Goal: Task Accomplishment & Management: Use online tool/utility

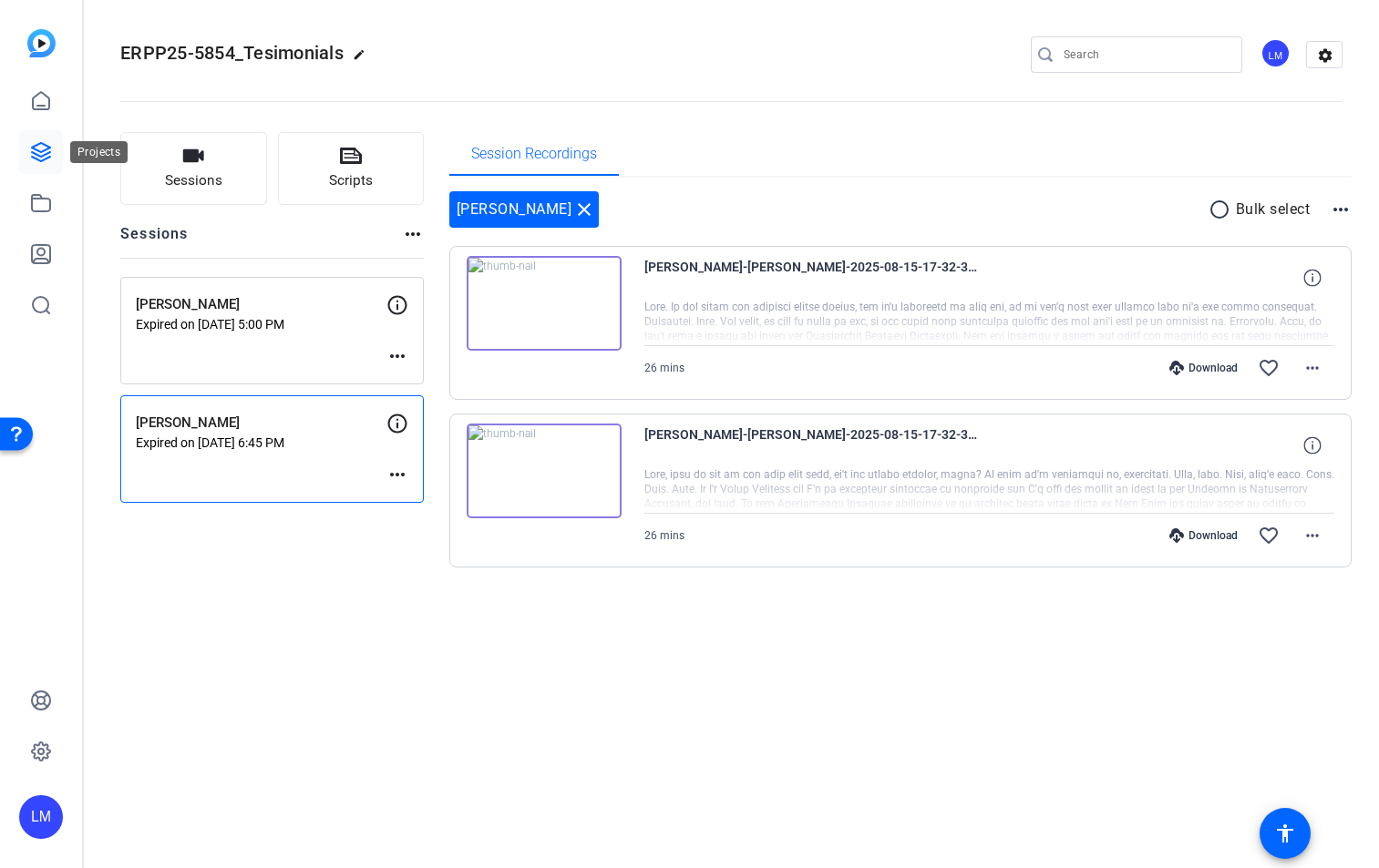
click at [40, 147] on icon at bounding box center [41, 152] width 21 height 21
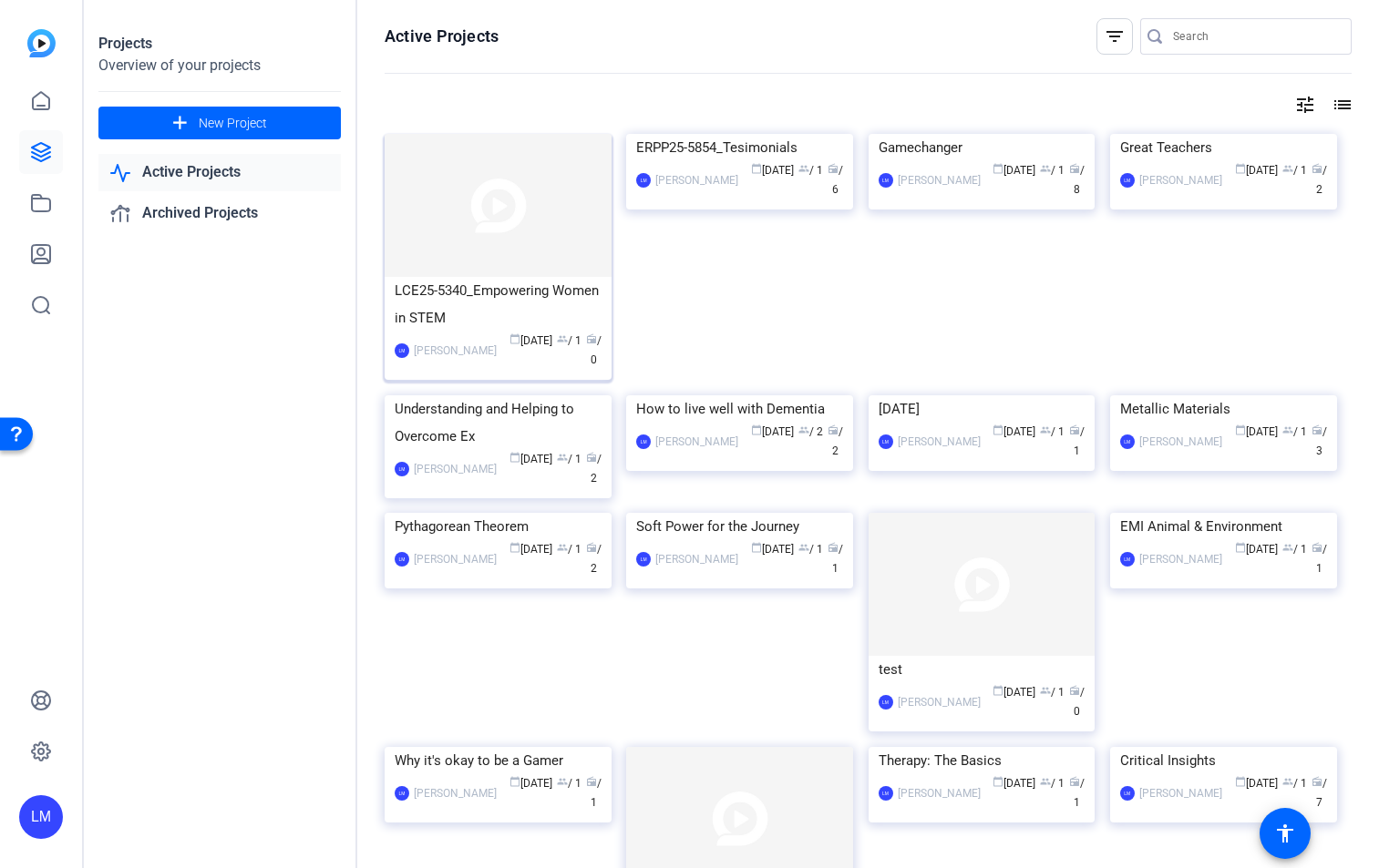
click at [454, 243] on img at bounding box center [497, 205] width 227 height 143
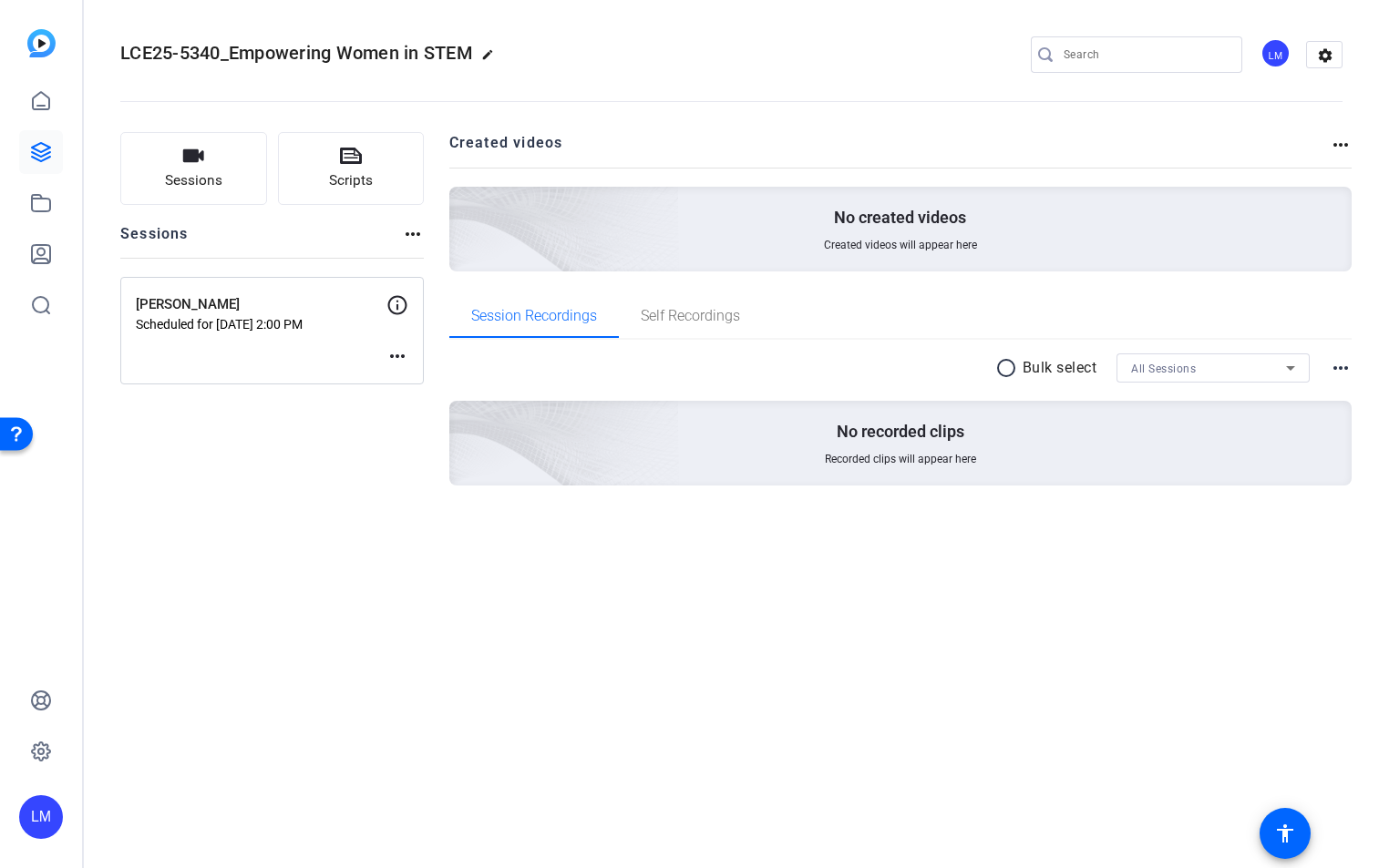
click at [312, 357] on div "Sanya Mathura Scheduled for [DATE] 2:00 PM more_horiz" at bounding box center [272, 330] width 303 height 108
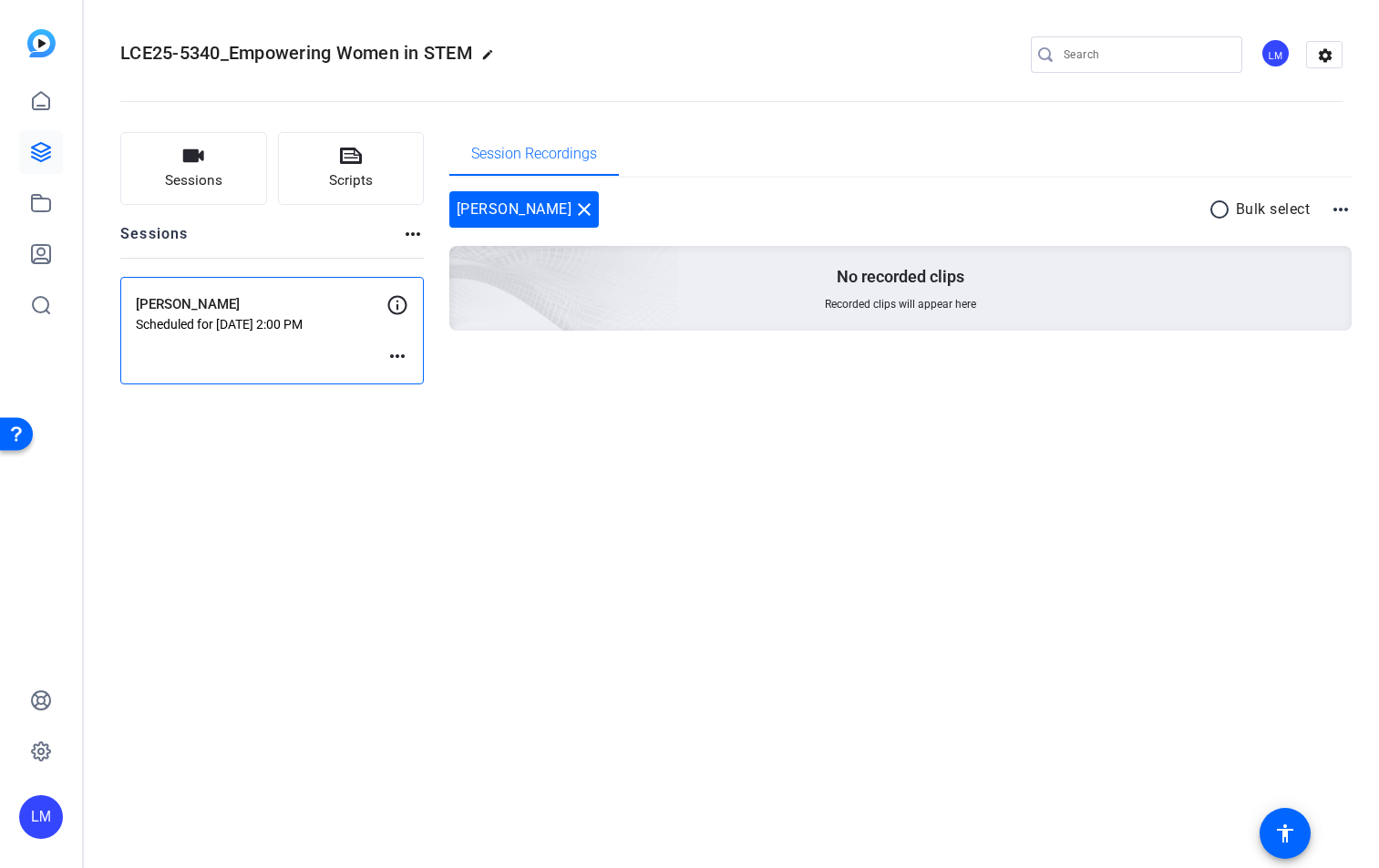
click at [407, 352] on mat-icon "more_horiz" at bounding box center [397, 356] width 21 height 21
click at [437, 379] on span "Edit Session" at bounding box center [442, 383] width 83 height 21
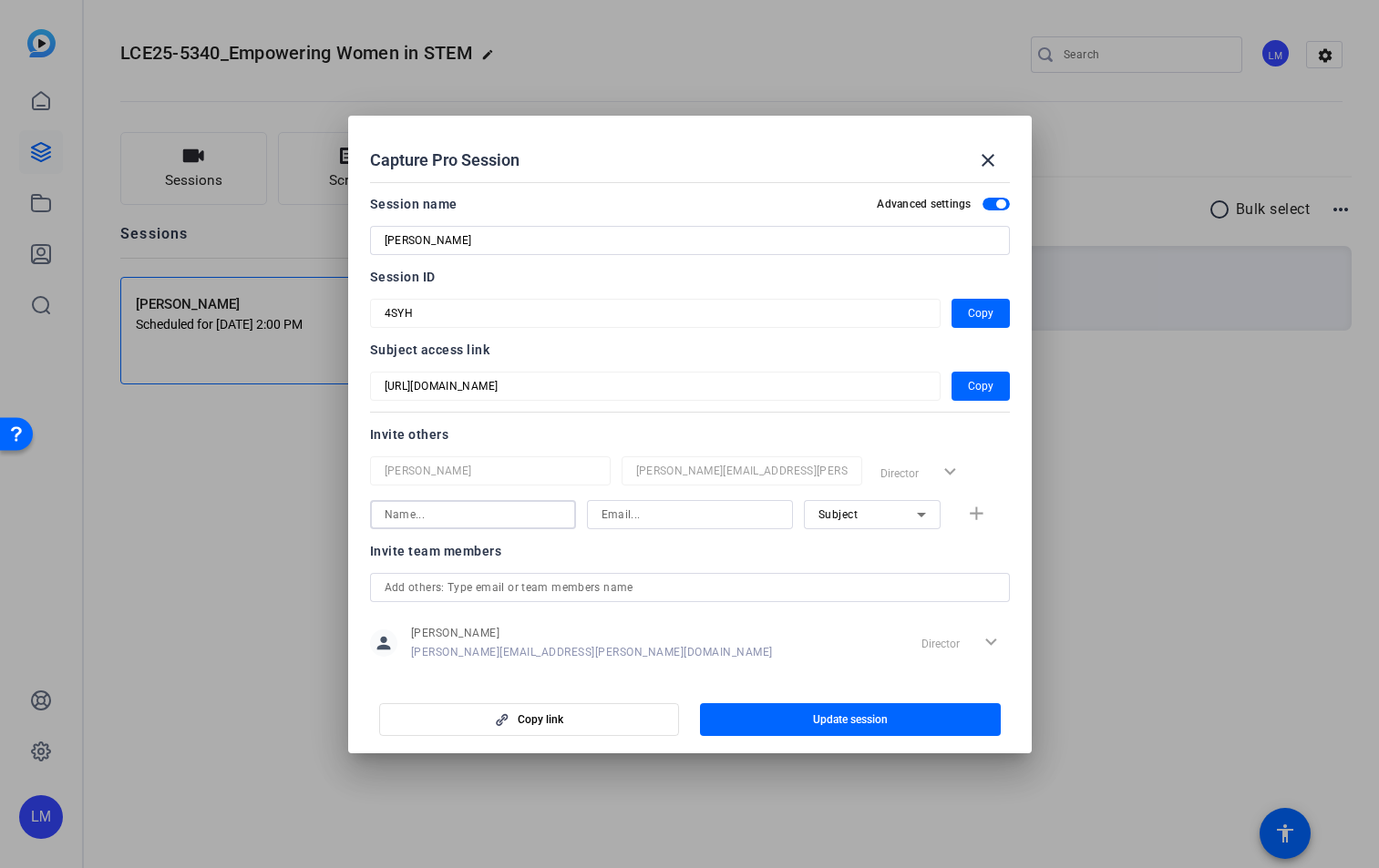
click at [431, 510] on input at bounding box center [473, 514] width 177 height 21
click at [431, 512] on input at bounding box center [473, 514] width 177 height 21
type input "[PERSON_NAME]"
click at [631, 508] on input at bounding box center [690, 514] width 177 height 21
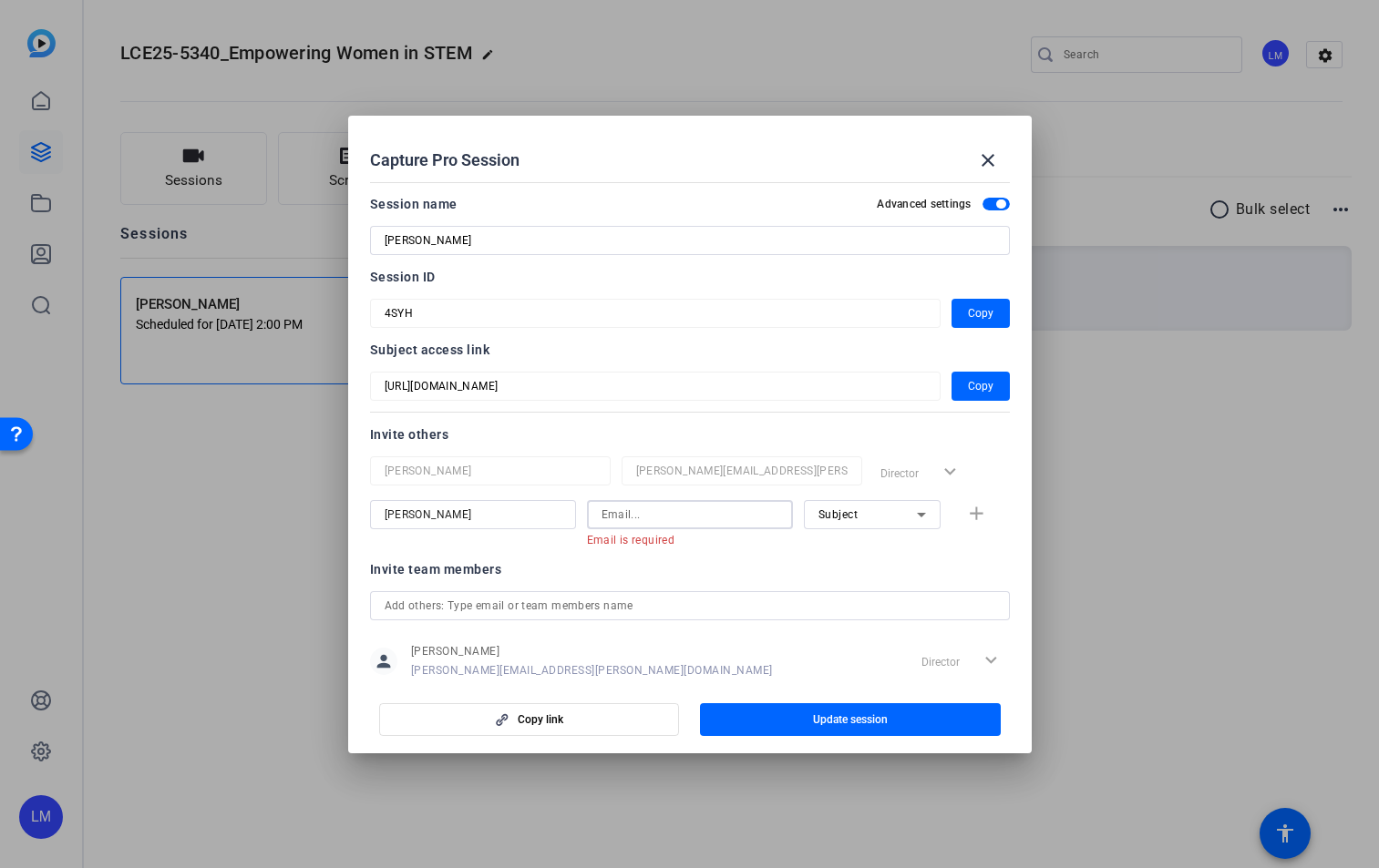
paste input "mailto:[EMAIL_ADDRESS][DOMAIN_NAME]"
drag, startPoint x: 628, startPoint y: 512, endPoint x: 482, endPoint y: 507, distance: 146.1
click at [482, 507] on div "Sanya Mathura mailto:[EMAIL_ADDRESS][DOMAIN_NAME] Email must be a valid email a…" at bounding box center [690, 523] width 640 height 48
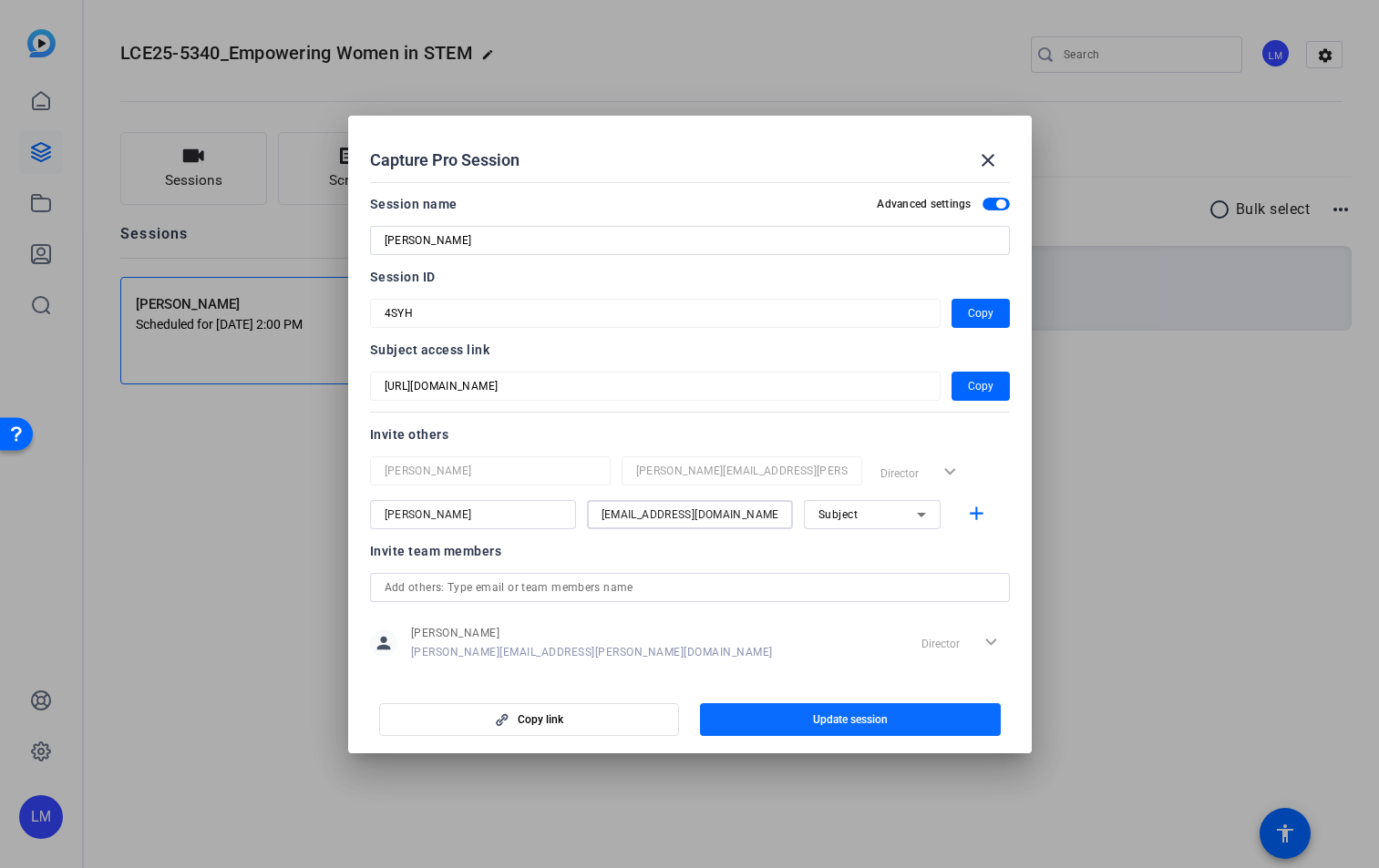
type input "[EMAIL_ADDRESS][DOMAIN_NAME]"
click at [888, 724] on span "button" at bounding box center [850, 719] width 301 height 44
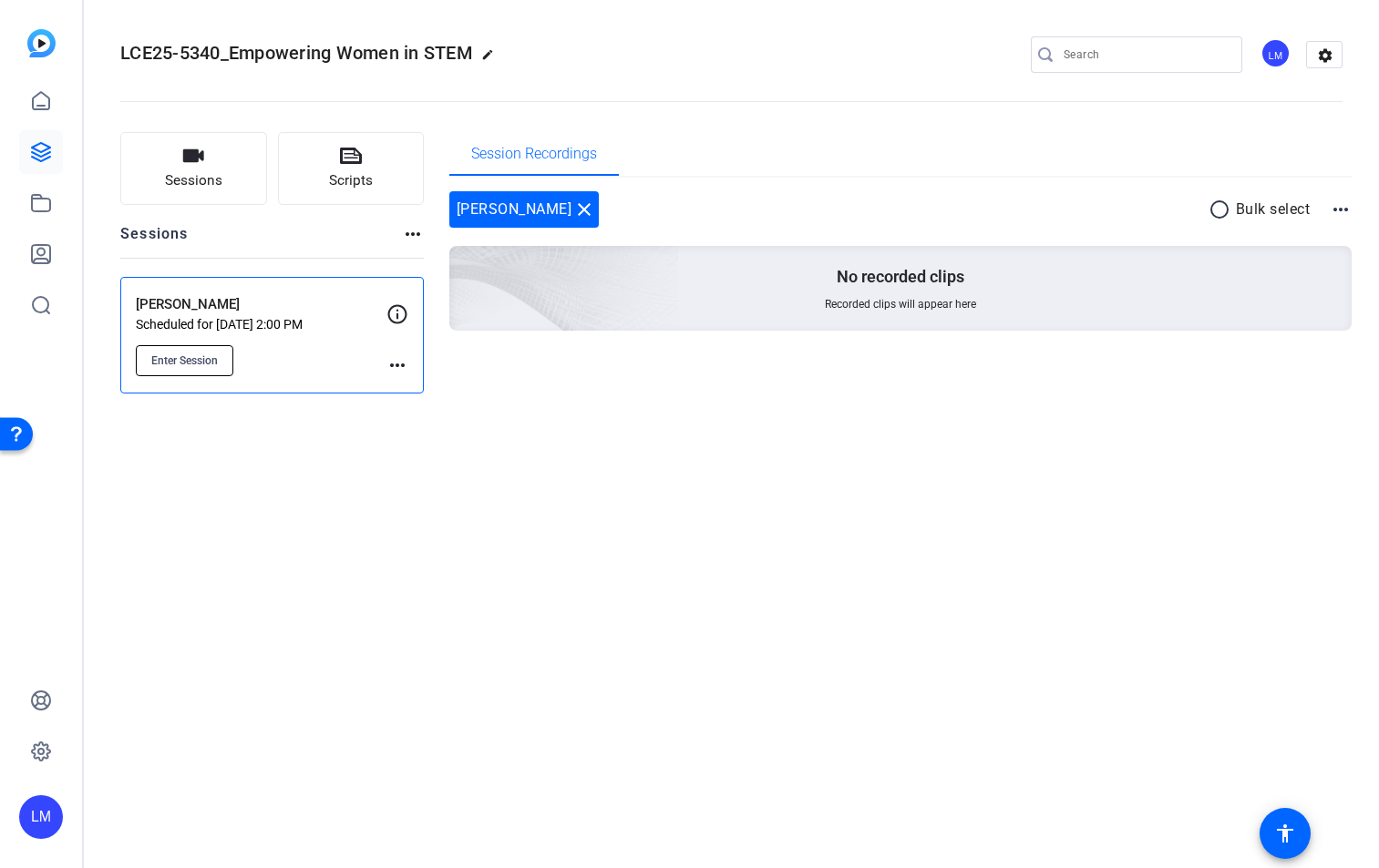
click at [191, 358] on span "Enter Session" at bounding box center [185, 361] width 66 height 15
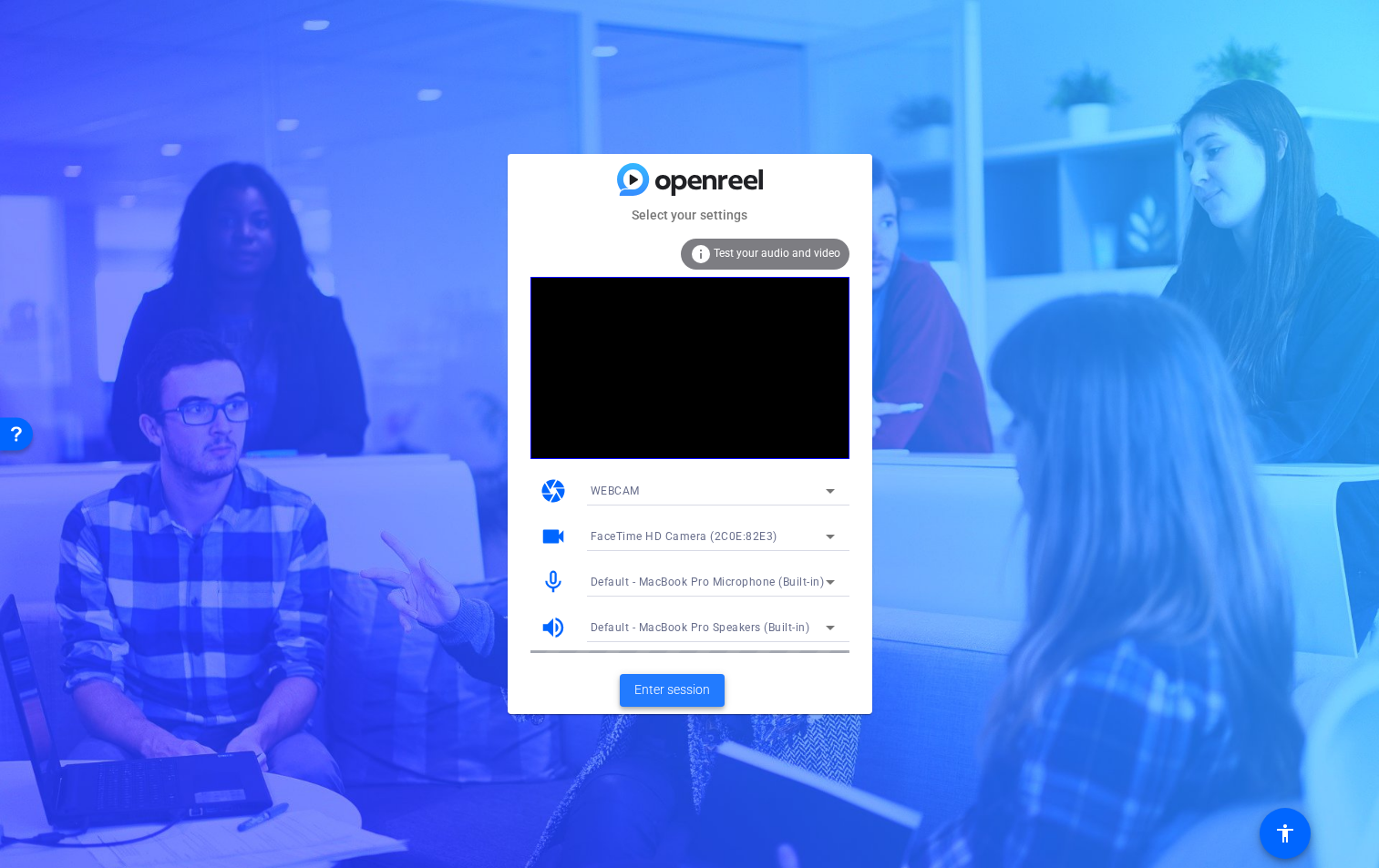
click at [688, 690] on span "Enter session" at bounding box center [672, 690] width 76 height 19
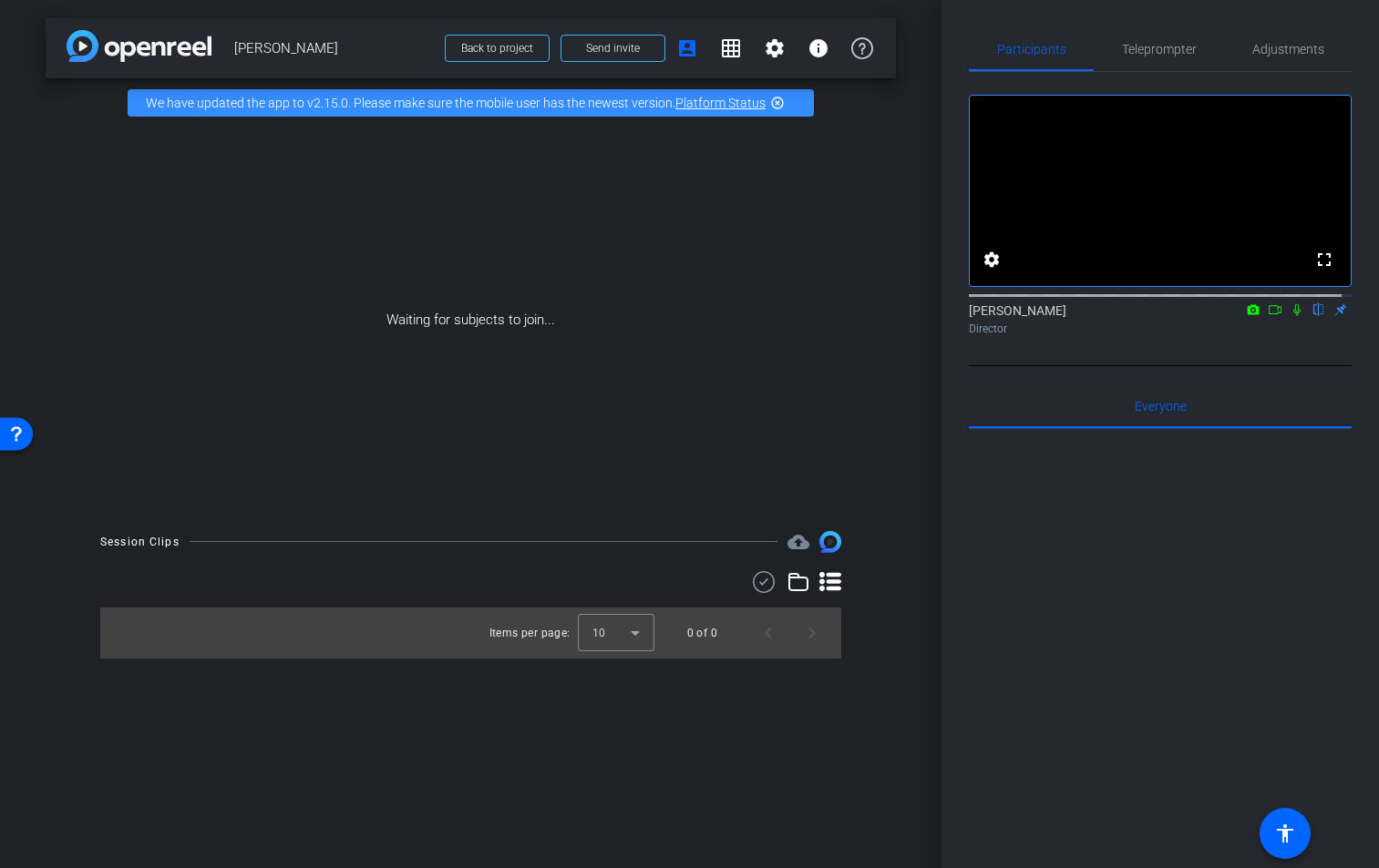
click at [778, 106] on mat-icon "highlight_off" at bounding box center [777, 102] width 15 height 15
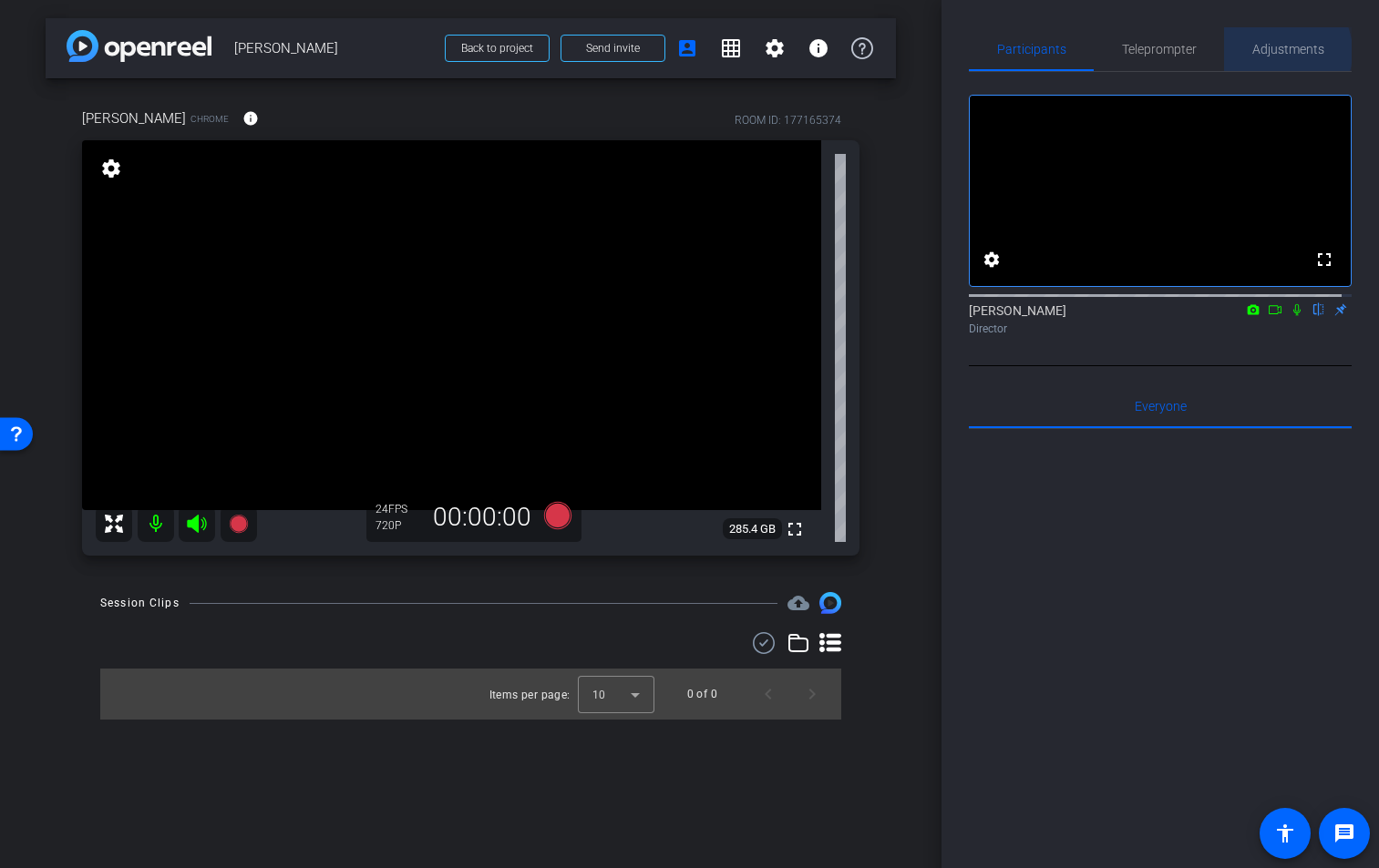
click at [1273, 52] on span "Adjustments" at bounding box center [1288, 49] width 72 height 13
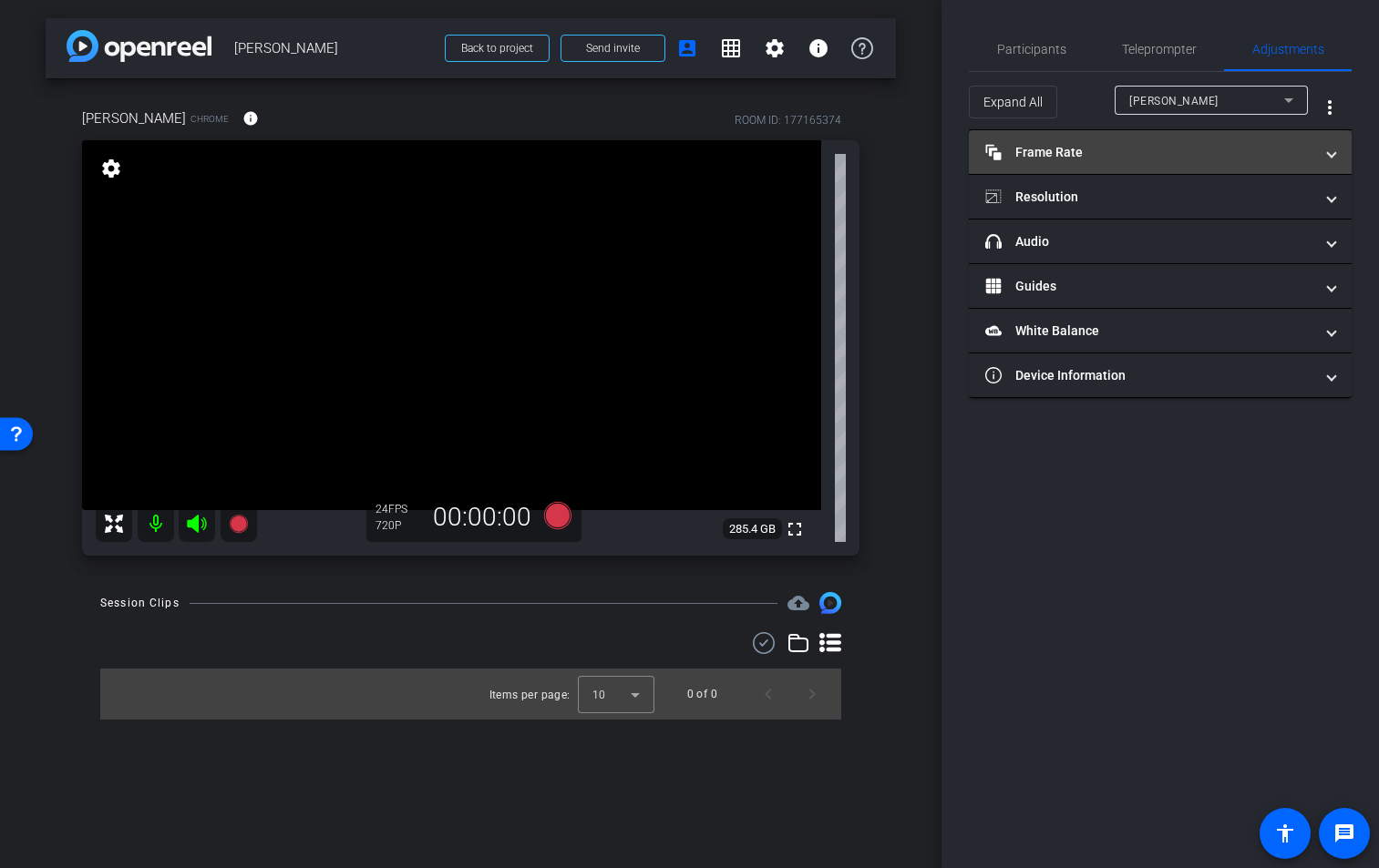
click at [1325, 156] on span "Frame Rate Frame Rate" at bounding box center [1156, 153] width 342 height 19
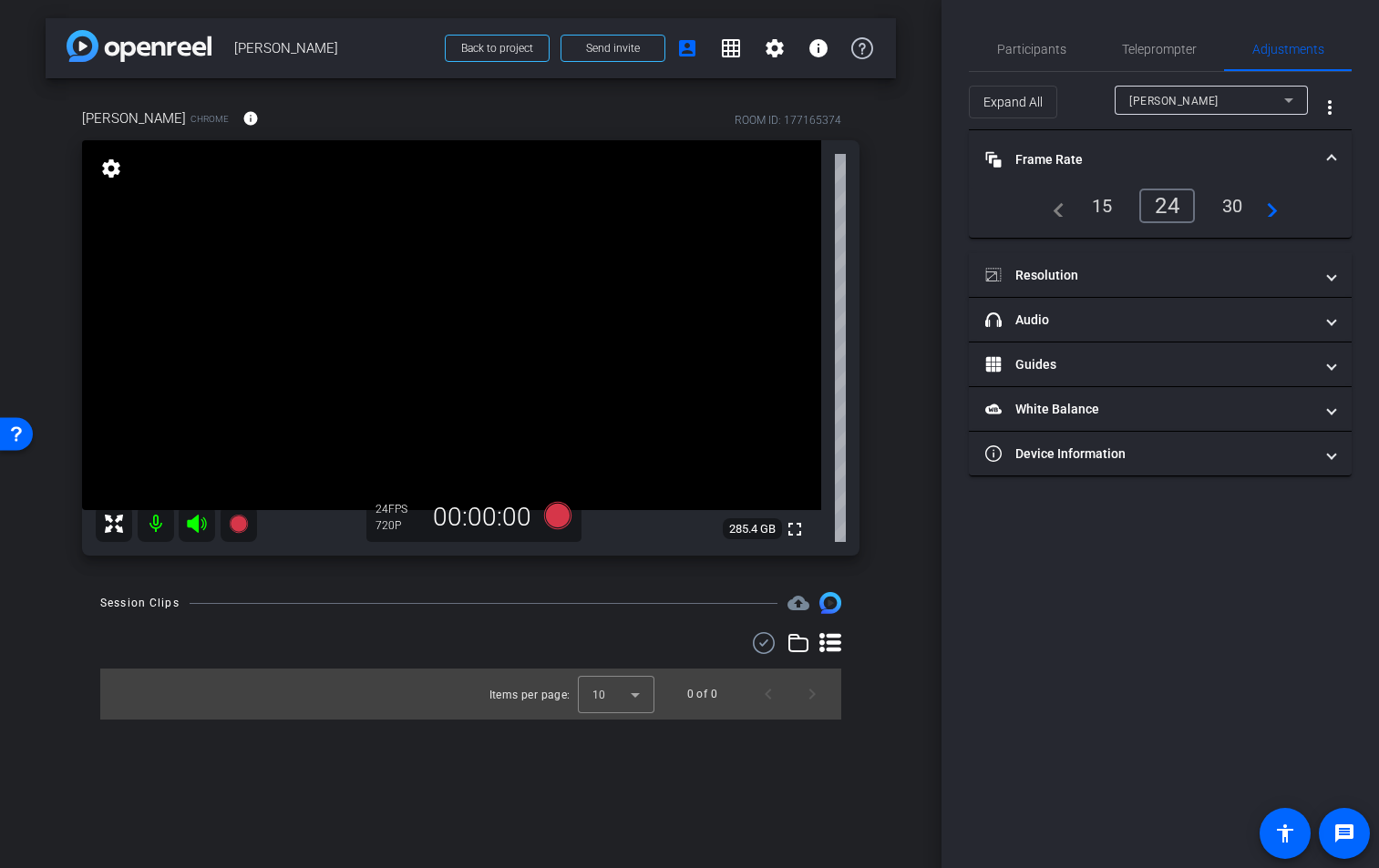
click at [1325, 156] on span "Frame Rate Frame Rate" at bounding box center [1156, 160] width 342 height 19
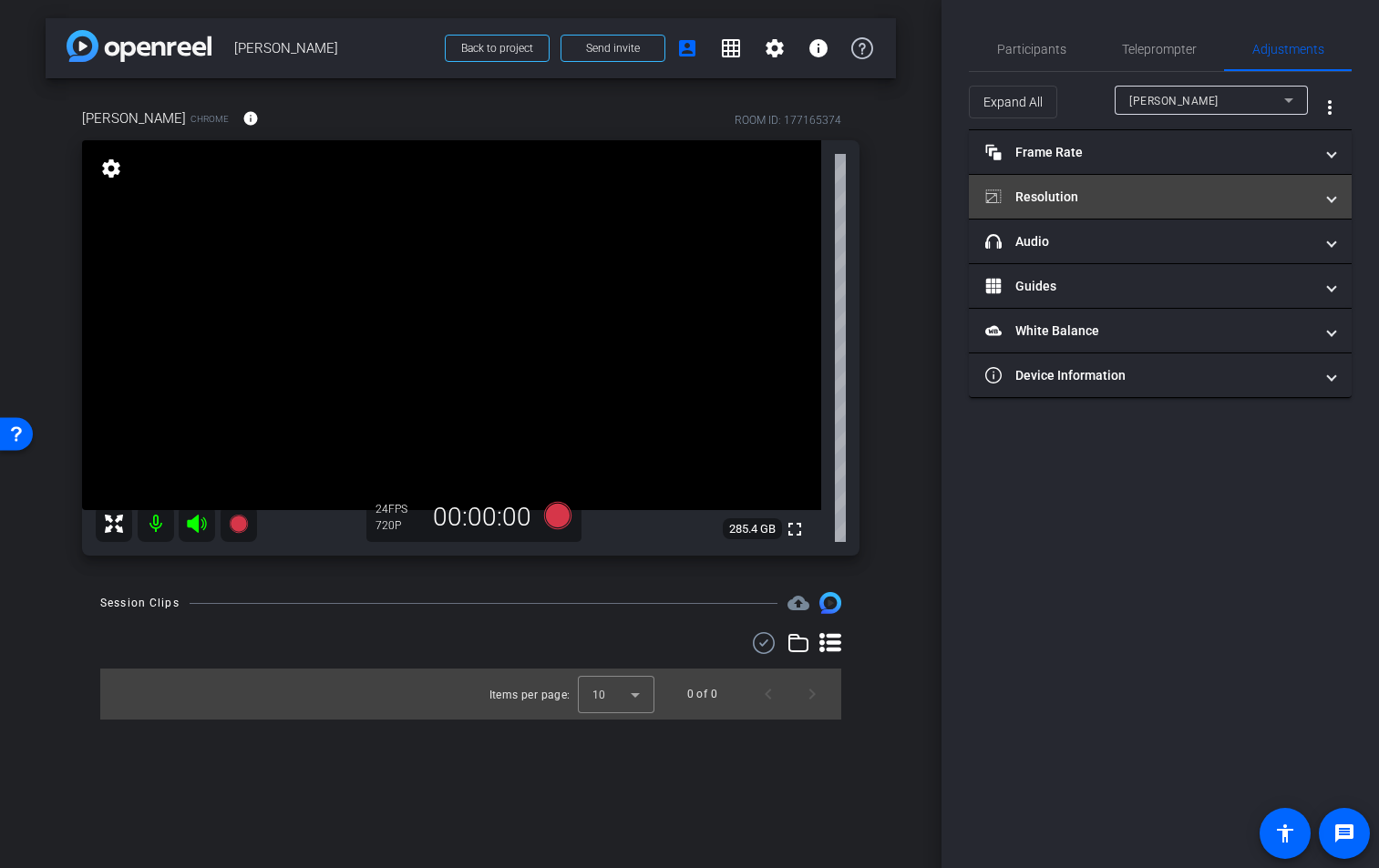
click at [1330, 202] on span at bounding box center [1330, 197] width 7 height 19
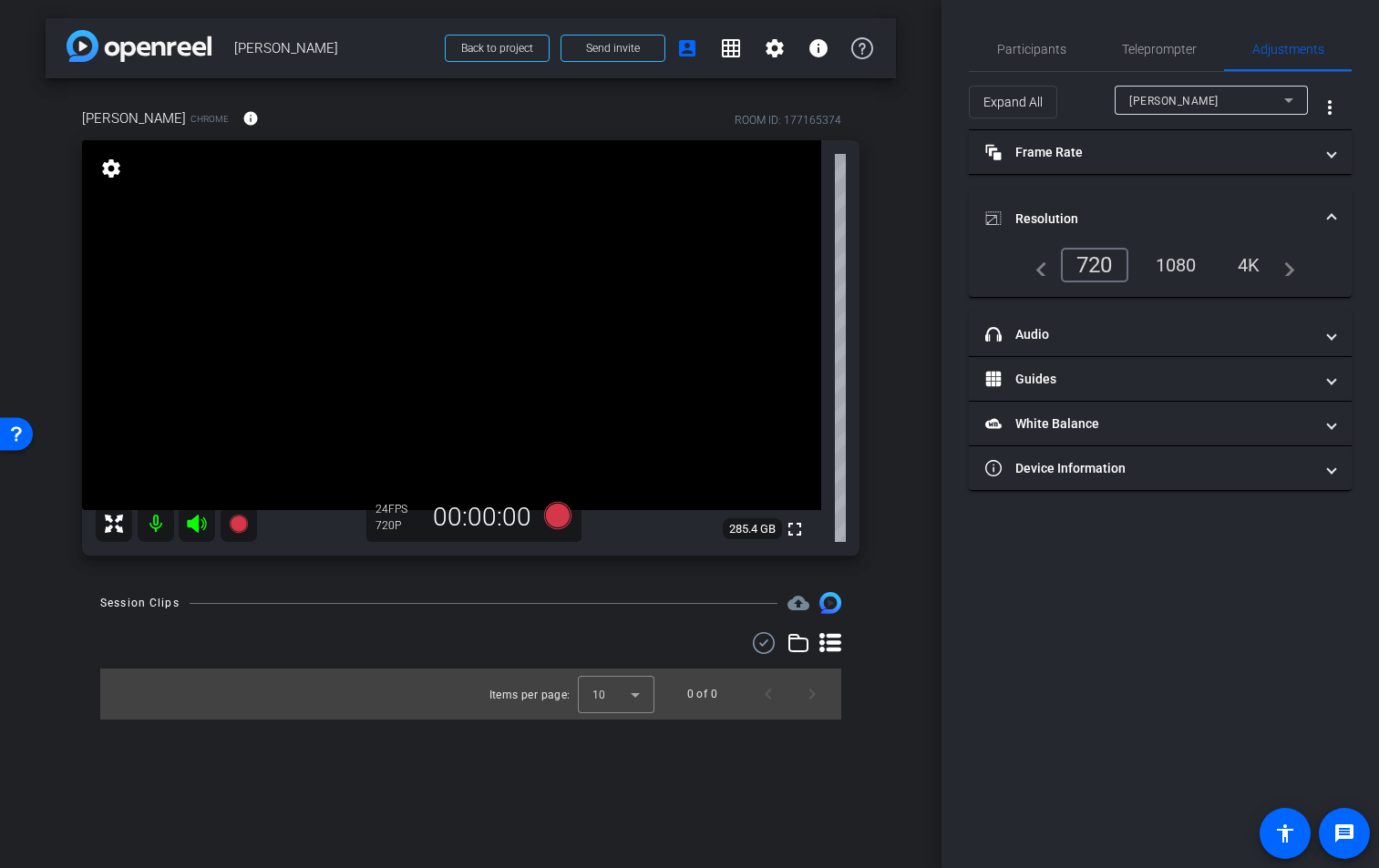
click at [1178, 266] on div "1080" at bounding box center [1176, 265] width 68 height 31
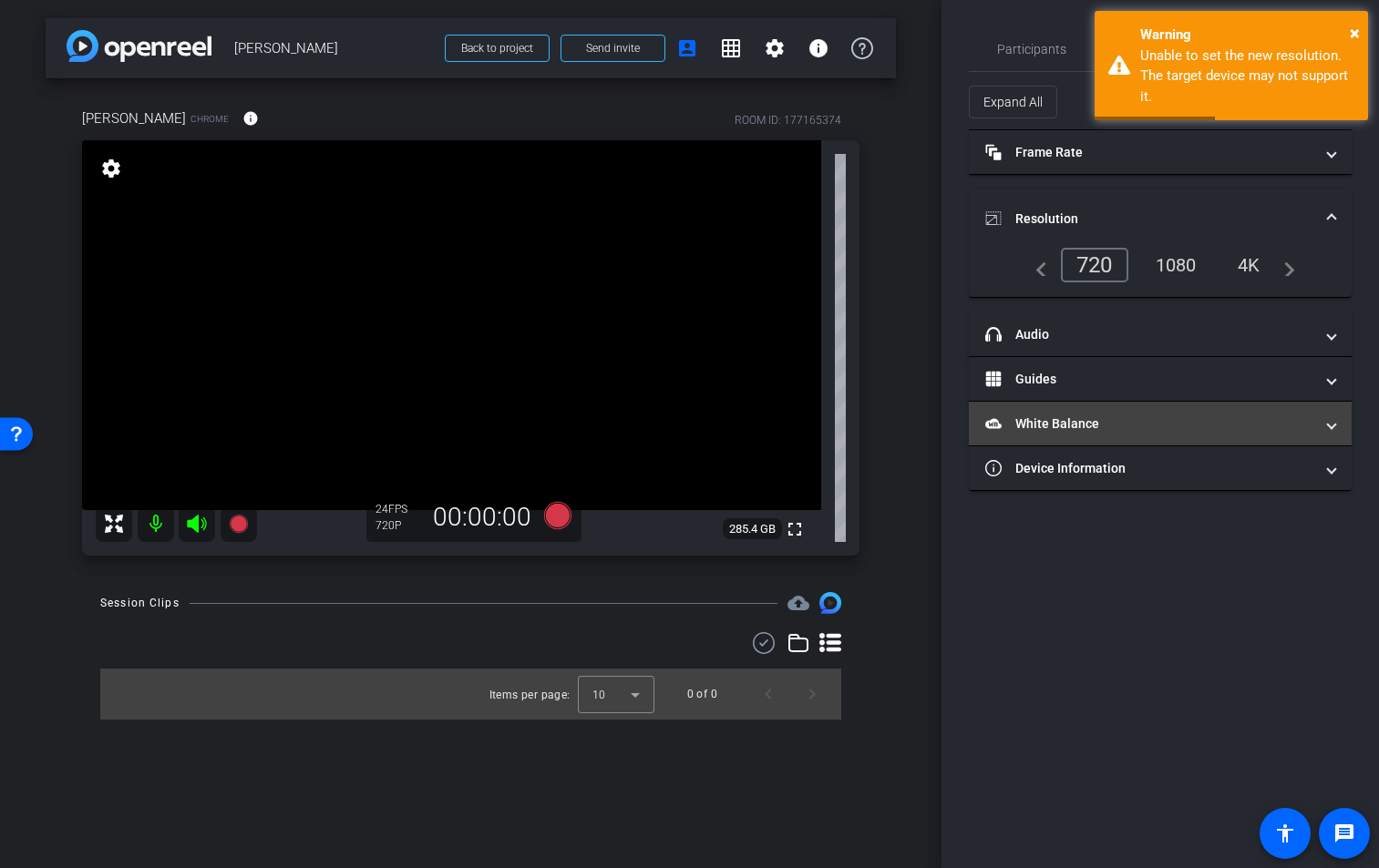
click at [1327, 424] on span at bounding box center [1330, 424] width 7 height 19
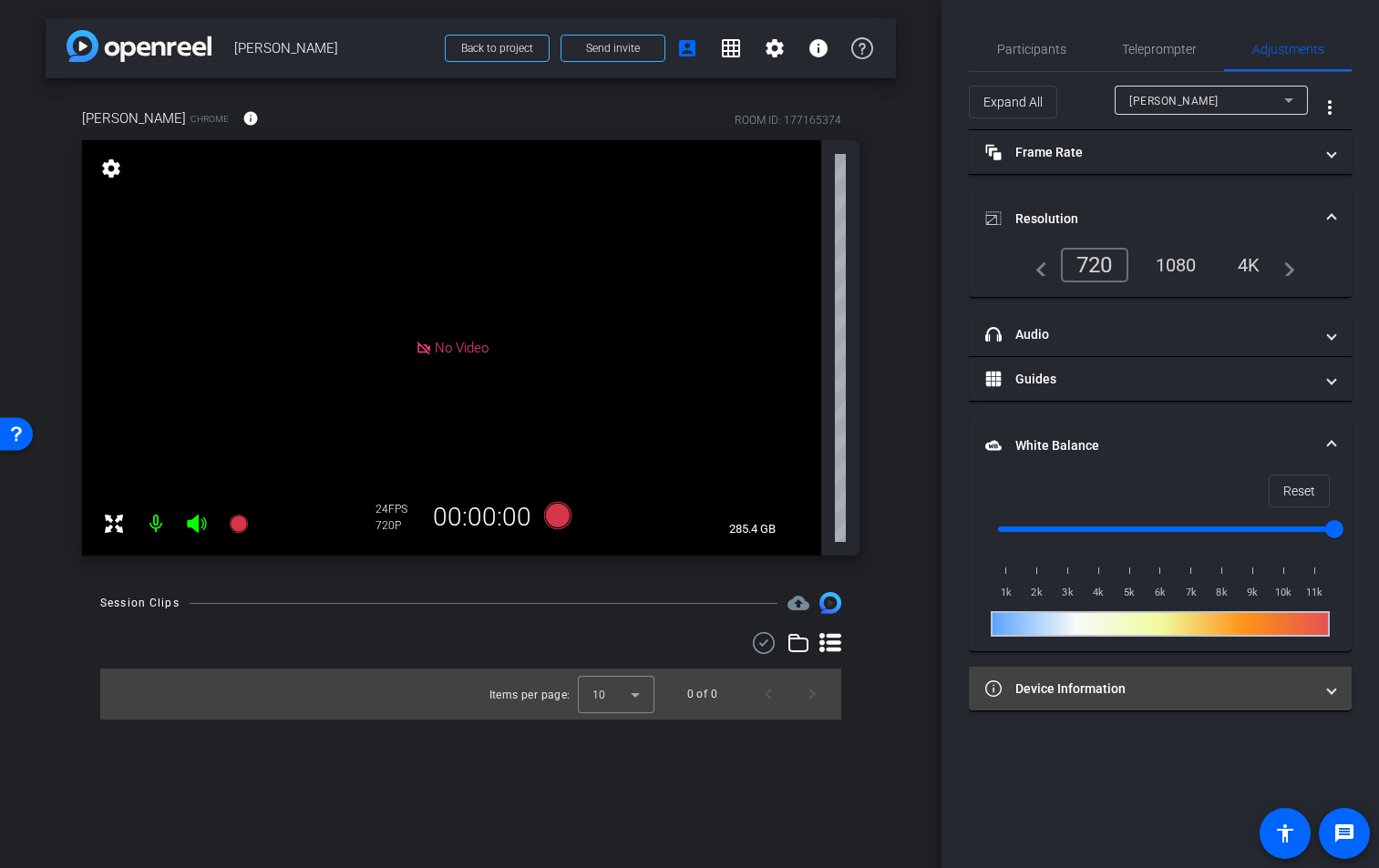
click at [1316, 686] on span "Device Information" at bounding box center [1156, 689] width 342 height 19
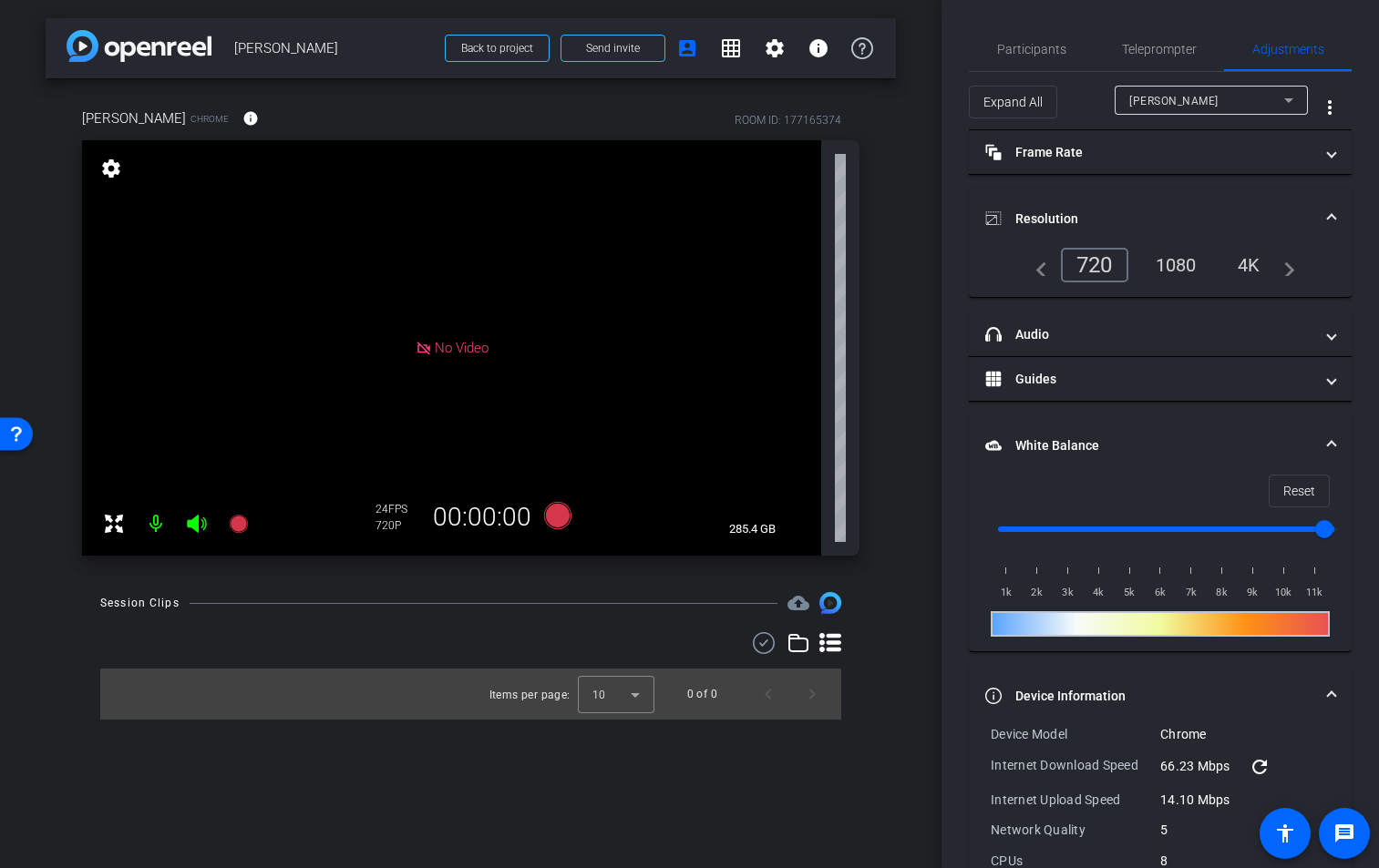
click at [1191, 263] on div "1080" at bounding box center [1176, 265] width 68 height 31
click at [1287, 275] on mat-icon "navigate_next" at bounding box center [1284, 264] width 21 height 21
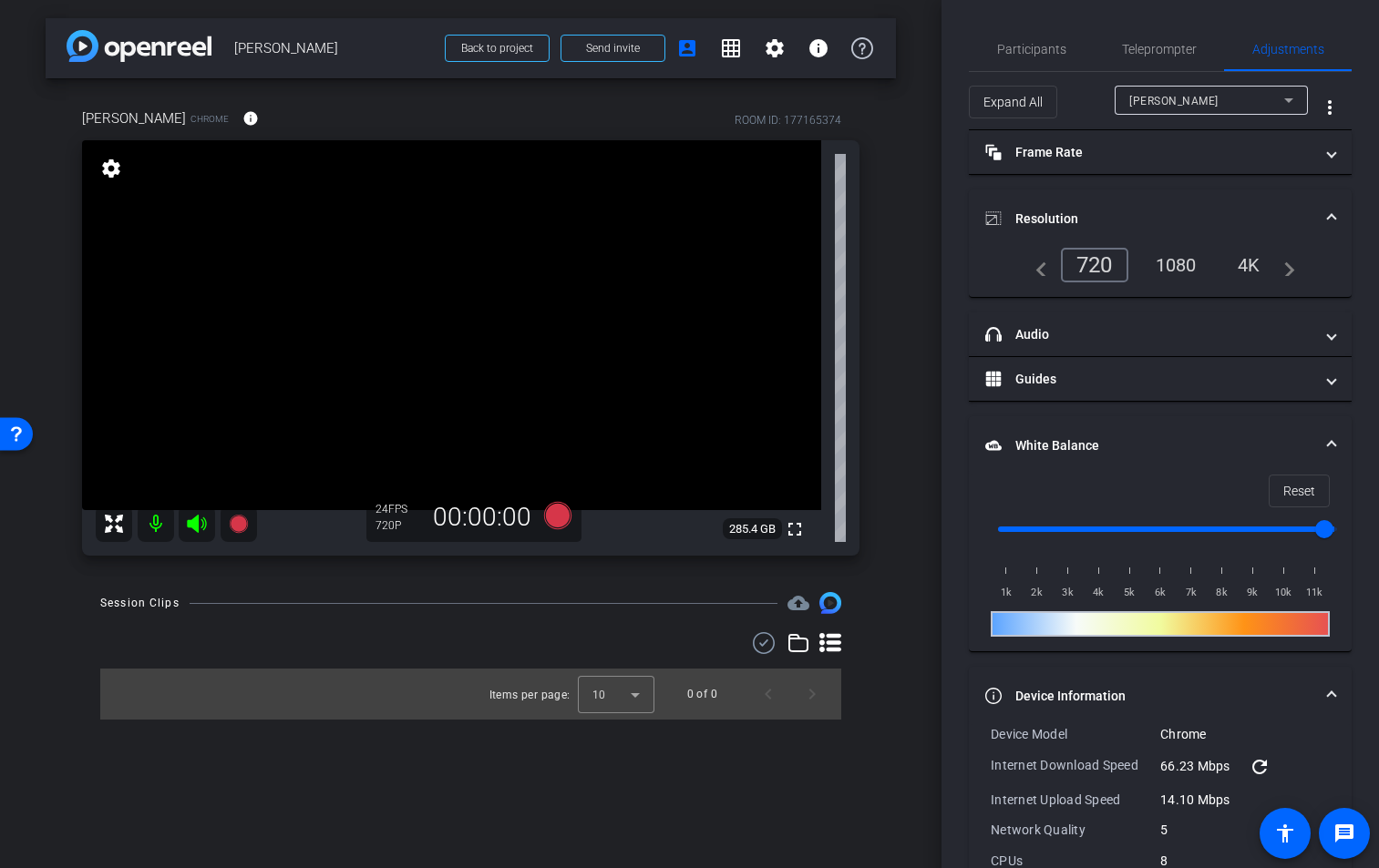
click at [1175, 264] on div "1080" at bounding box center [1176, 265] width 68 height 31
click at [1010, 51] on span "Participants" at bounding box center [1031, 49] width 69 height 13
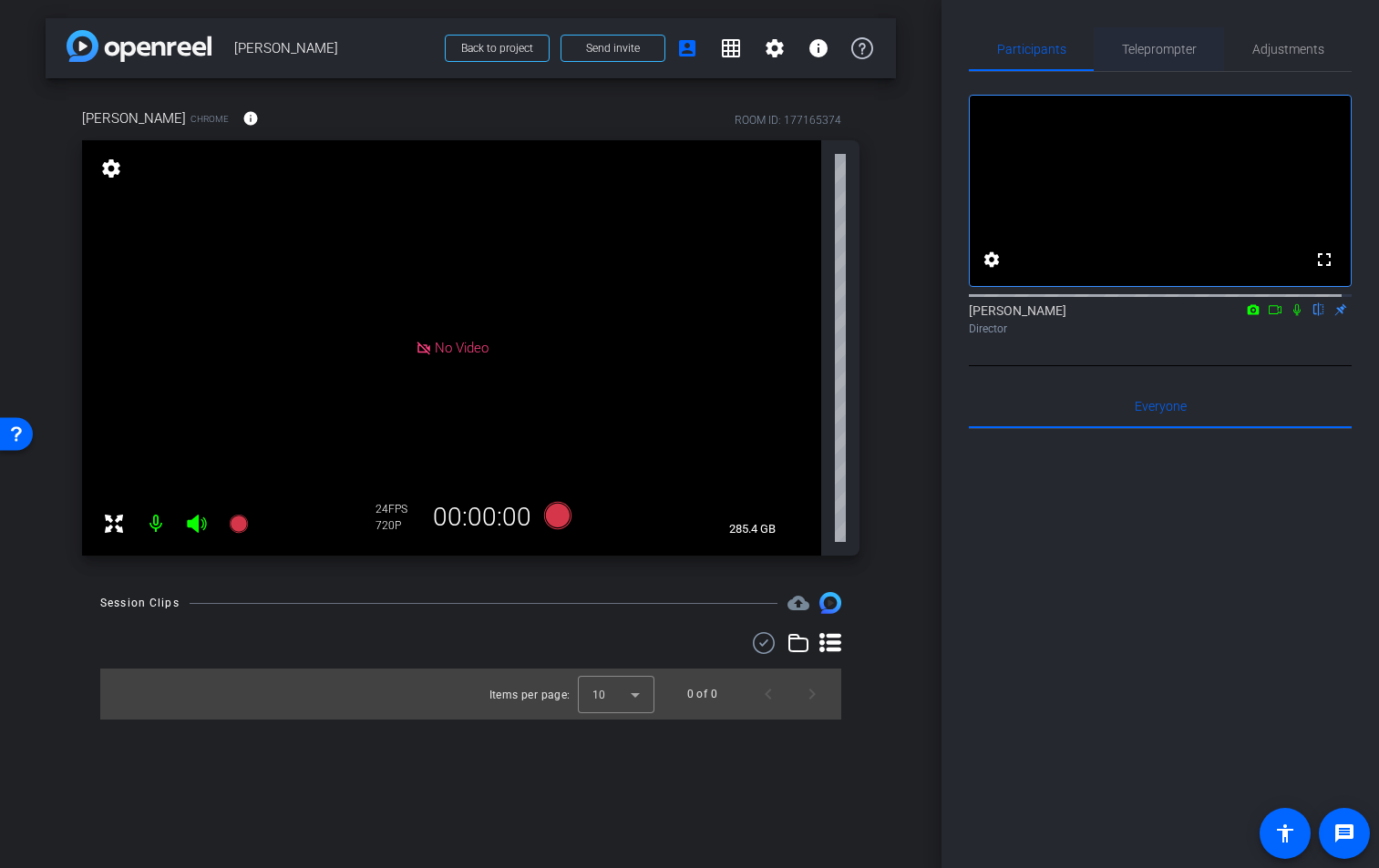
click at [1170, 52] on span "Teleprompter" at bounding box center [1158, 49] width 75 height 13
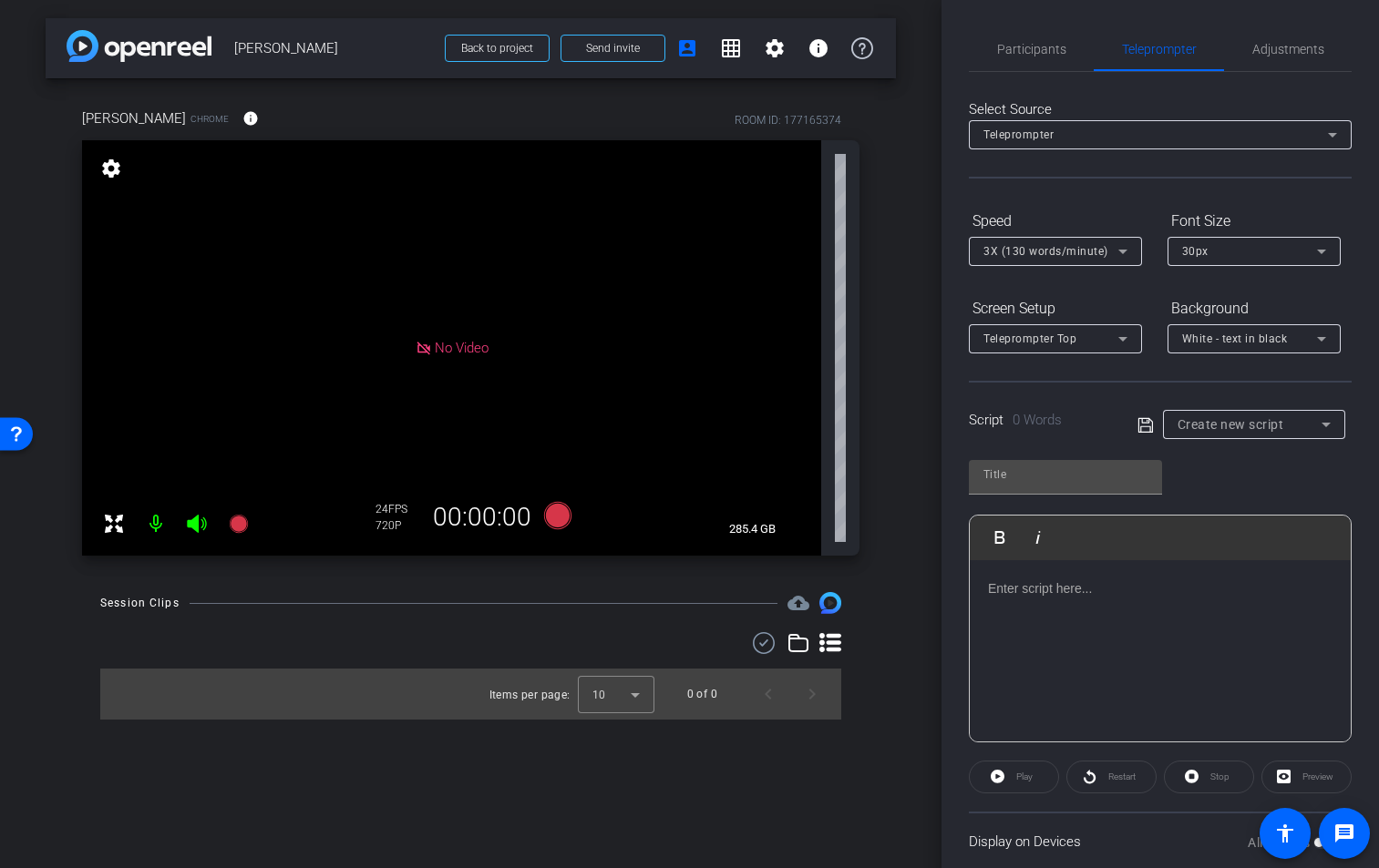
click at [1321, 136] on icon at bounding box center [1331, 134] width 21 height 21
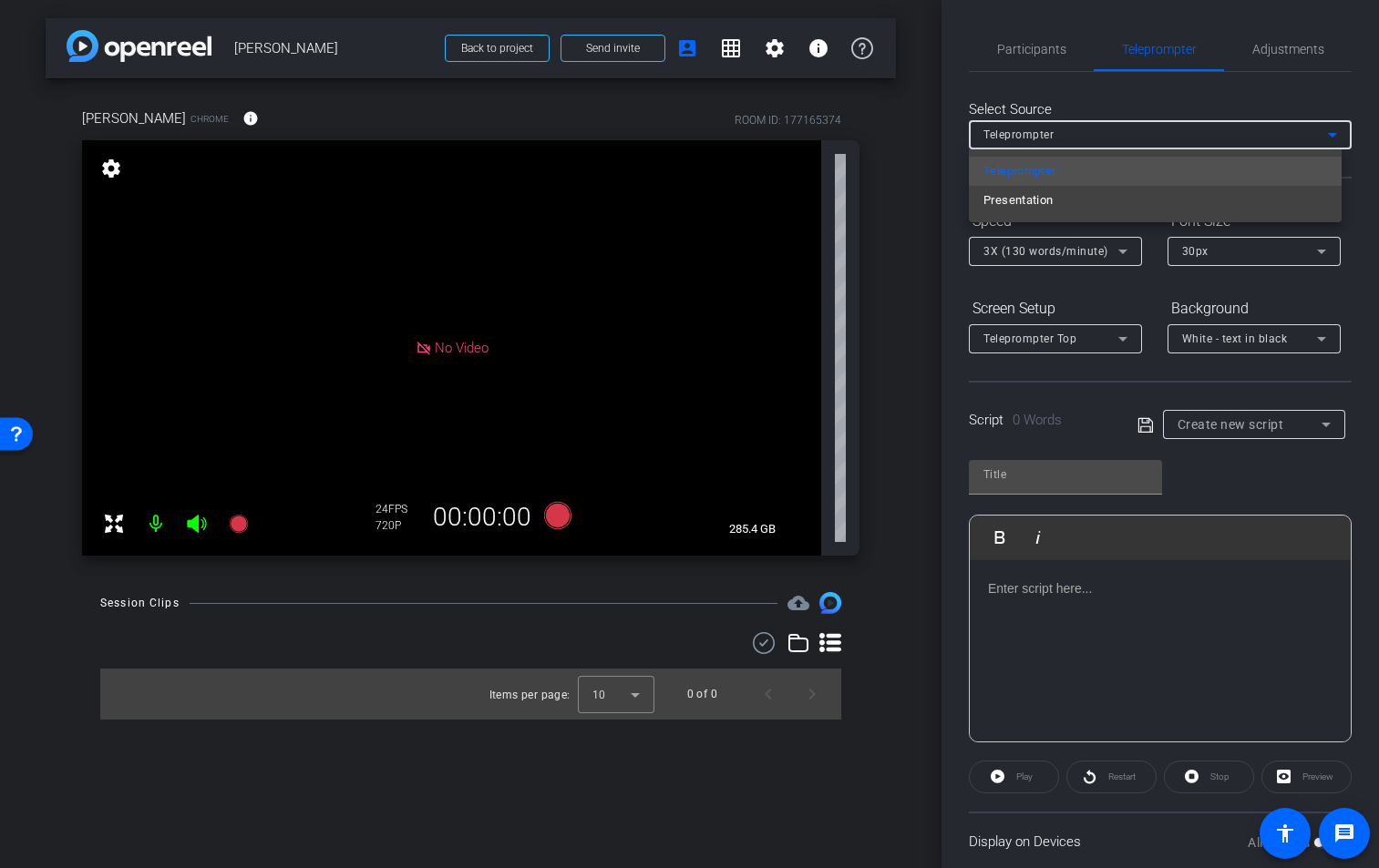
click at [1321, 136] on div at bounding box center [690, 434] width 1379 height 868
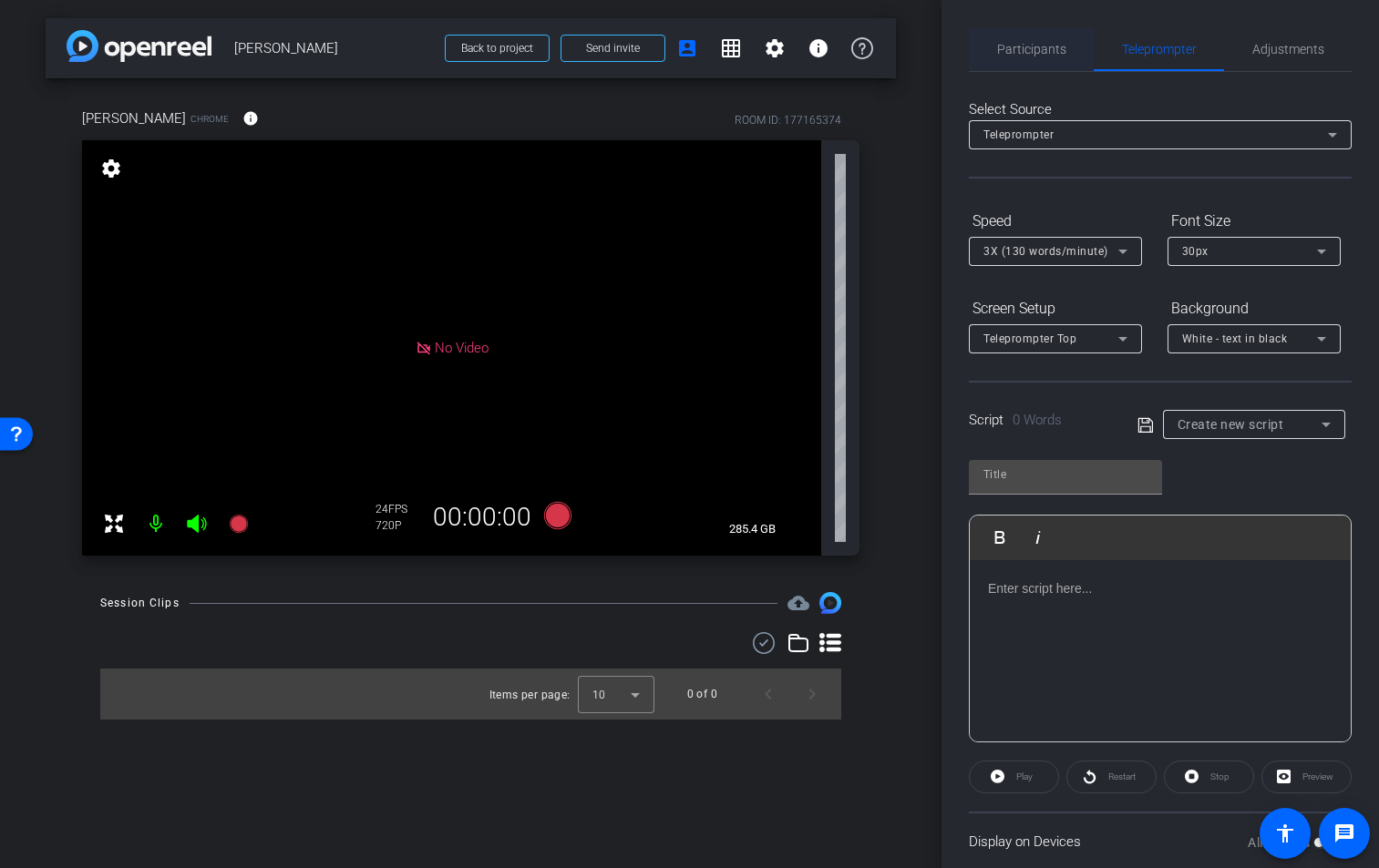
click at [1033, 51] on span "Participants" at bounding box center [1031, 49] width 69 height 13
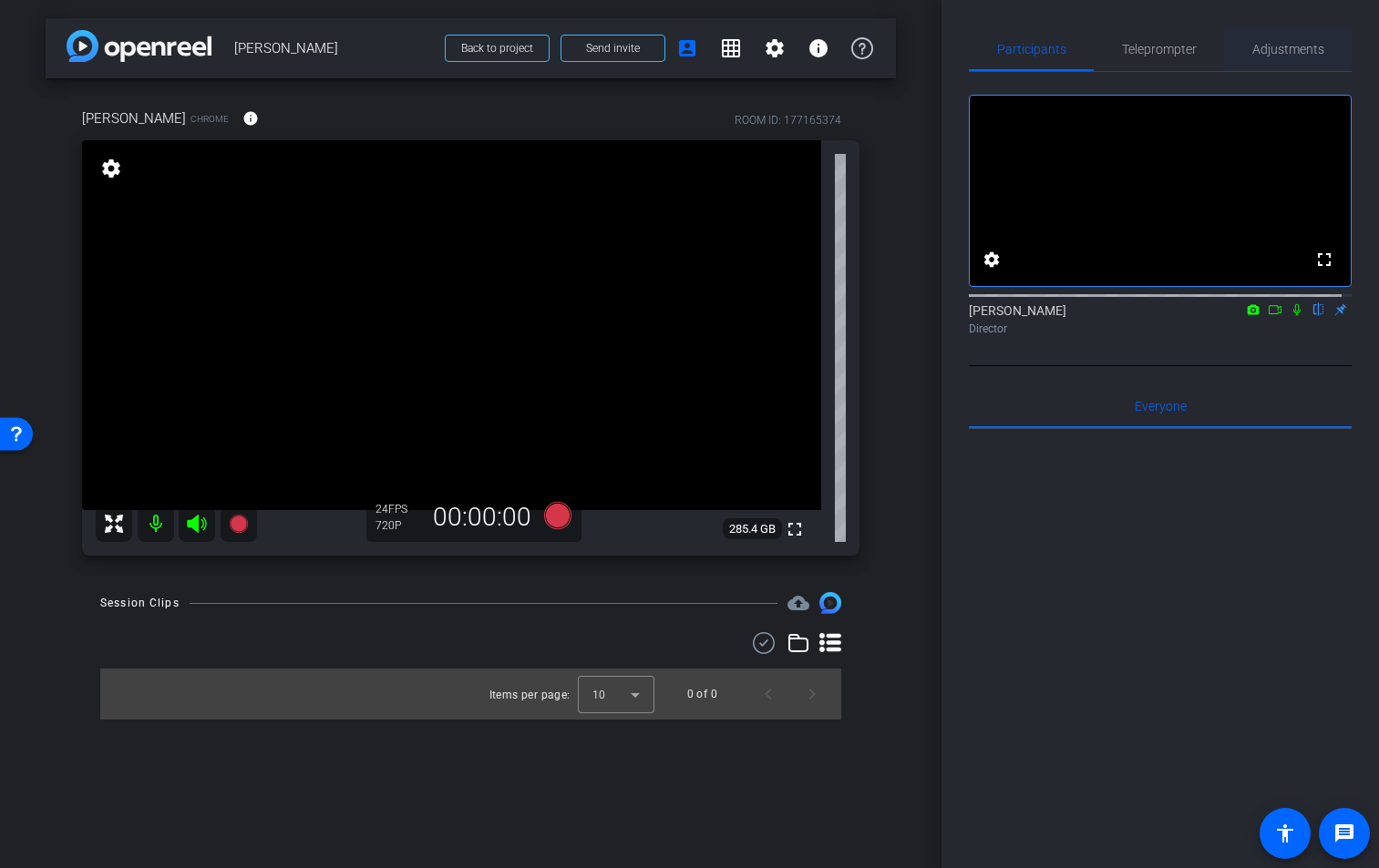
click at [1271, 51] on span "Adjustments" at bounding box center [1288, 49] width 72 height 13
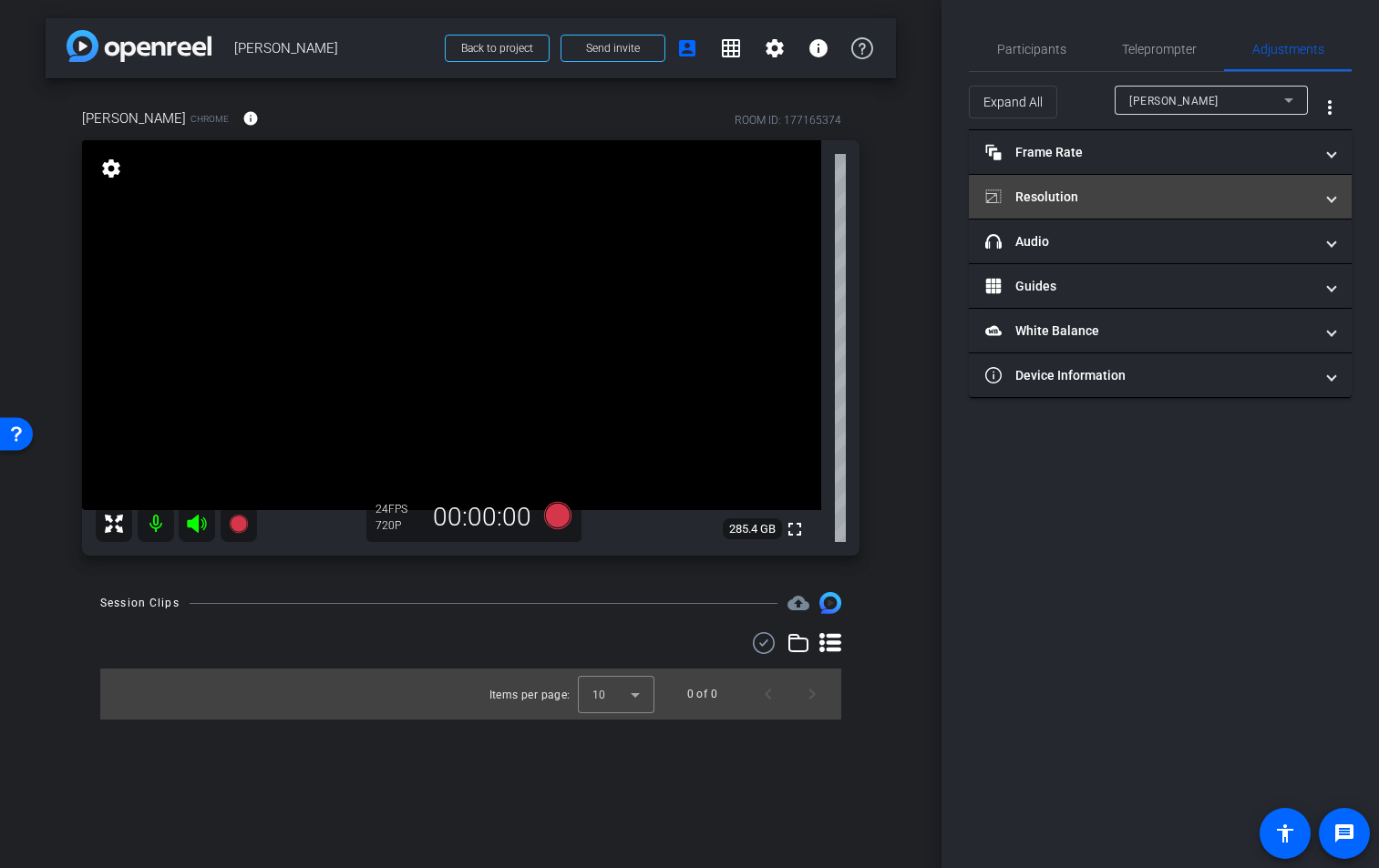
click at [1332, 203] on span at bounding box center [1330, 197] width 7 height 19
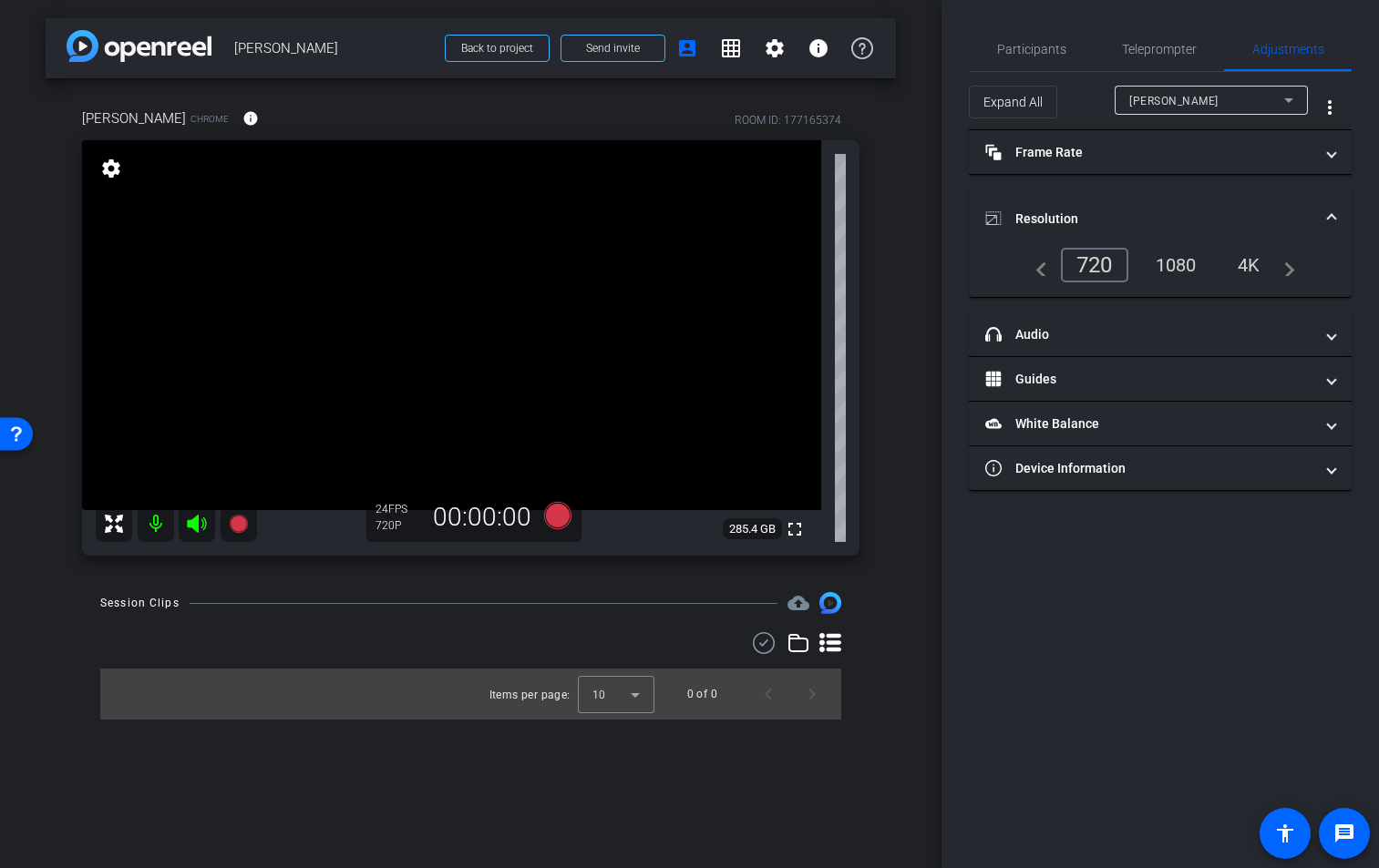
click at [1182, 267] on div "1080" at bounding box center [1176, 265] width 68 height 31
click at [1328, 157] on span at bounding box center [1330, 153] width 7 height 19
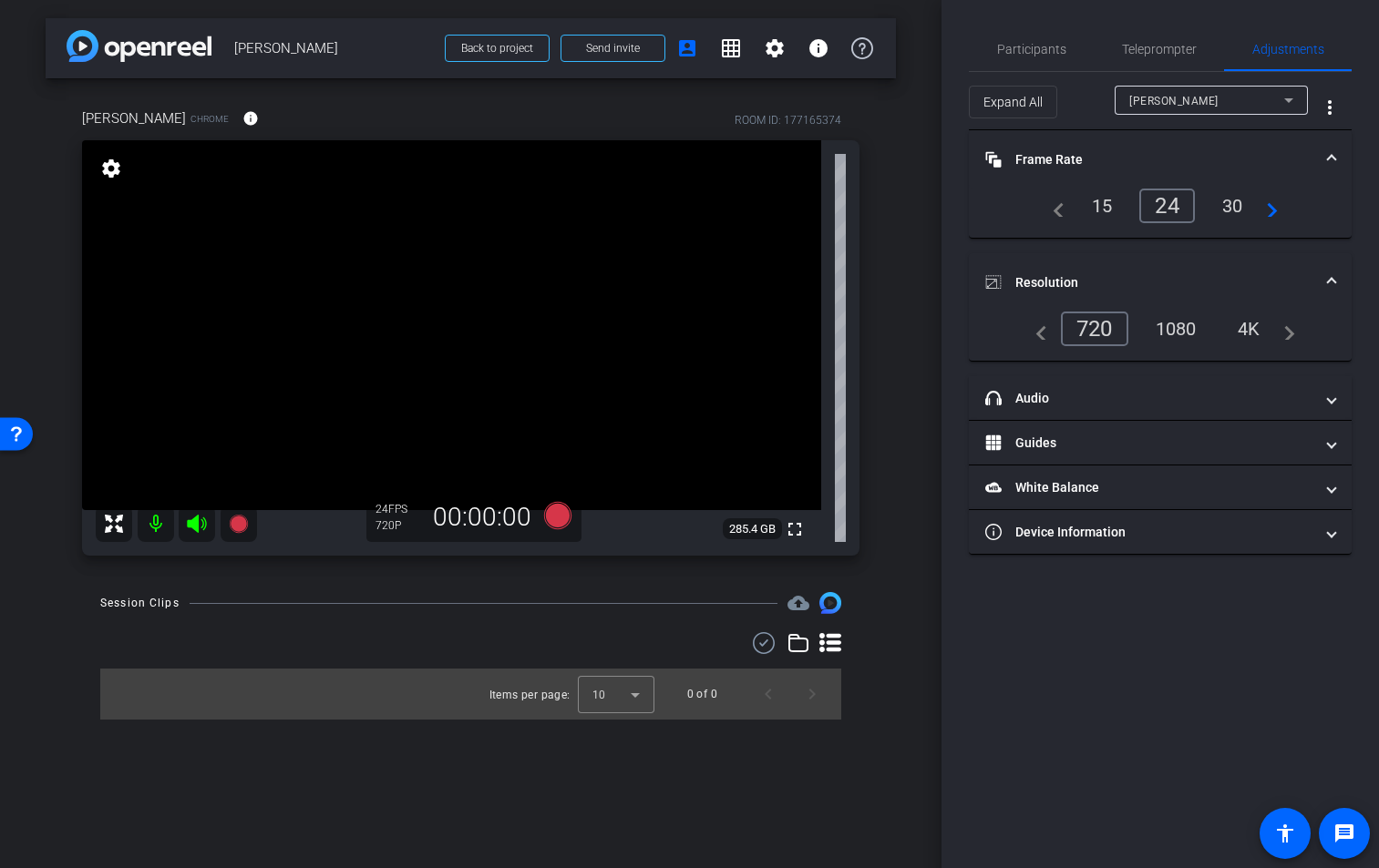
click at [1328, 157] on span at bounding box center [1330, 160] width 7 height 19
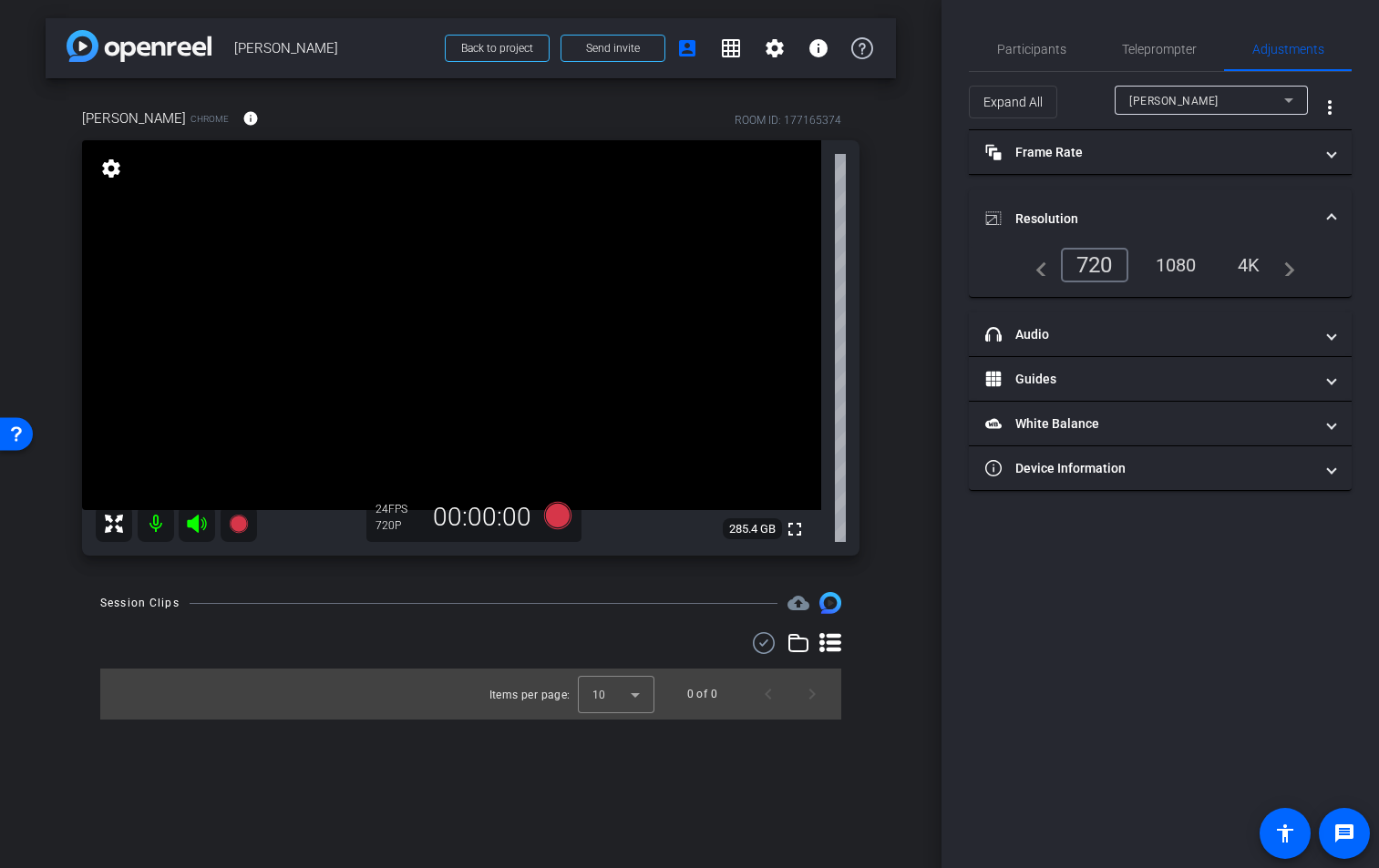
click at [1327, 211] on span at bounding box center [1330, 219] width 7 height 19
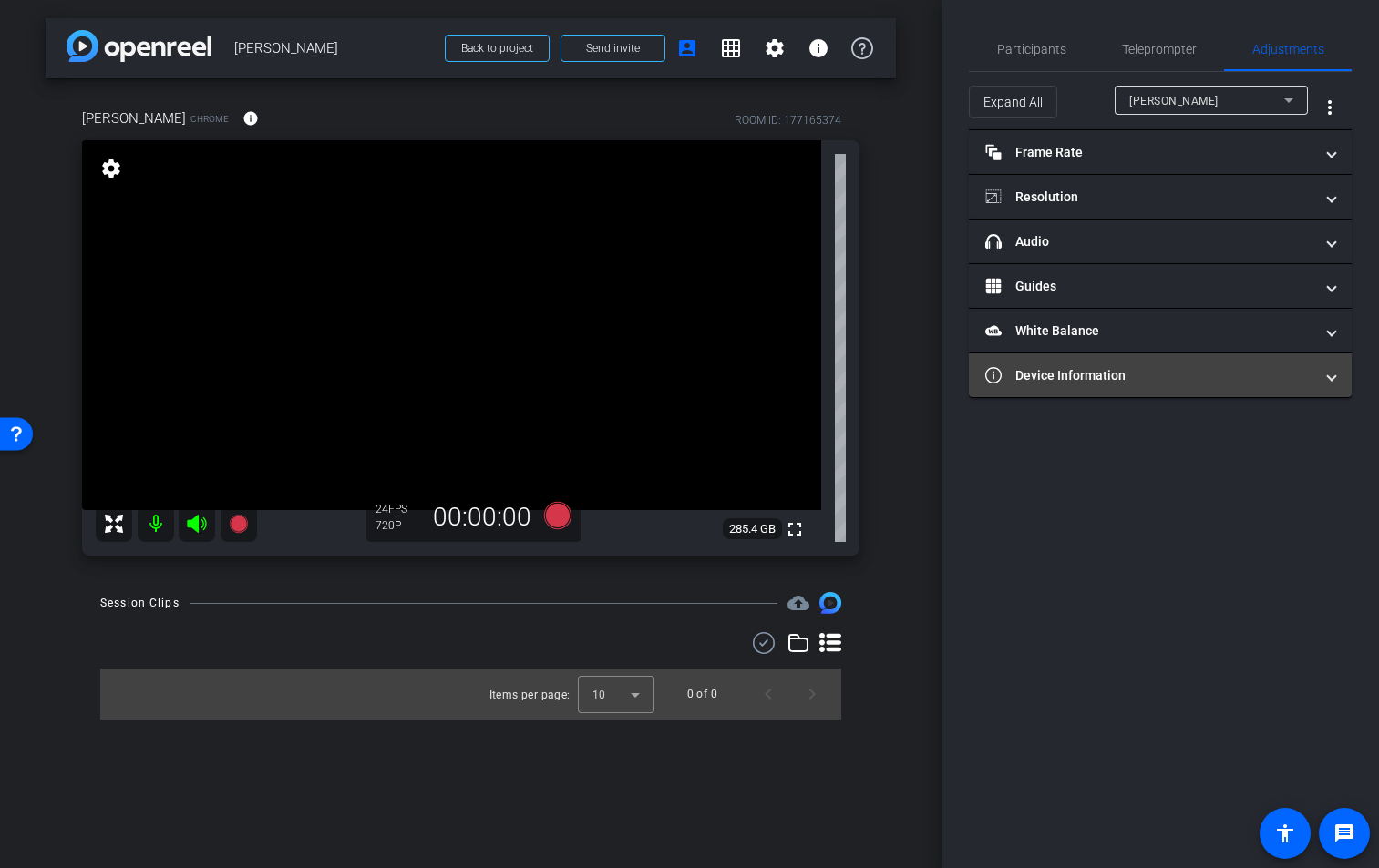
click at [1324, 375] on span "Device Information" at bounding box center [1156, 376] width 342 height 19
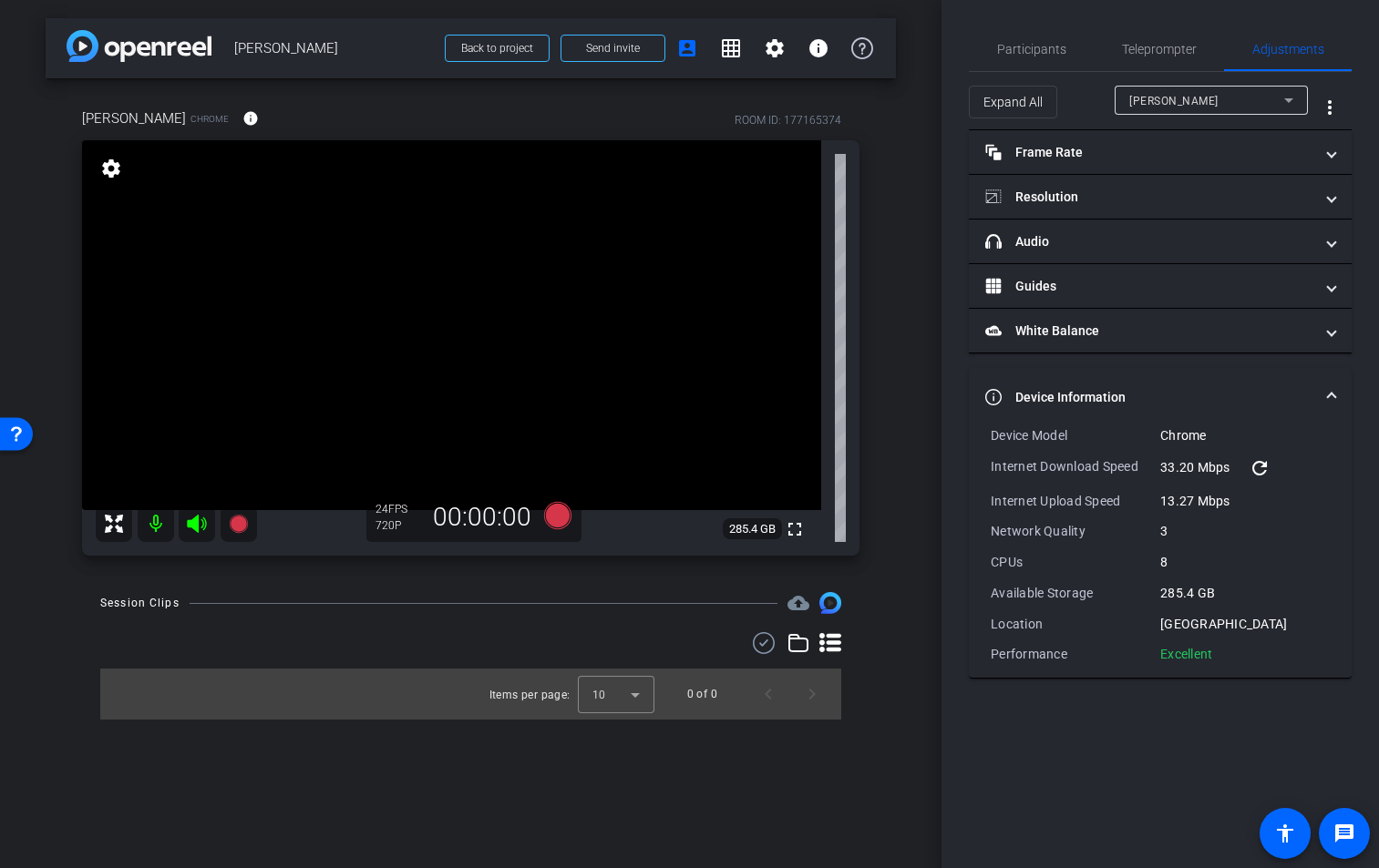
click at [1335, 395] on mat-expansion-panel-header "Device Information" at bounding box center [1159, 397] width 382 height 58
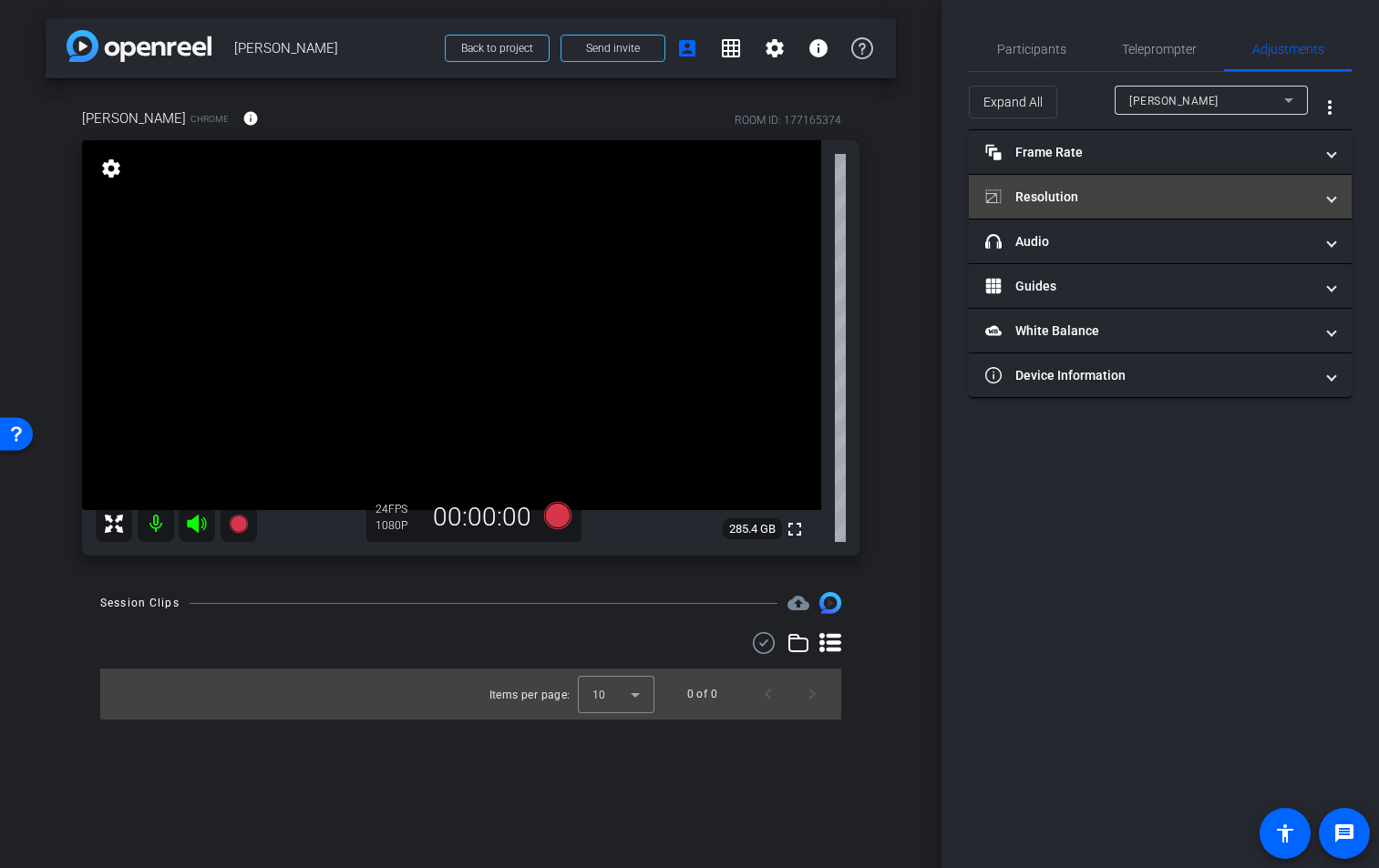
click at [1332, 199] on span at bounding box center [1330, 197] width 7 height 19
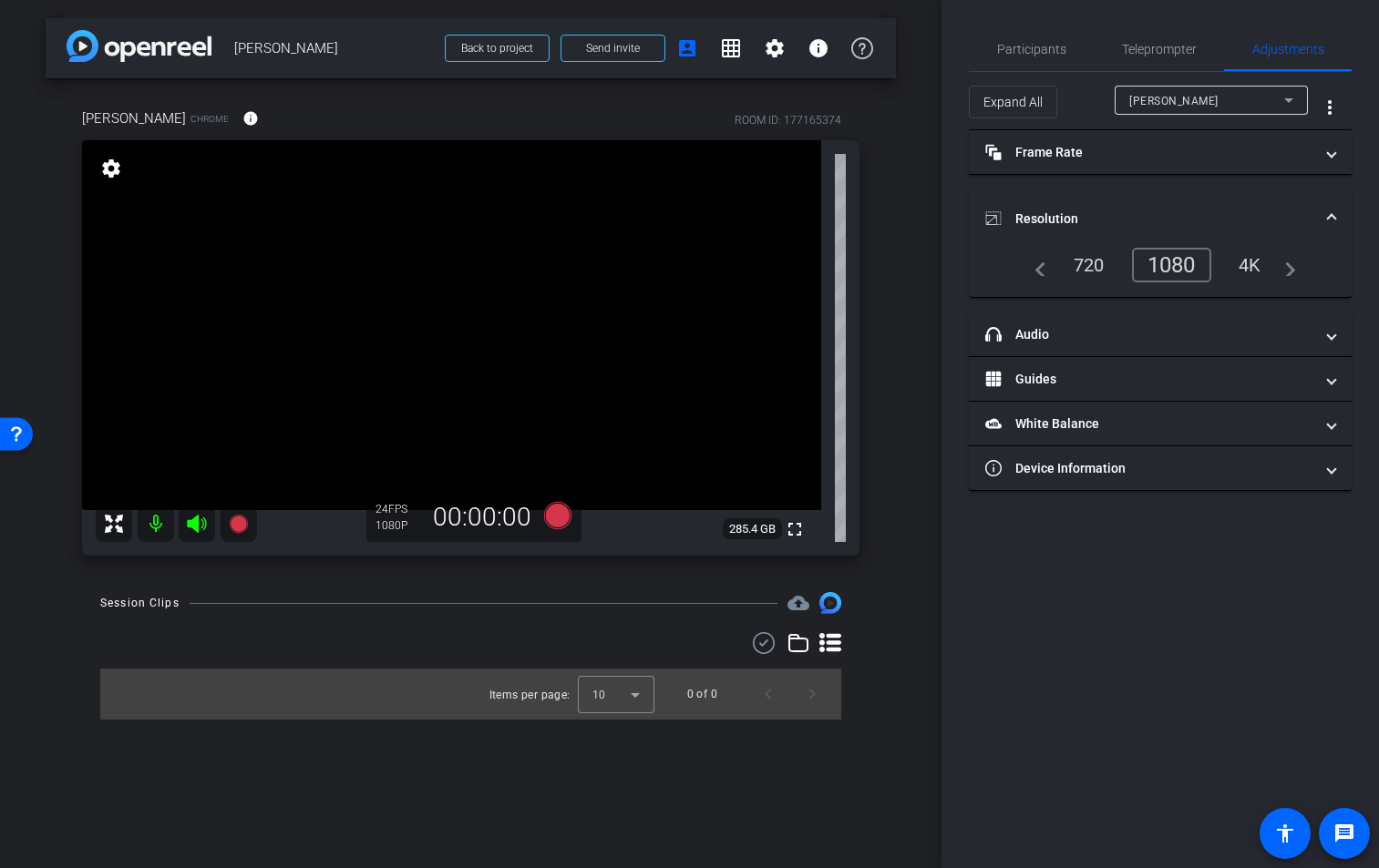
click at [1146, 708] on div "Participants Teleprompter Adjustments settings Louise MacLeod flip Director Eve…" at bounding box center [1160, 434] width 438 height 868
click at [1291, 420] on mat-panel-title "White Balance White Balance" at bounding box center [1149, 424] width 328 height 19
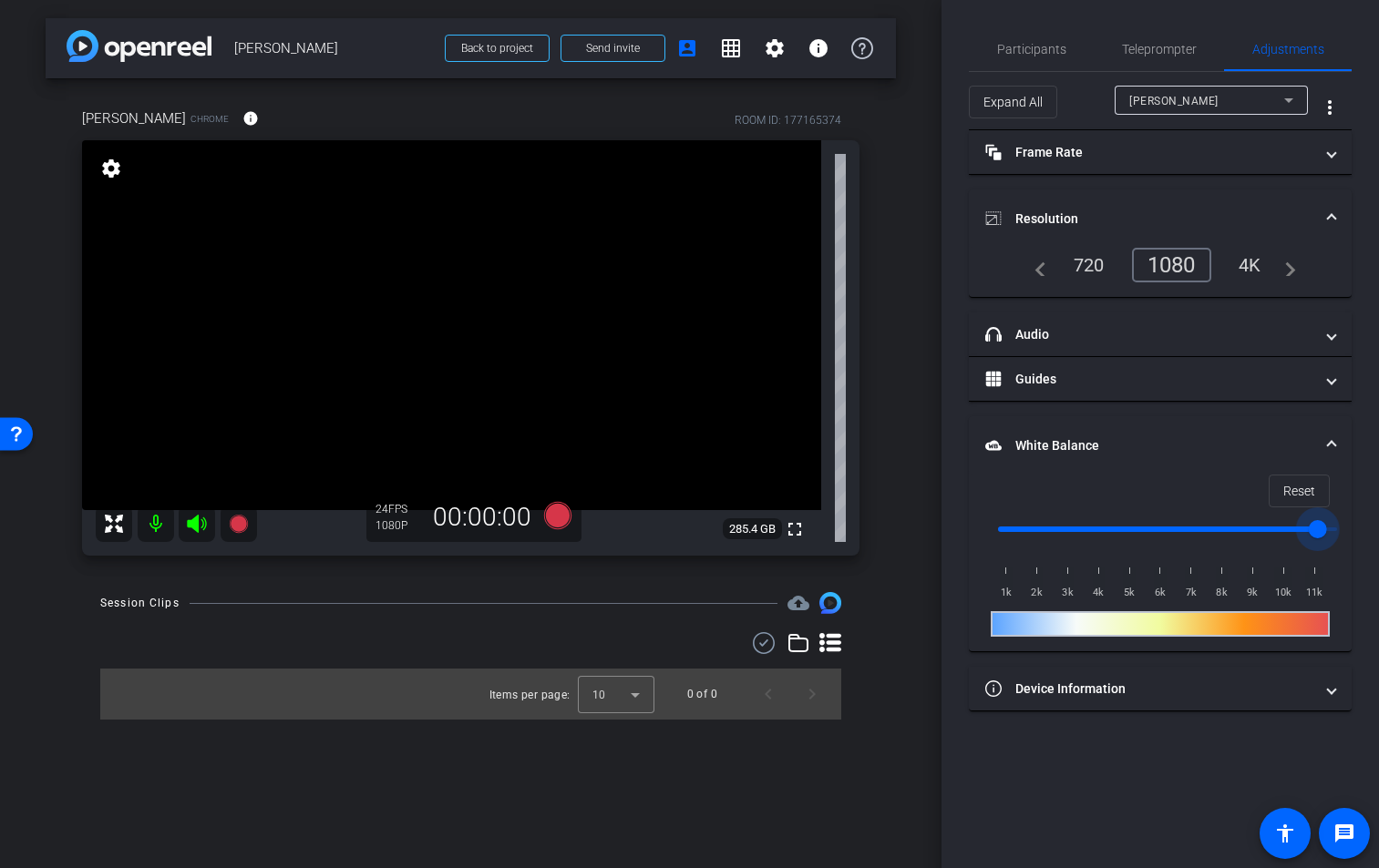
drag, startPoint x: 1328, startPoint y: 528, endPoint x: 1297, endPoint y: 529, distance: 31.0
click at [1294, 531] on input "range" at bounding box center [1167, 529] width 377 height 40
click at [1110, 532] on input "range" at bounding box center [1167, 529] width 377 height 40
drag, startPoint x: 1126, startPoint y: 530, endPoint x: 1152, endPoint y: 527, distance: 26.2
click at [1152, 527] on input "range" at bounding box center [1167, 529] width 377 height 40
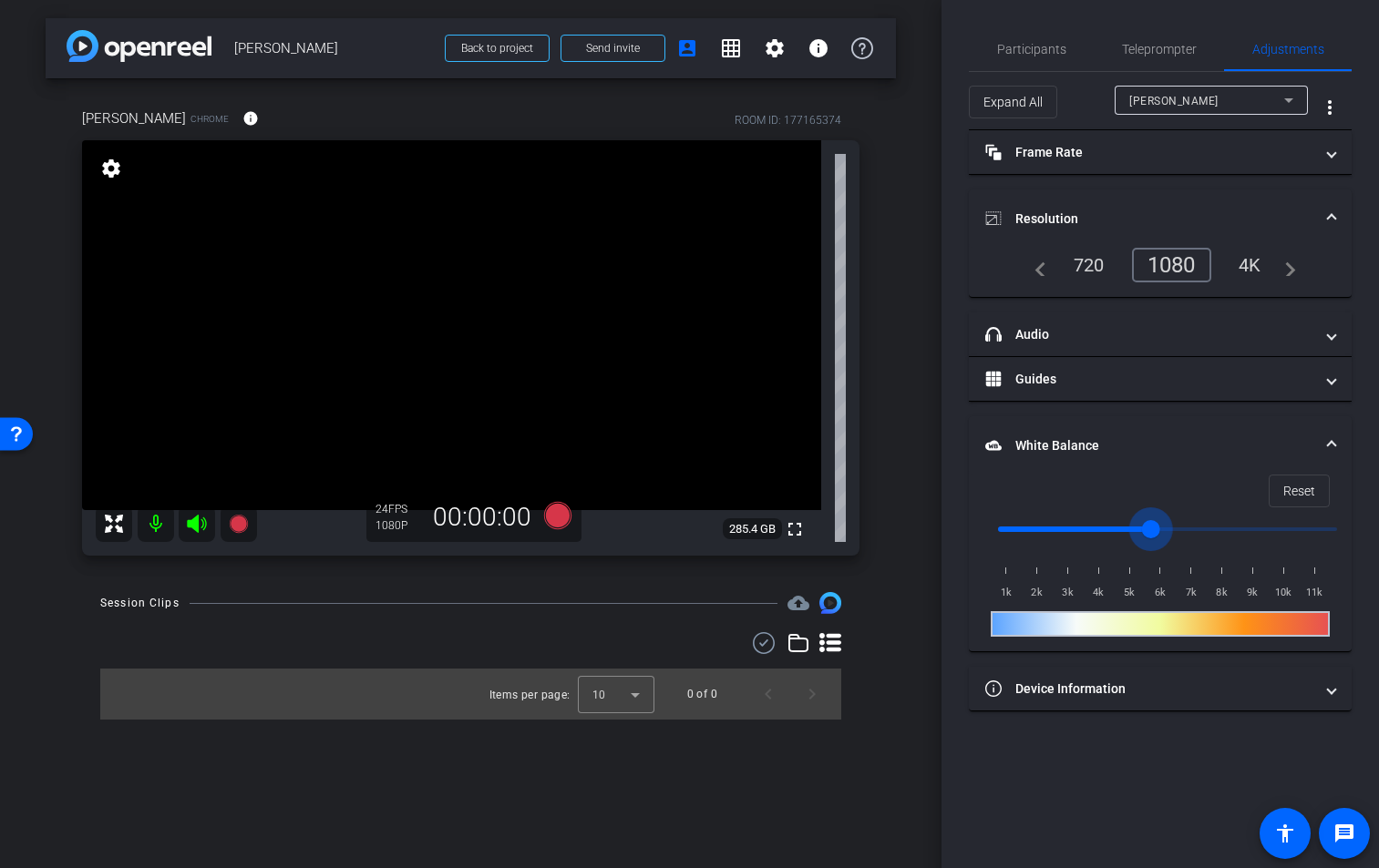
drag, startPoint x: 1149, startPoint y: 527, endPoint x: 1161, endPoint y: 523, distance: 12.6
type input "6000"
click at [1161, 523] on input "range" at bounding box center [1167, 529] width 377 height 40
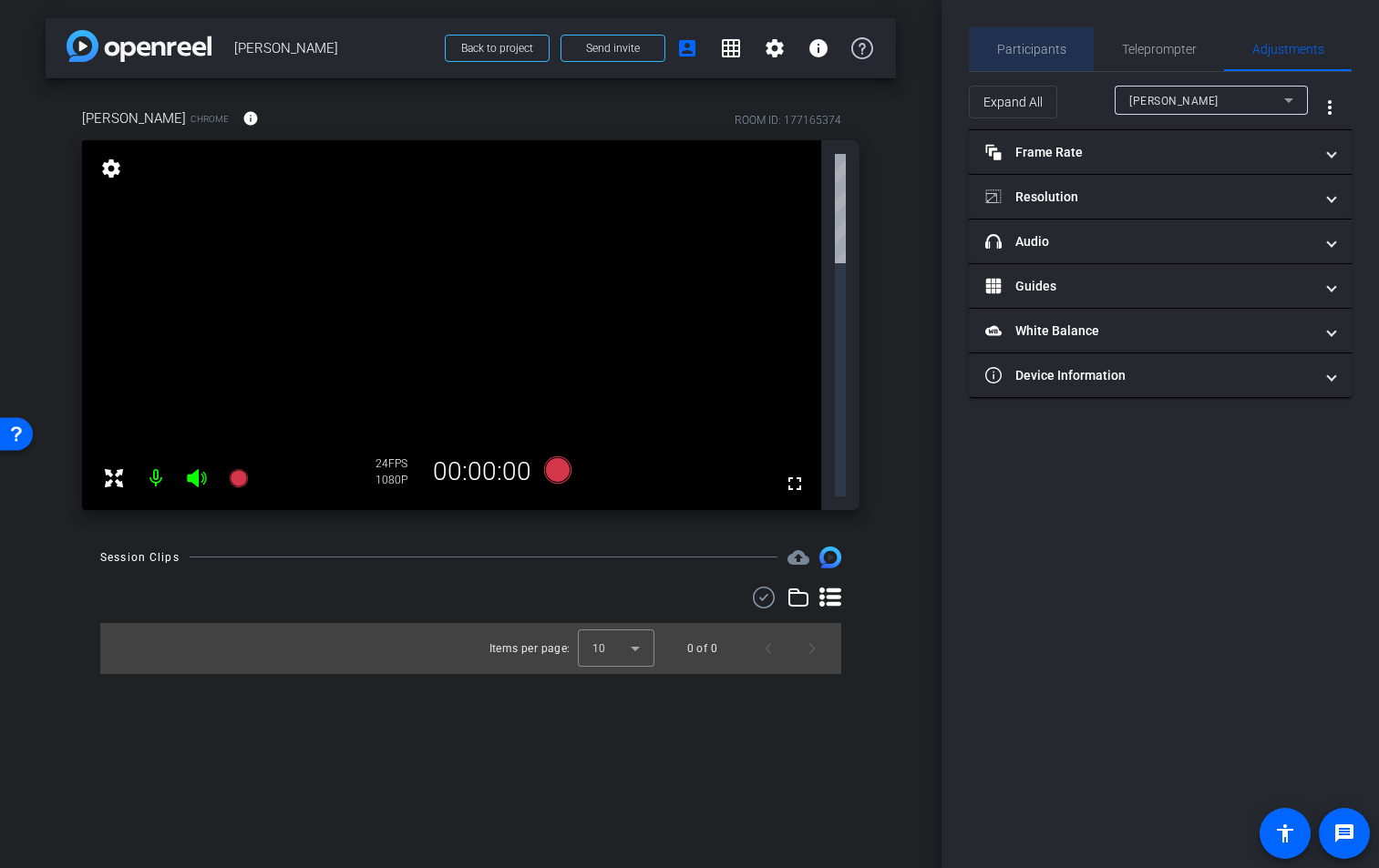
click at [1032, 51] on span "Participants" at bounding box center [1031, 49] width 69 height 13
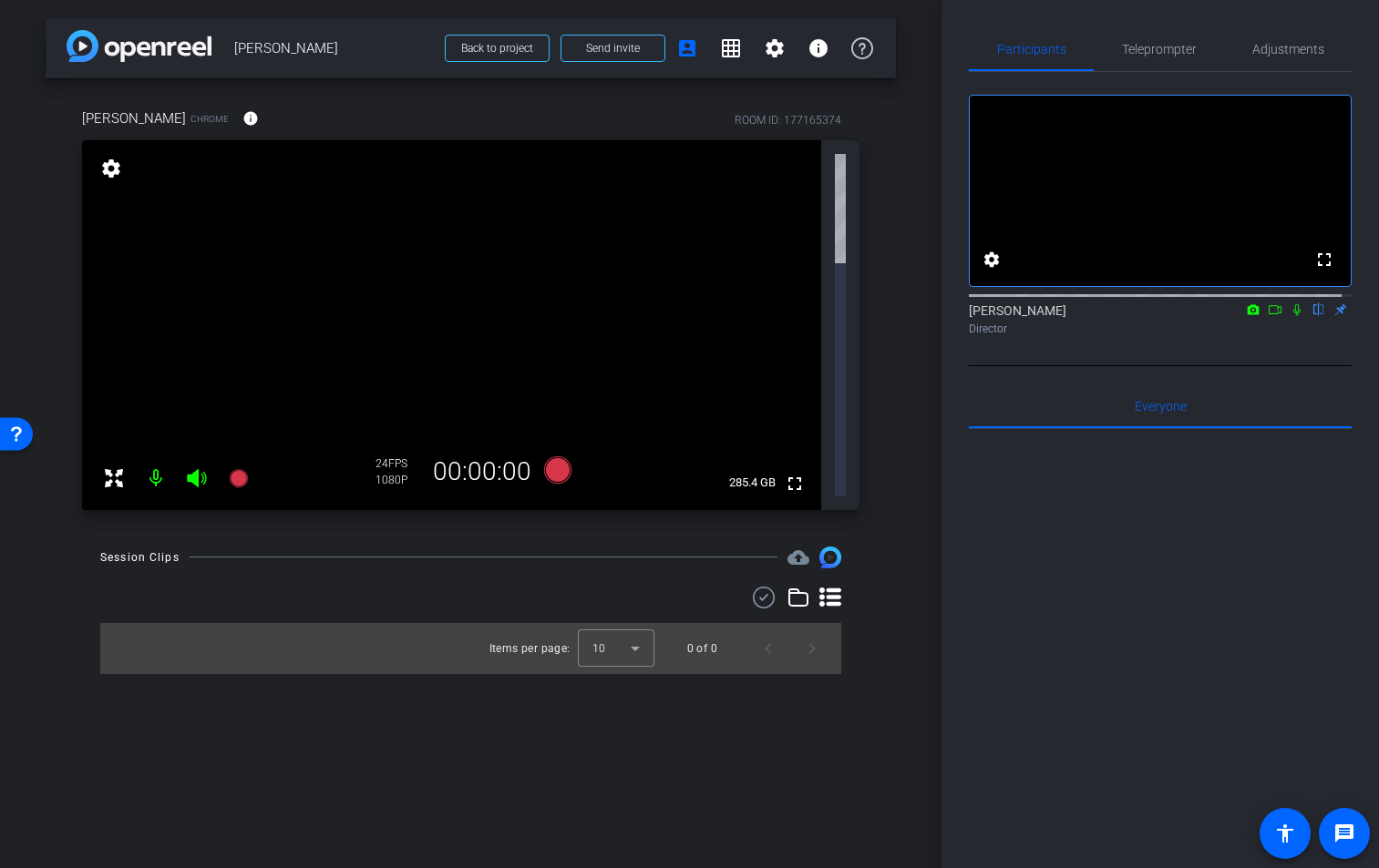
click at [108, 173] on mat-icon "settings" at bounding box center [111, 168] width 25 height 21
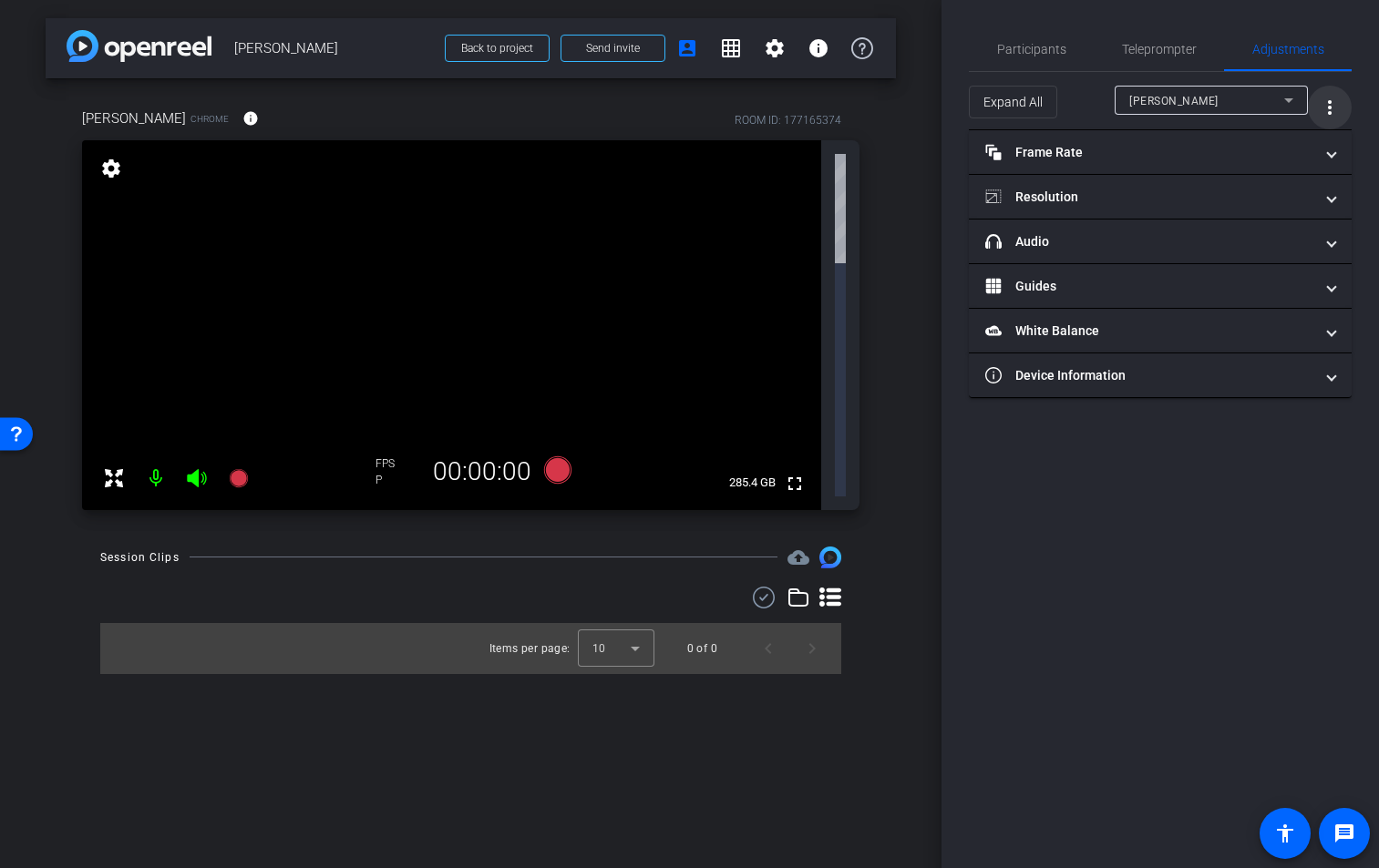
click at [1330, 110] on mat-icon "more_vert" at bounding box center [1329, 107] width 21 height 21
click at [1330, 110] on div at bounding box center [690, 434] width 1379 height 868
click at [1139, 43] on span "Teleprompter" at bounding box center [1158, 49] width 75 height 13
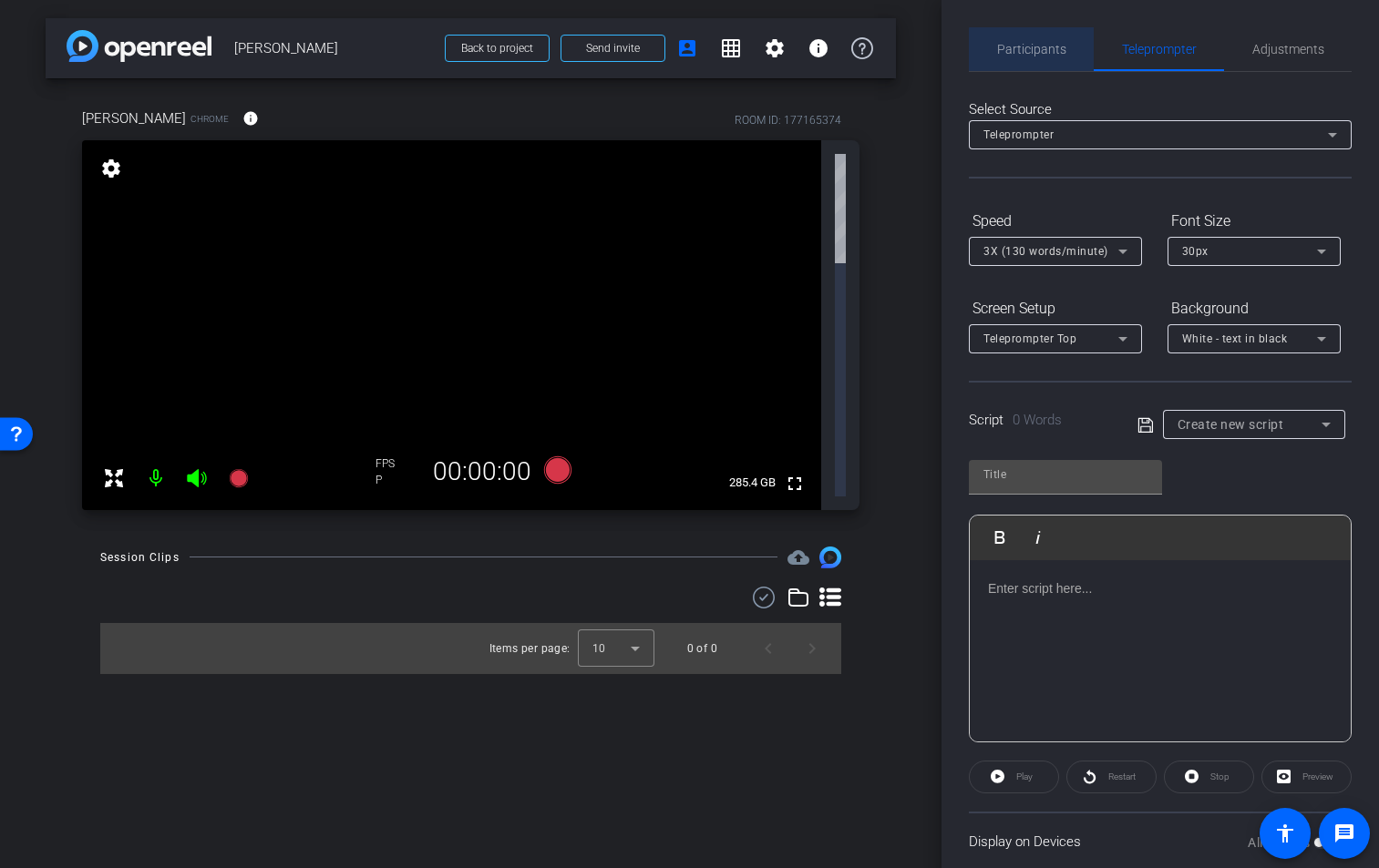
click at [1038, 51] on span "Participants" at bounding box center [1031, 49] width 69 height 13
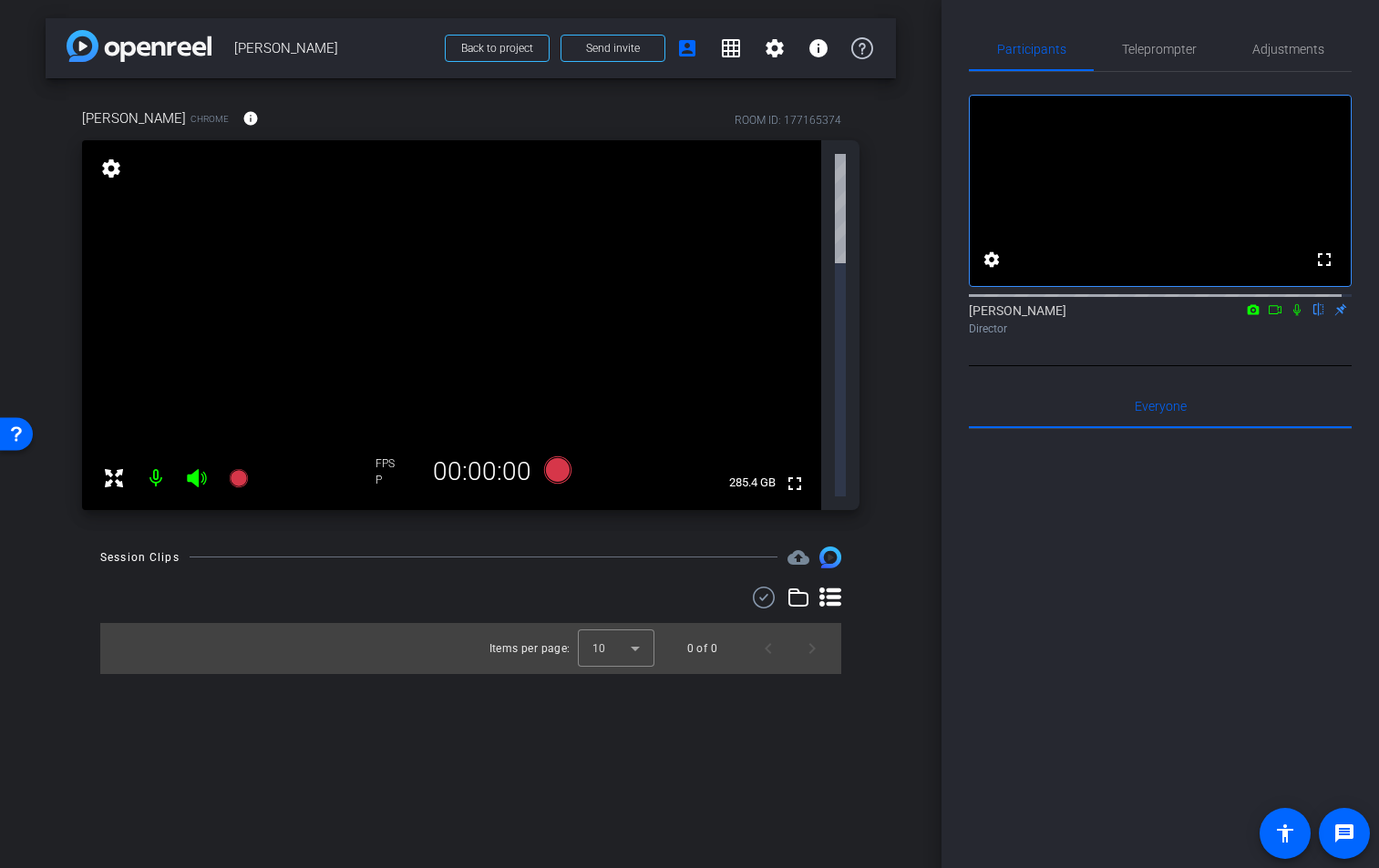
click at [111, 167] on mat-icon "settings" at bounding box center [111, 168] width 25 height 21
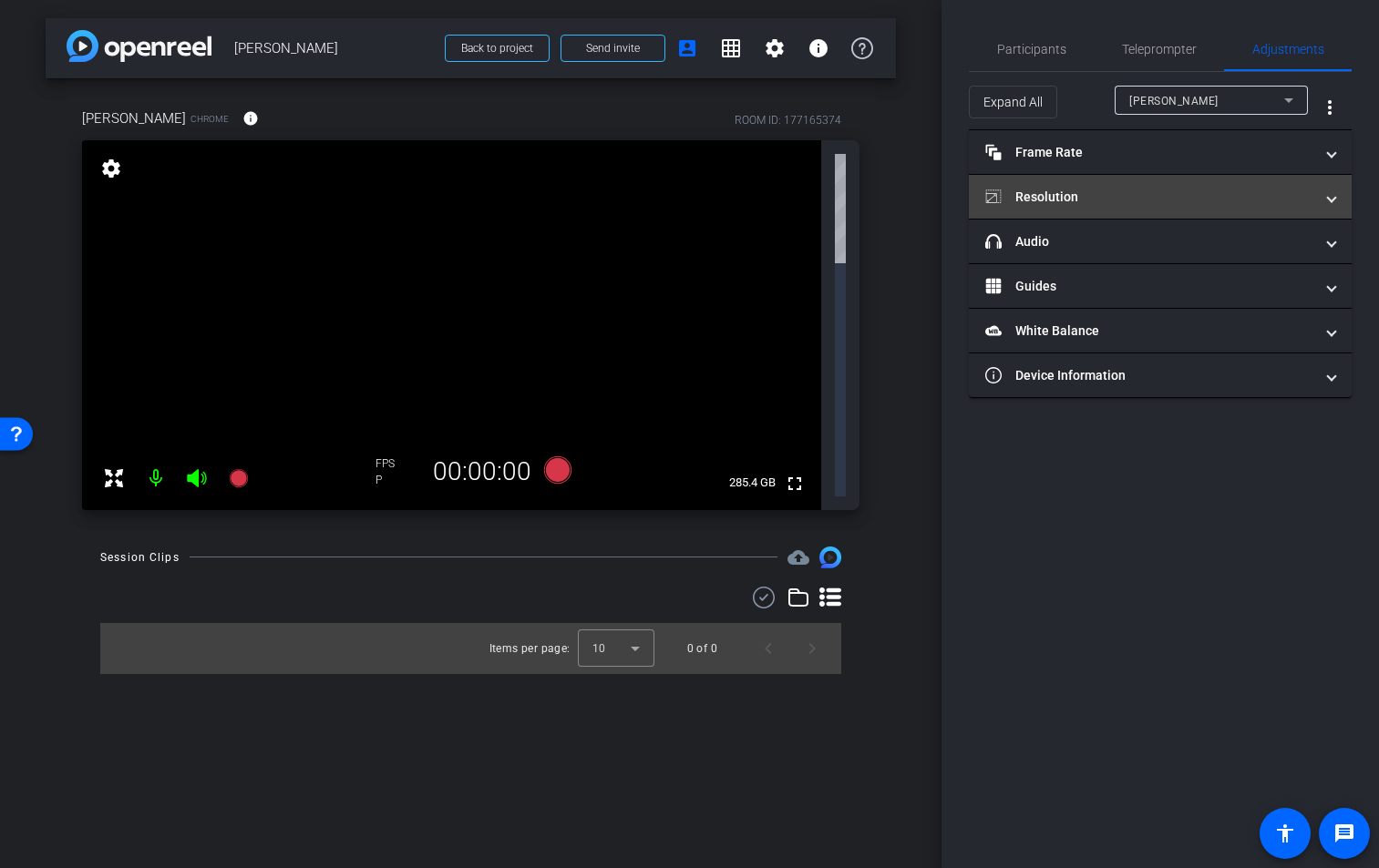
click at [1213, 205] on mat-panel-title "Resolution" at bounding box center [1149, 197] width 328 height 19
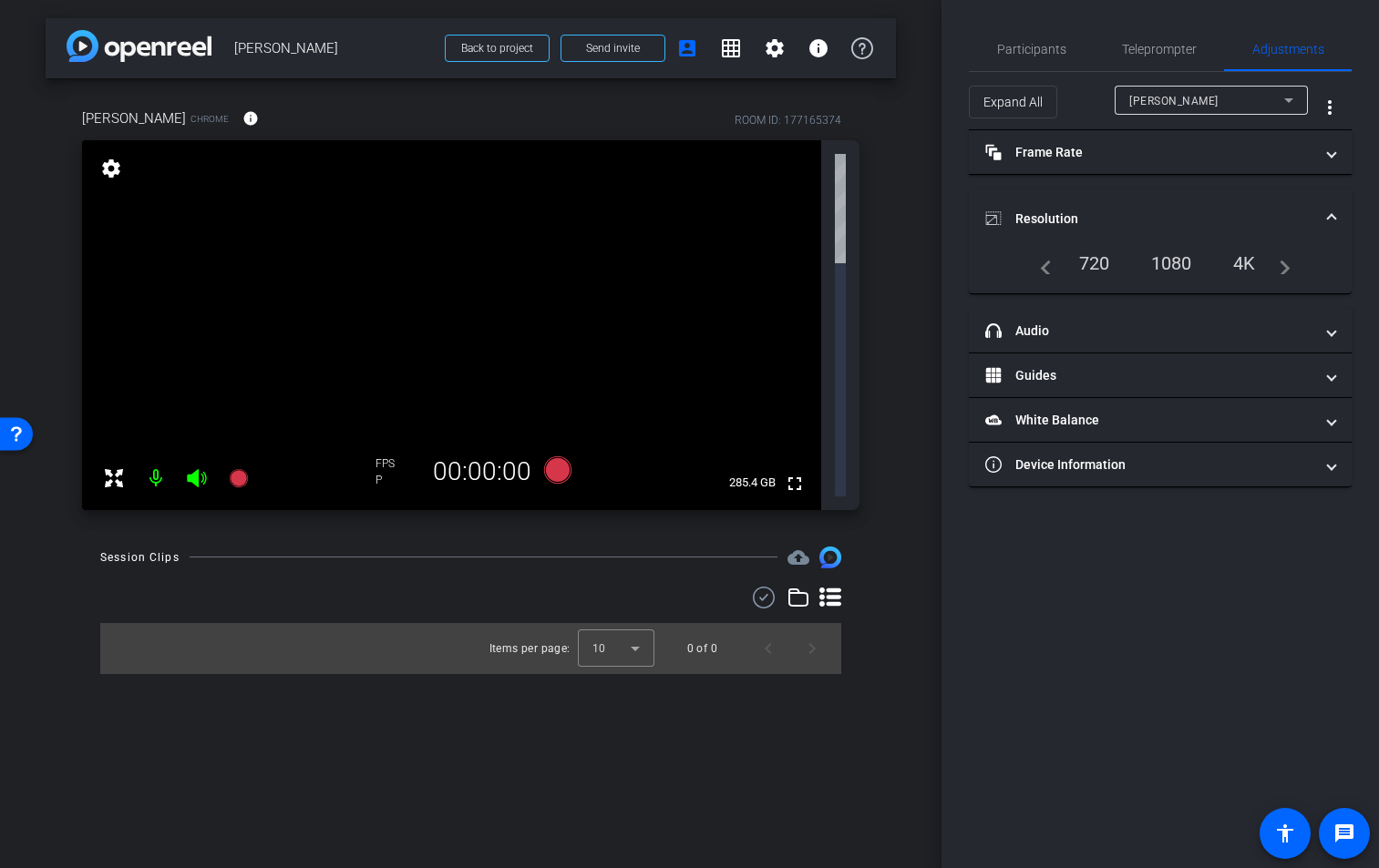
click at [1185, 260] on div "1080" at bounding box center [1171, 263] width 68 height 31
click at [1228, 202] on mat-expansion-panel-header "Resolution" at bounding box center [1159, 219] width 382 height 58
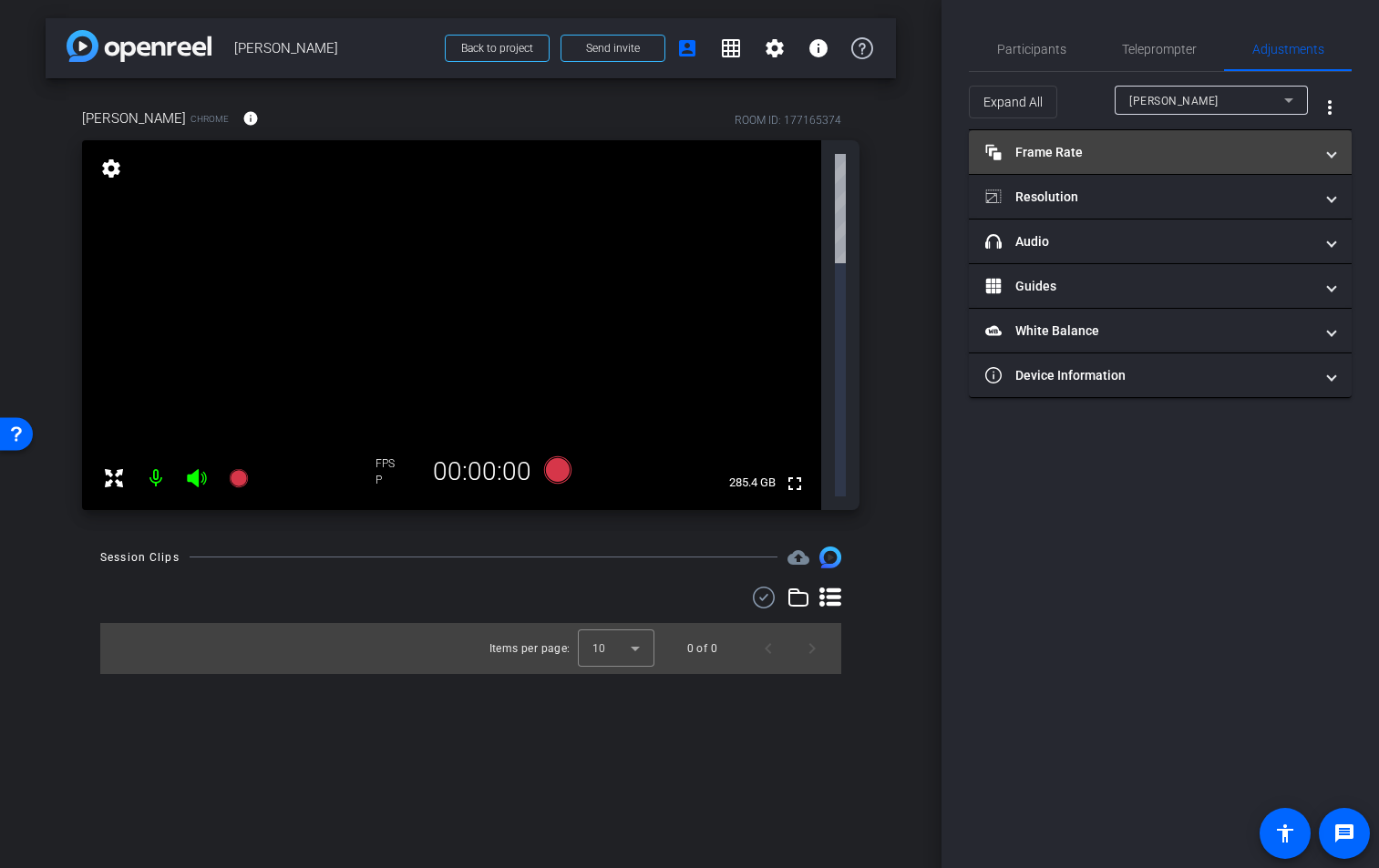
click at [1202, 151] on mat-panel-title "Frame Rate Frame Rate" at bounding box center [1149, 153] width 328 height 19
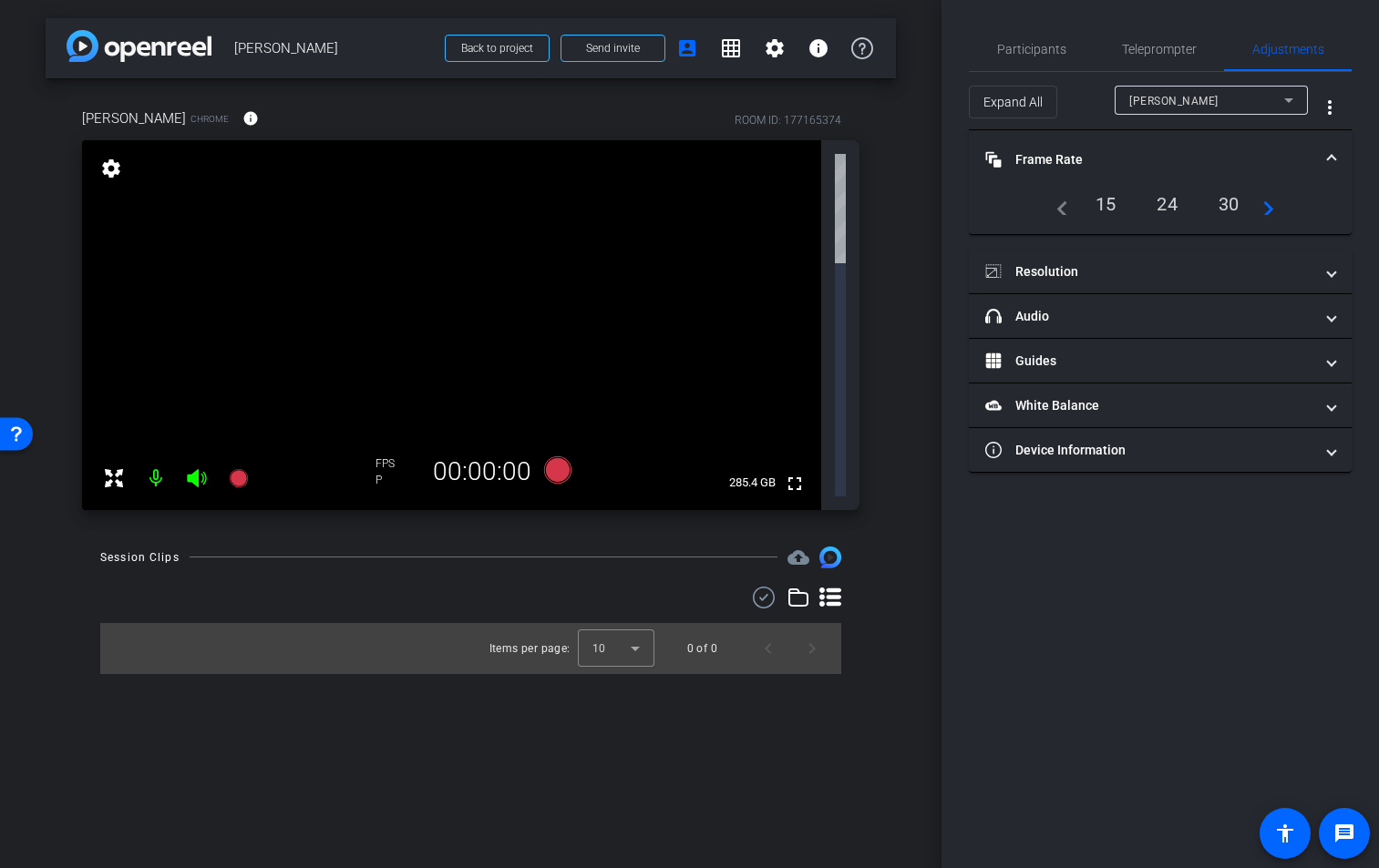
click at [1208, 153] on mat-panel-title "Frame Rate Frame Rate" at bounding box center [1149, 160] width 328 height 19
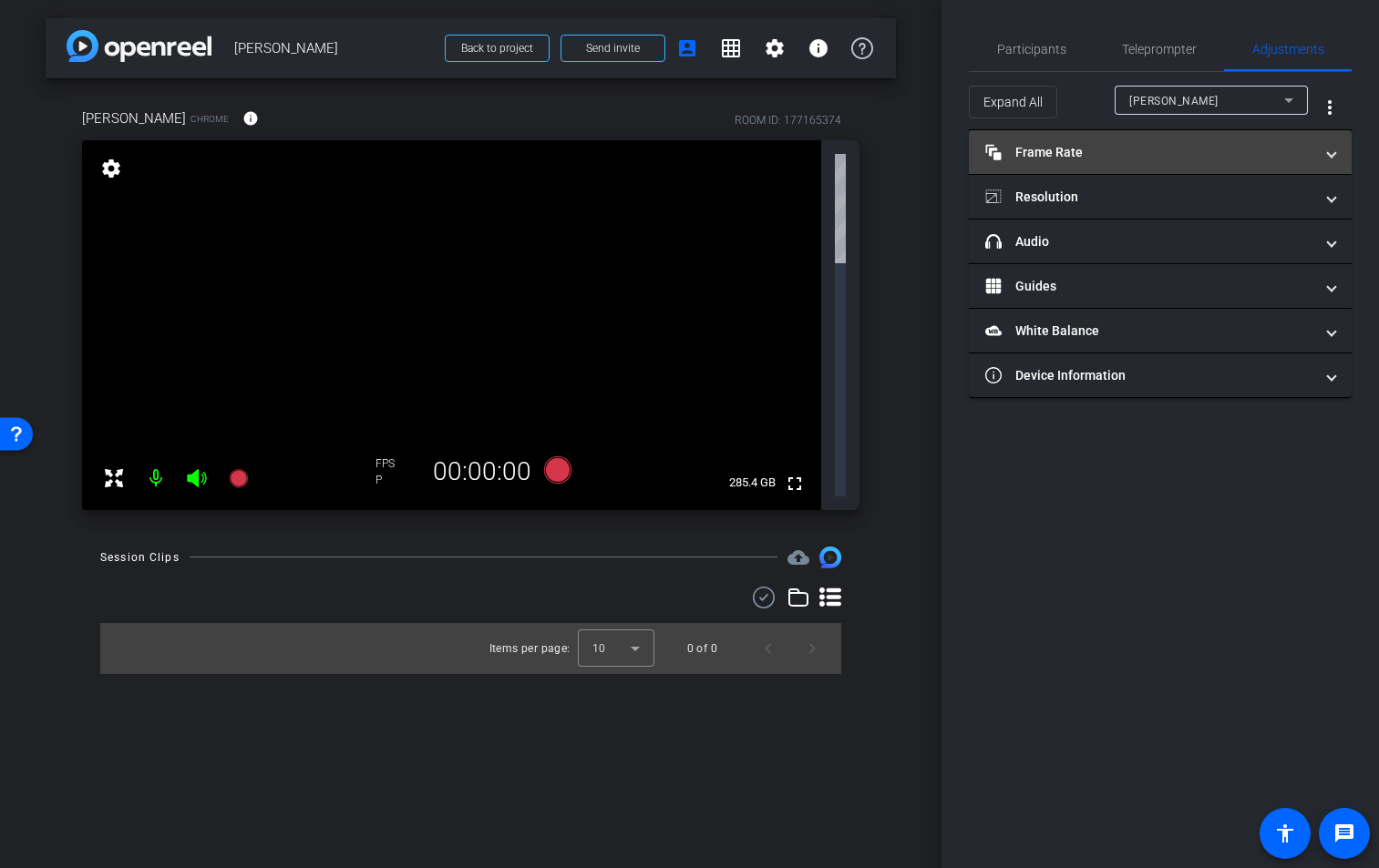
click at [1208, 153] on mat-panel-title "Frame Rate Frame Rate" at bounding box center [1149, 153] width 328 height 19
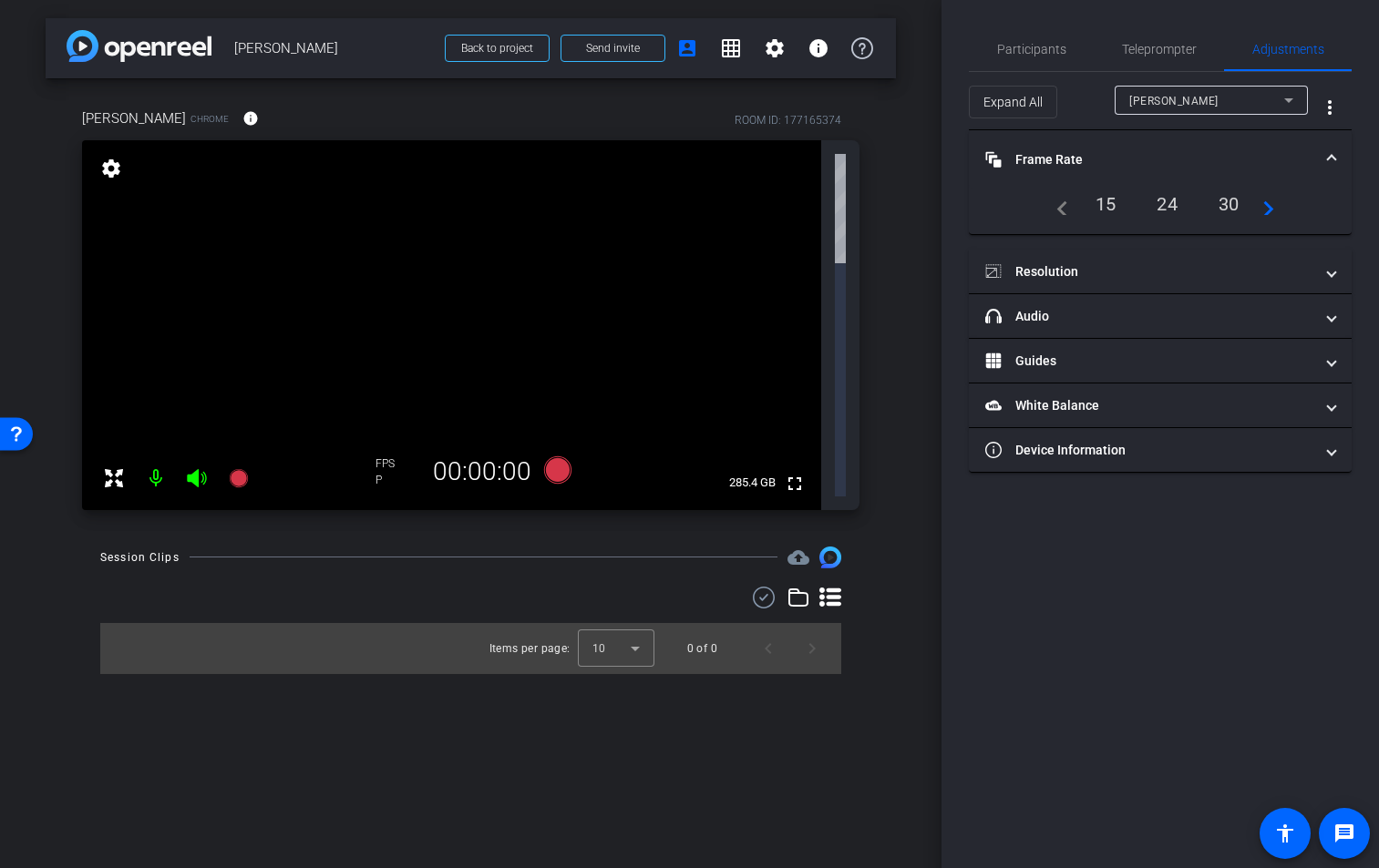
click at [1207, 153] on mat-panel-title "Frame Rate Frame Rate" at bounding box center [1149, 160] width 328 height 19
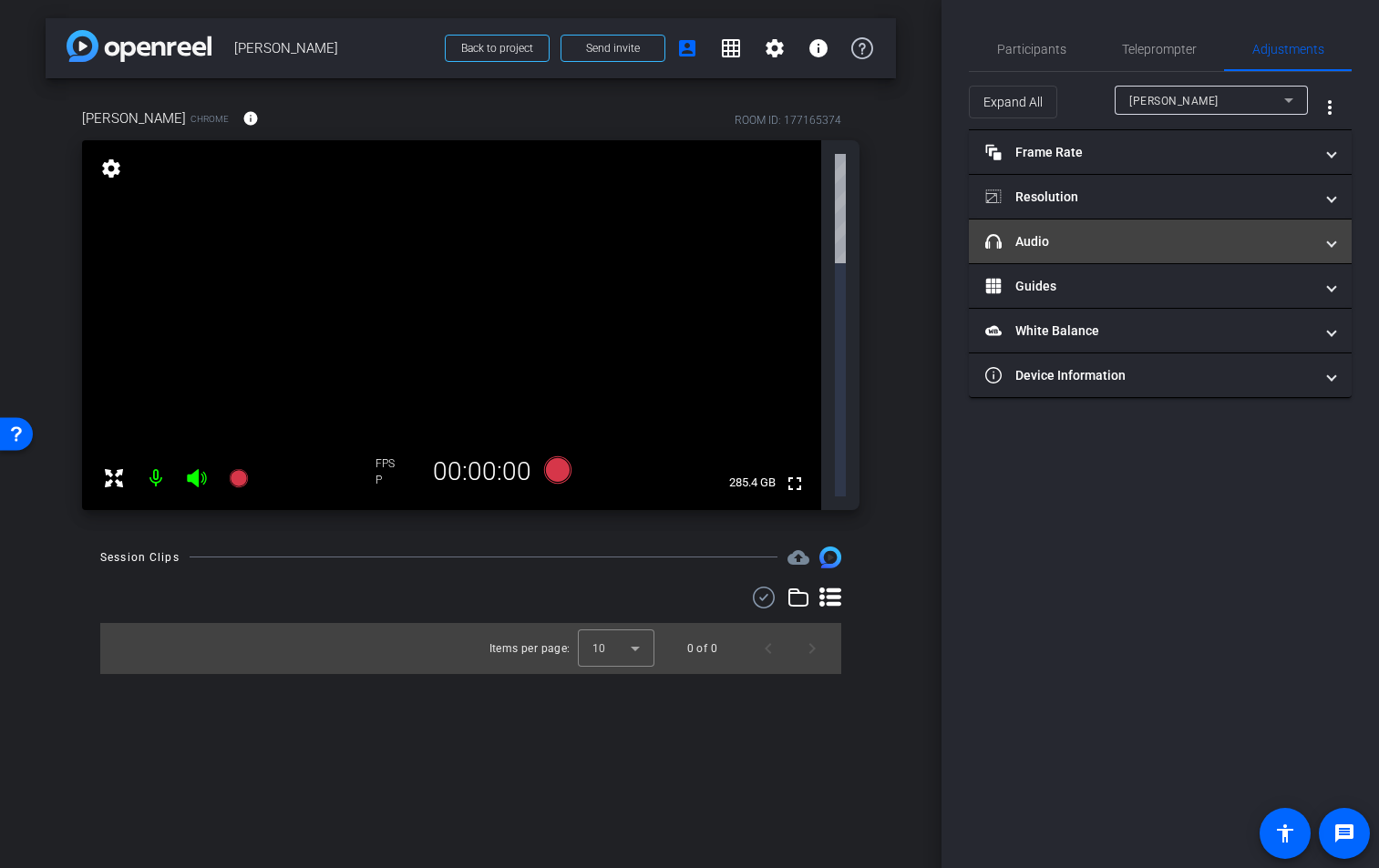
click at [1194, 248] on mat-panel-title "headphone icon Audio" at bounding box center [1149, 242] width 328 height 19
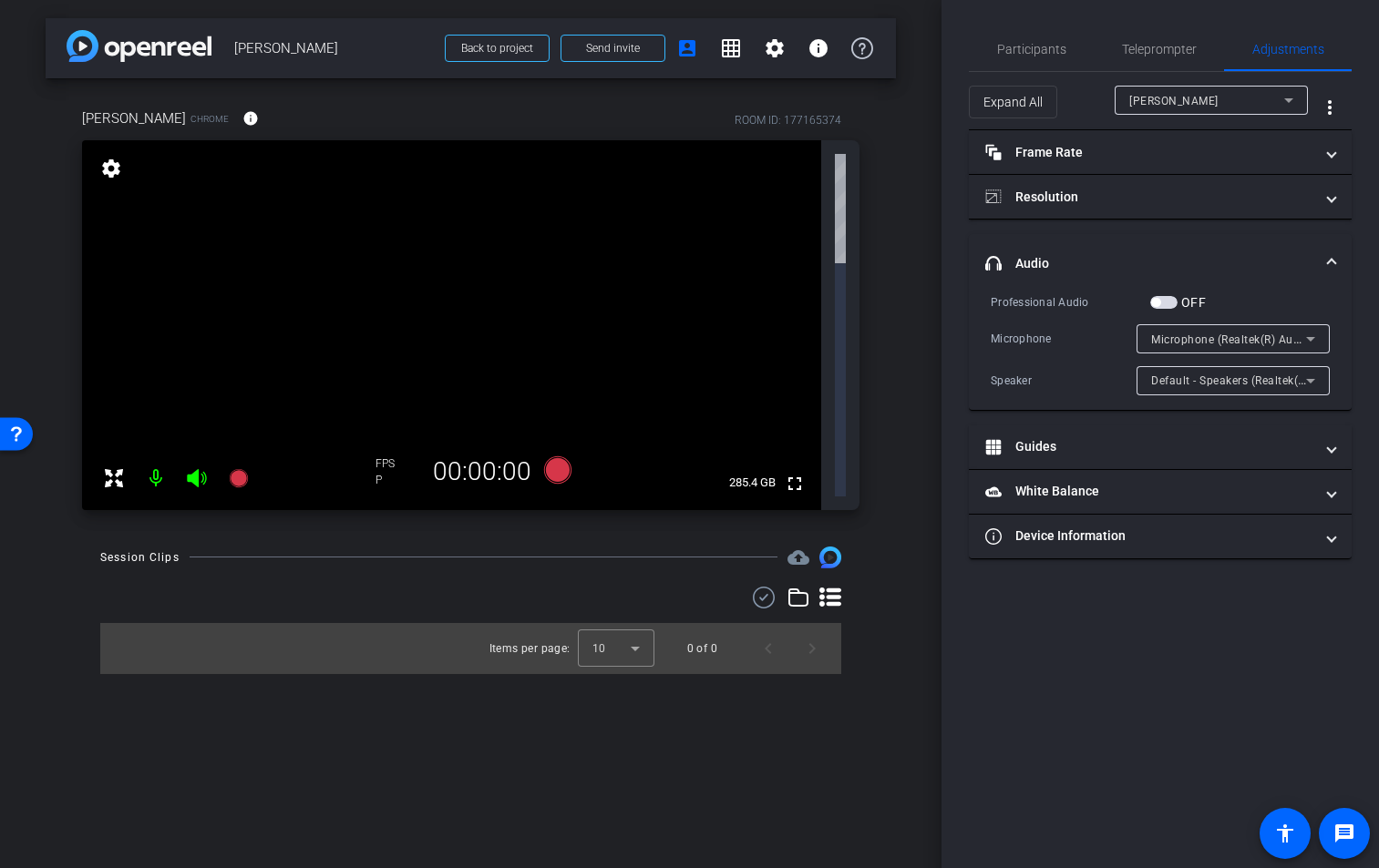
click at [1194, 248] on mat-expansion-panel-header "headphone icon Audio" at bounding box center [1159, 263] width 382 height 58
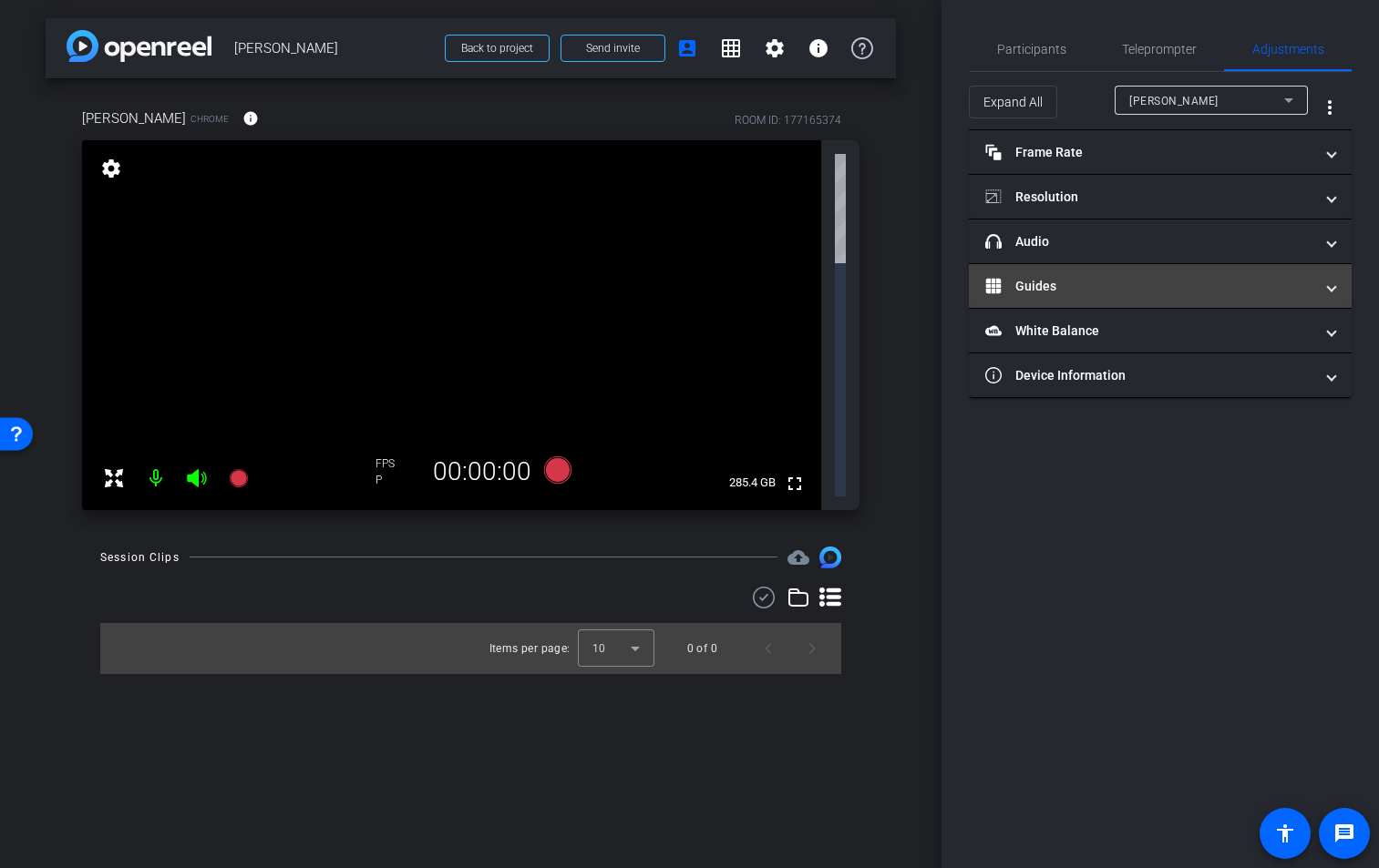
click at [1197, 294] on mat-panel-title "Guides" at bounding box center [1149, 287] width 328 height 19
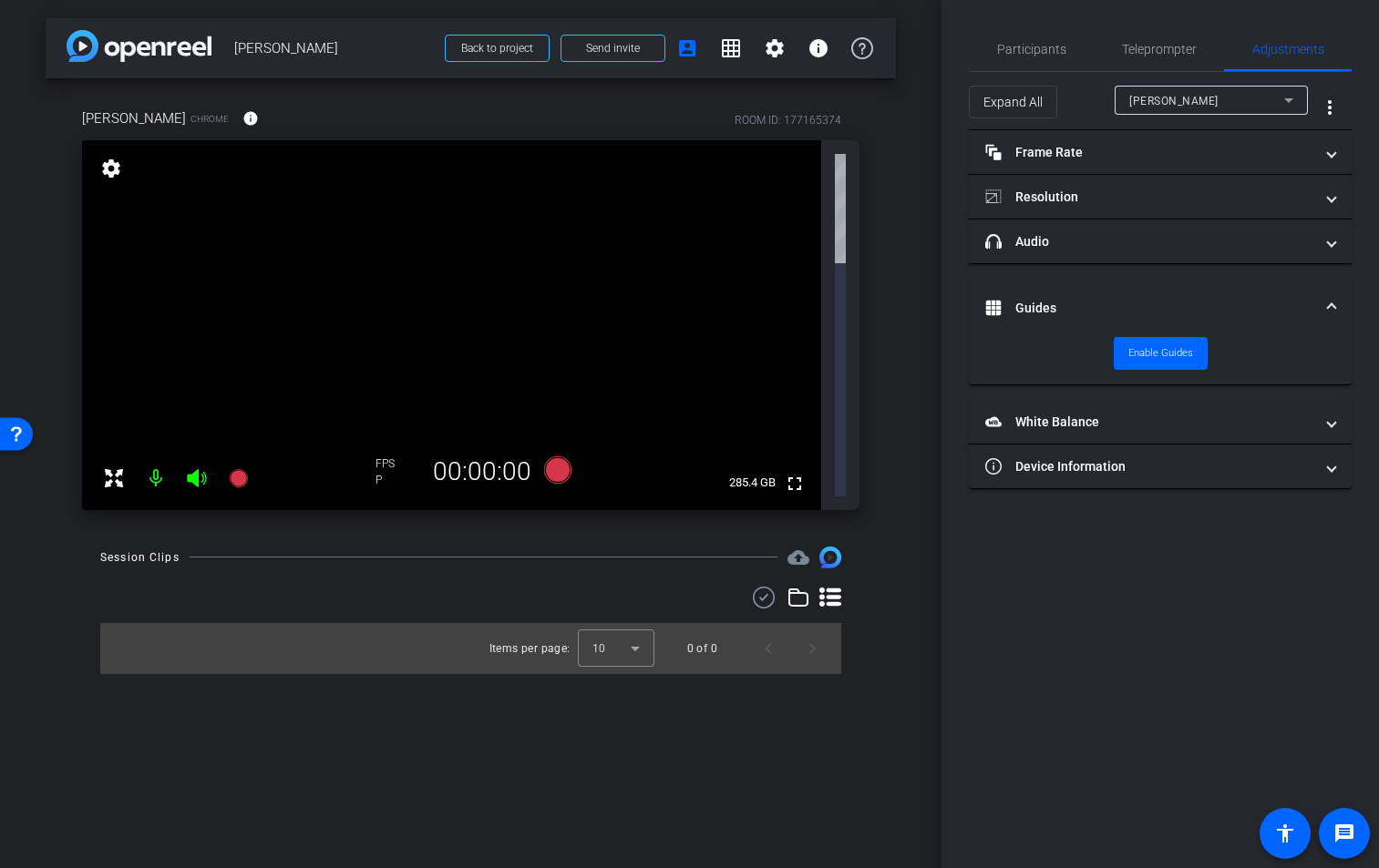
click at [1197, 294] on mat-expansion-panel-header "Guides" at bounding box center [1159, 308] width 382 height 58
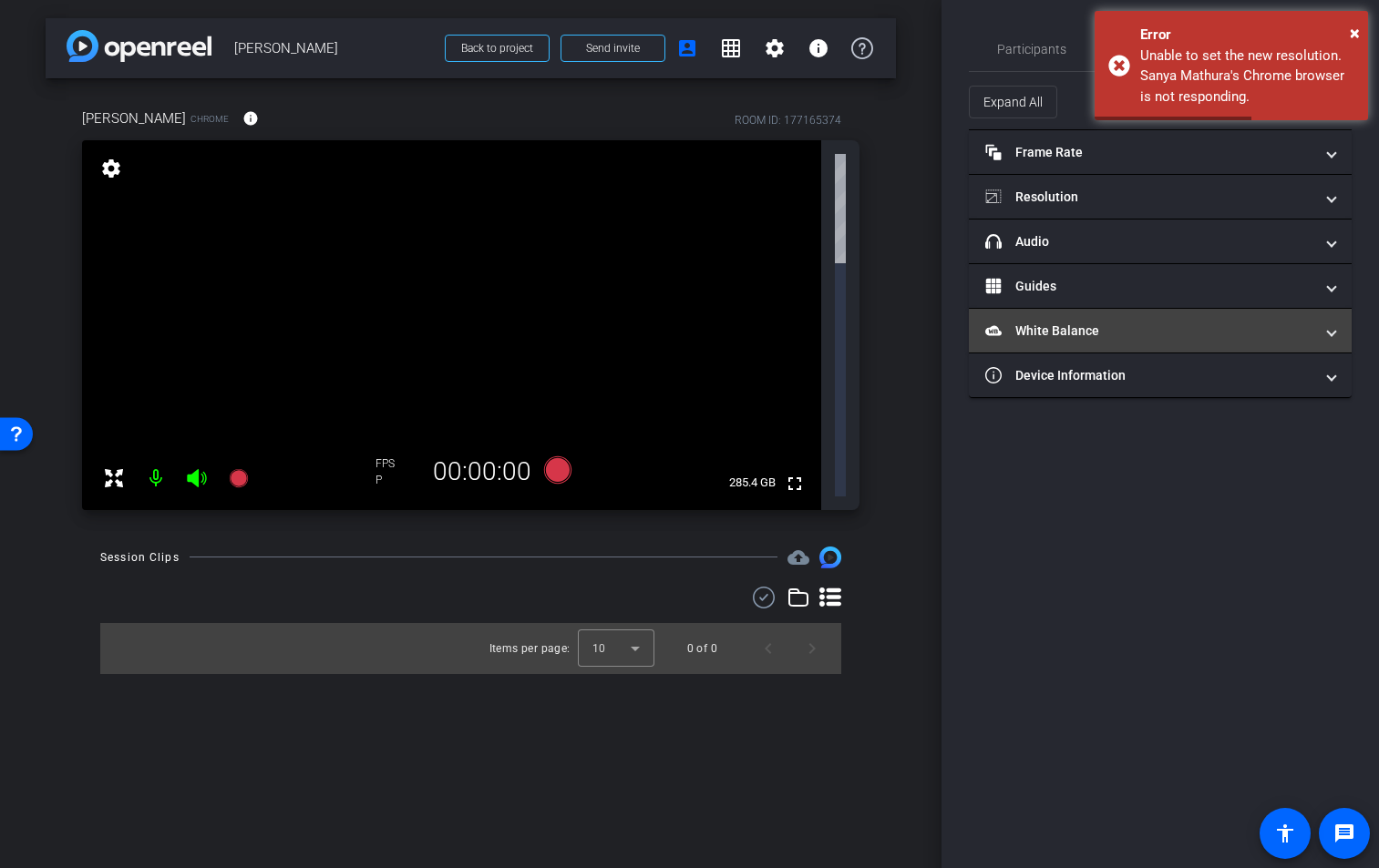
click at [1158, 330] on mat-panel-title "White Balance White Balance" at bounding box center [1149, 331] width 328 height 19
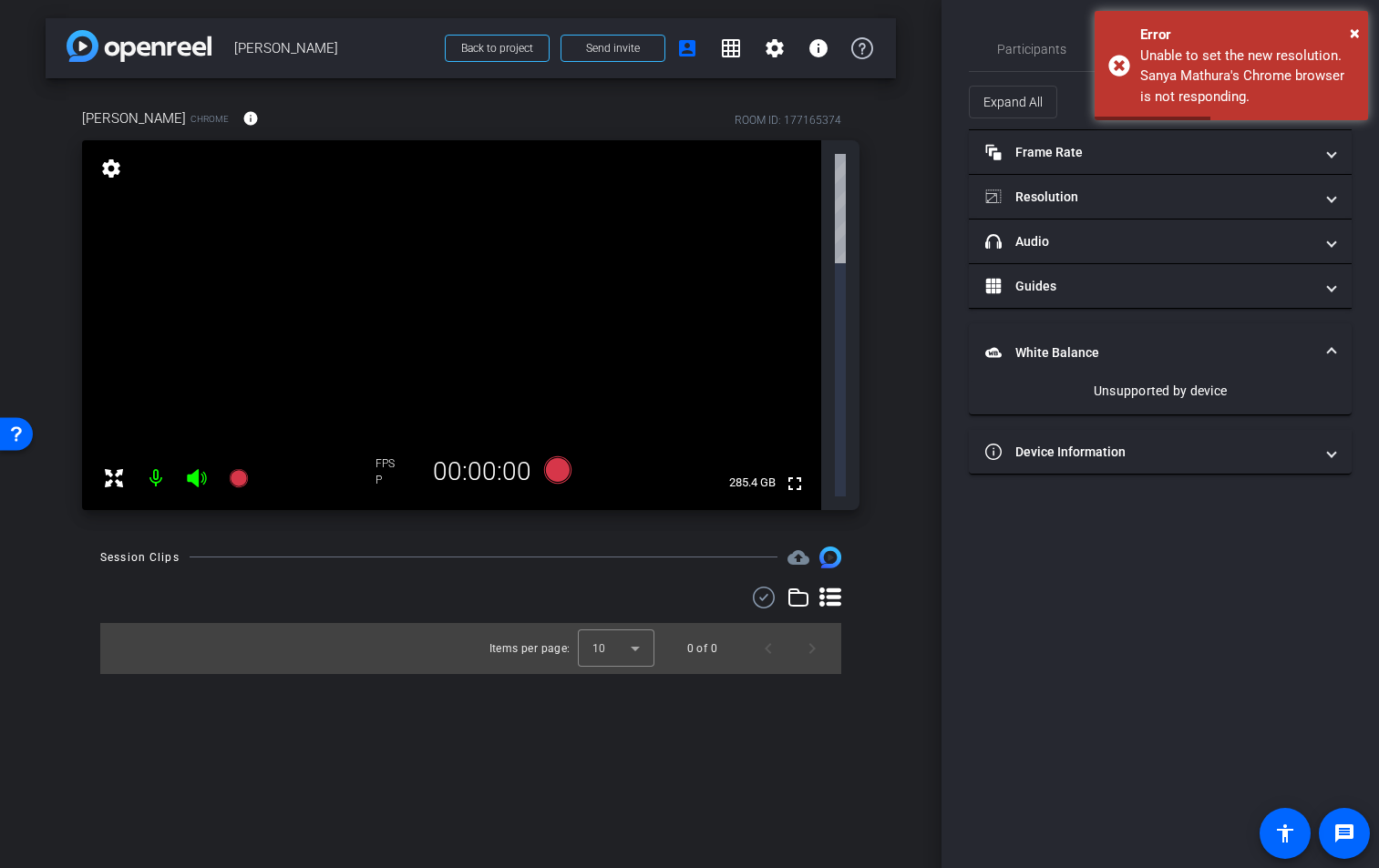
click at [1158, 330] on mat-expansion-panel-header "White Balance White Balance" at bounding box center [1159, 353] width 382 height 58
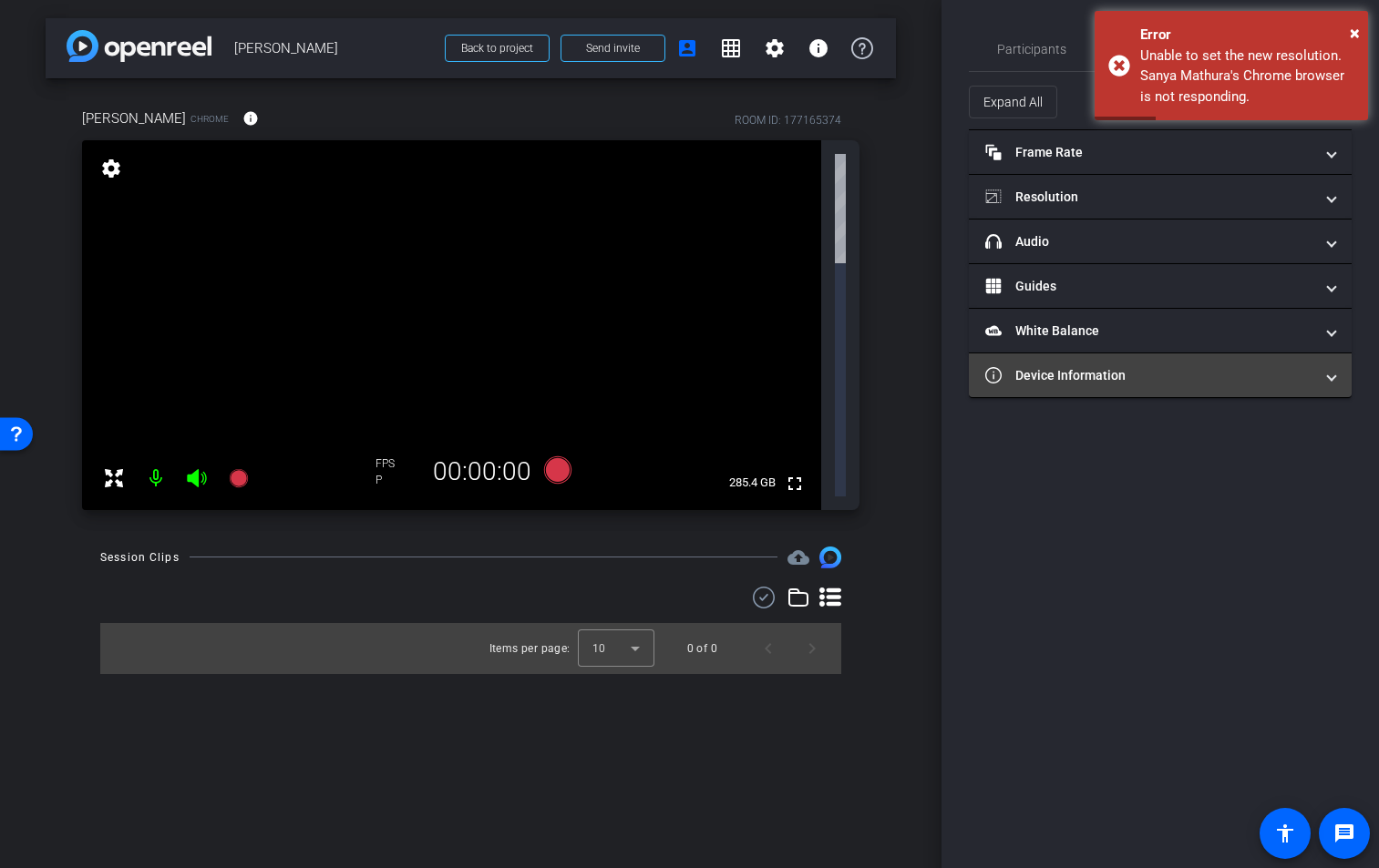
click at [1181, 372] on mat-panel-title "Device Information" at bounding box center [1149, 376] width 328 height 19
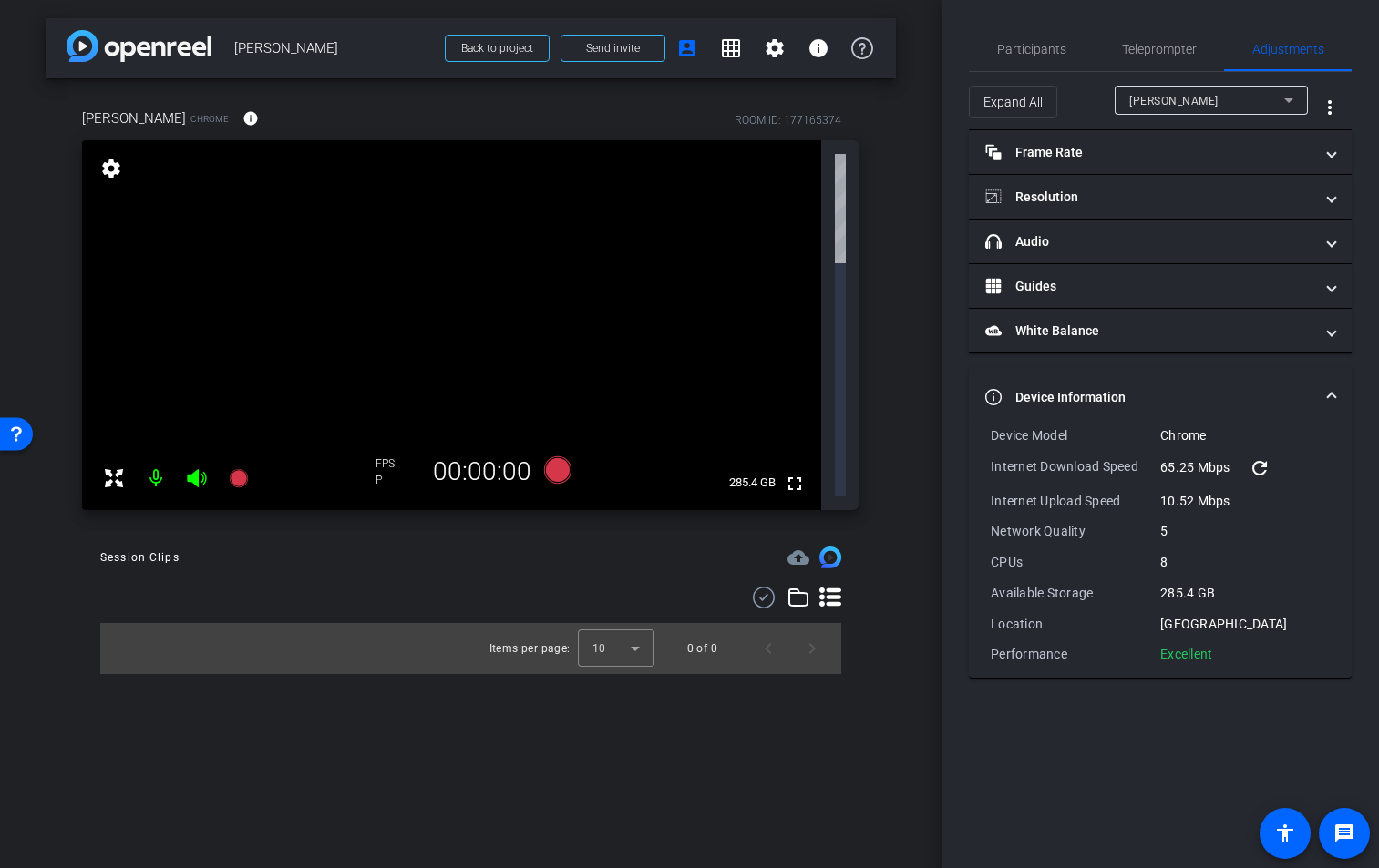
click at [1181, 372] on mat-expansion-panel-header "Device Information" at bounding box center [1159, 397] width 382 height 58
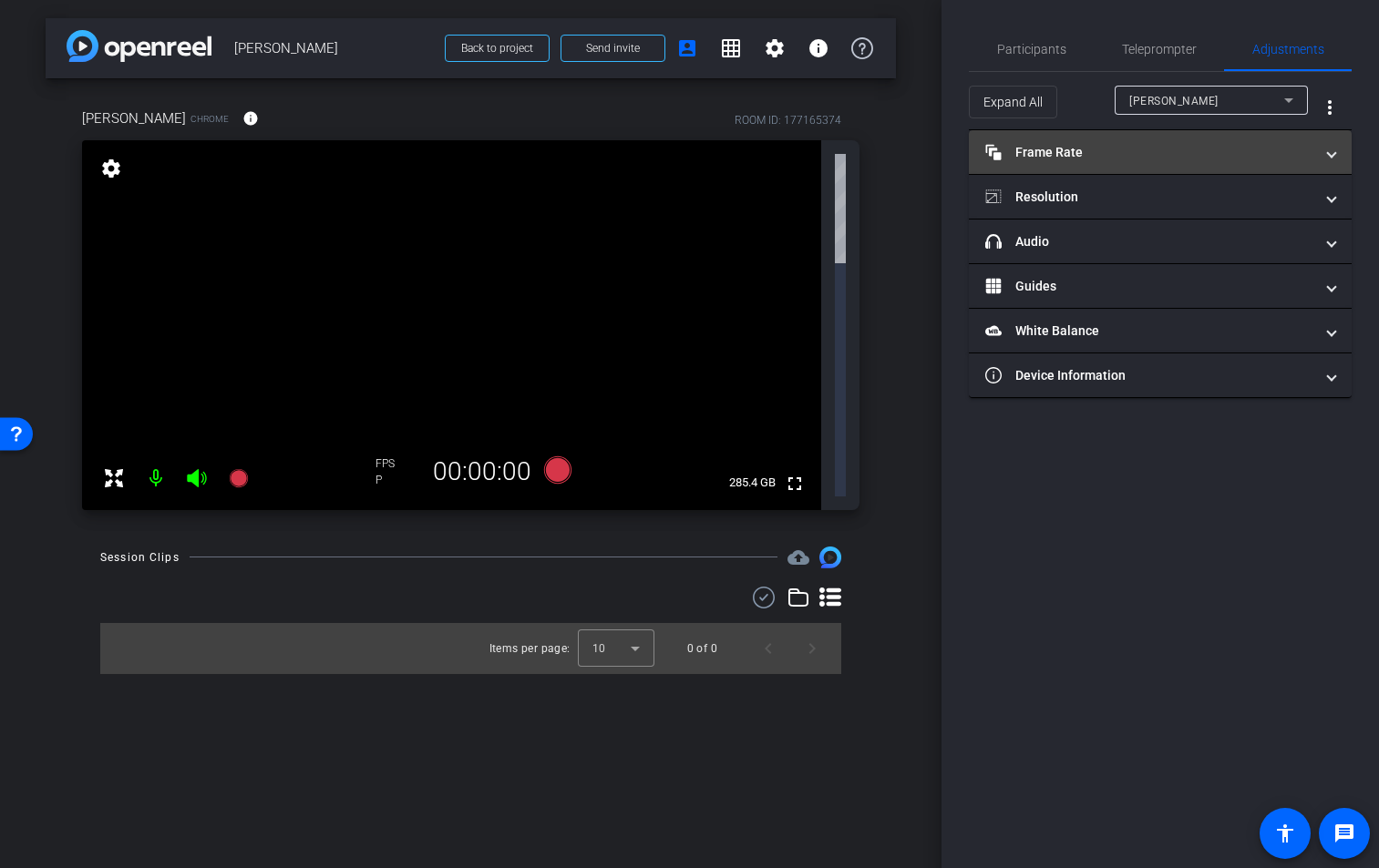
click at [1168, 149] on mat-panel-title "Frame Rate Frame Rate" at bounding box center [1149, 153] width 328 height 19
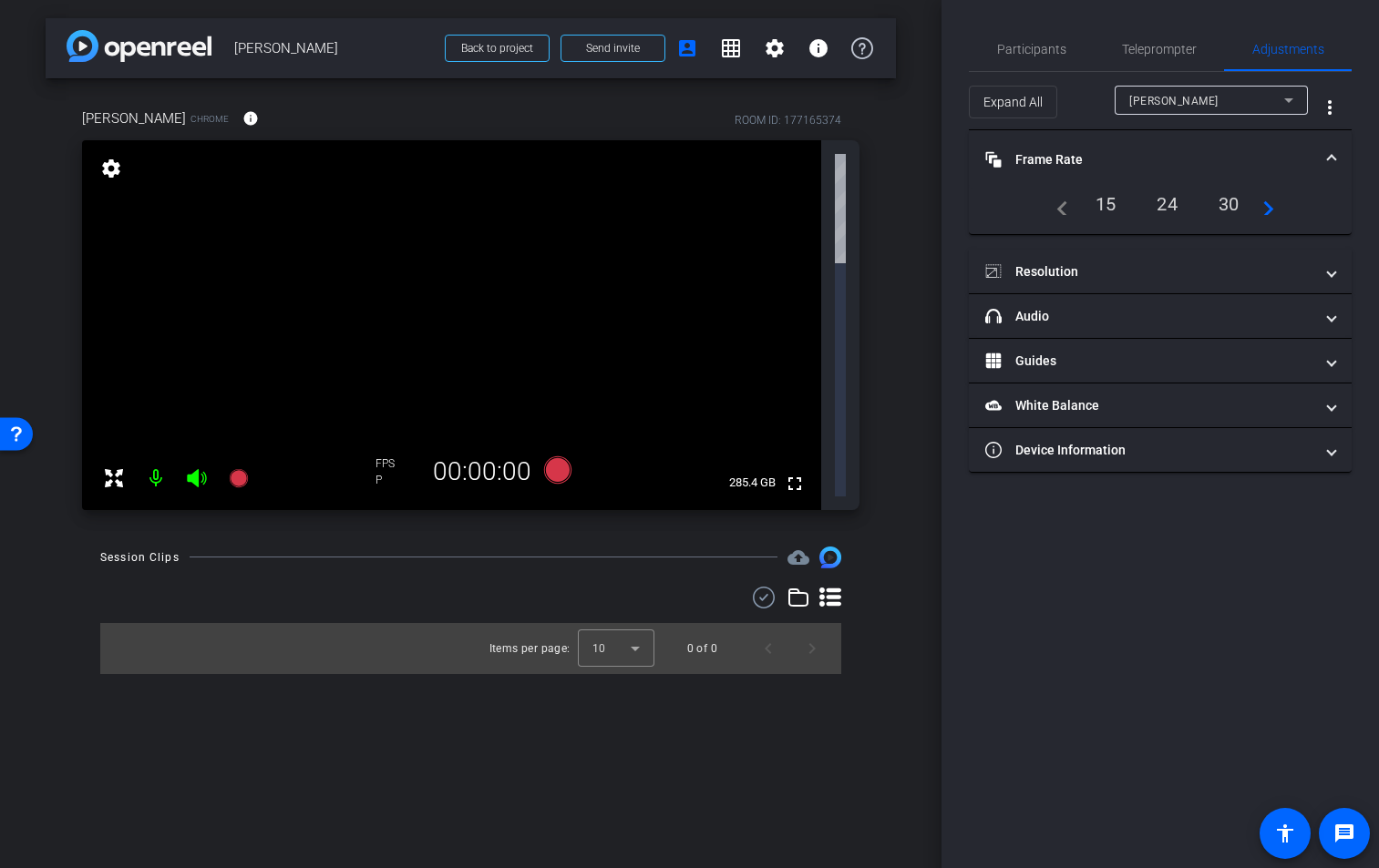
click at [1170, 151] on mat-panel-title "Frame Rate Frame Rate" at bounding box center [1149, 160] width 328 height 19
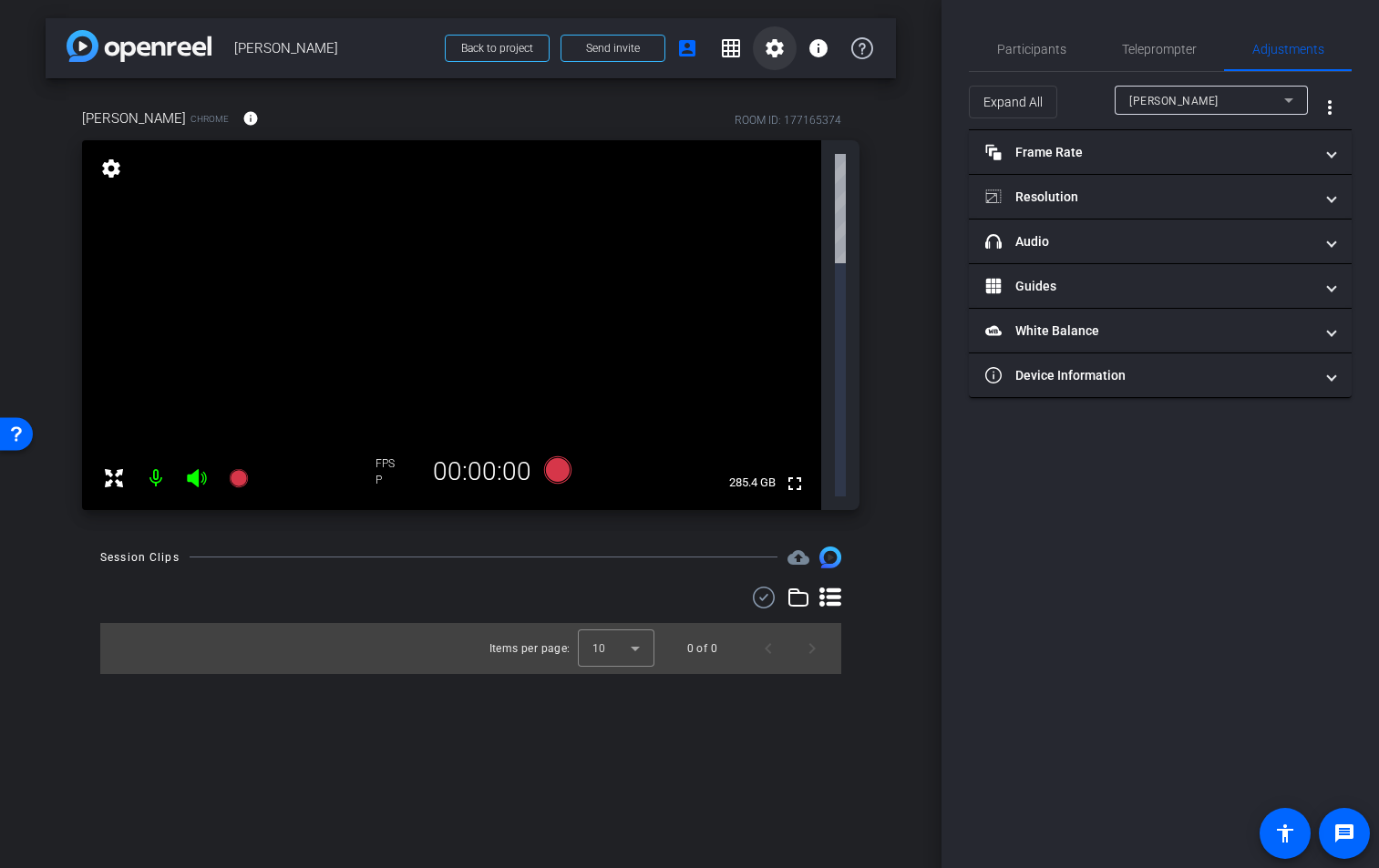
click at [779, 49] on mat-icon "settings" at bounding box center [774, 48] width 21 height 21
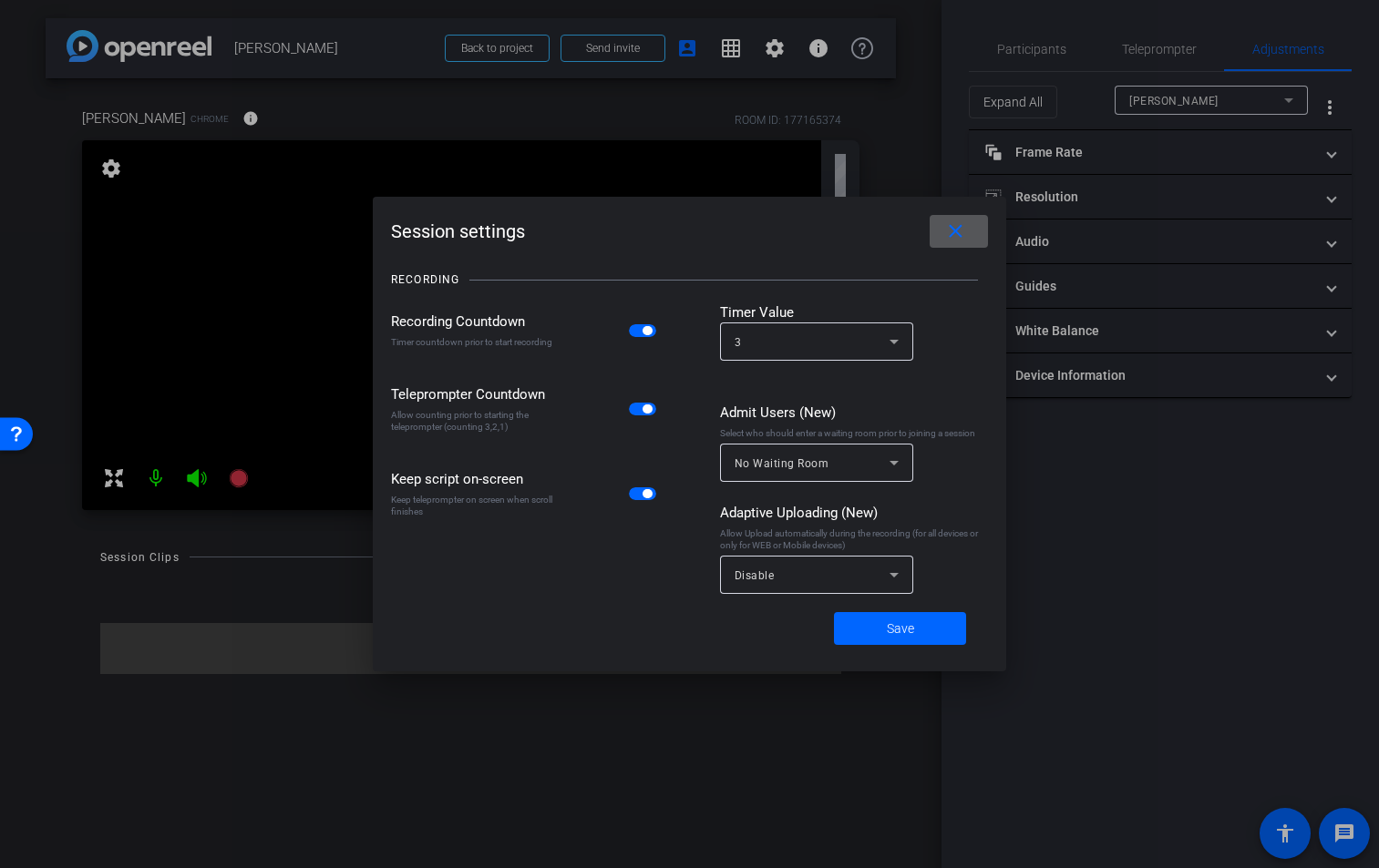
click at [776, 48] on div at bounding box center [690, 434] width 1379 height 868
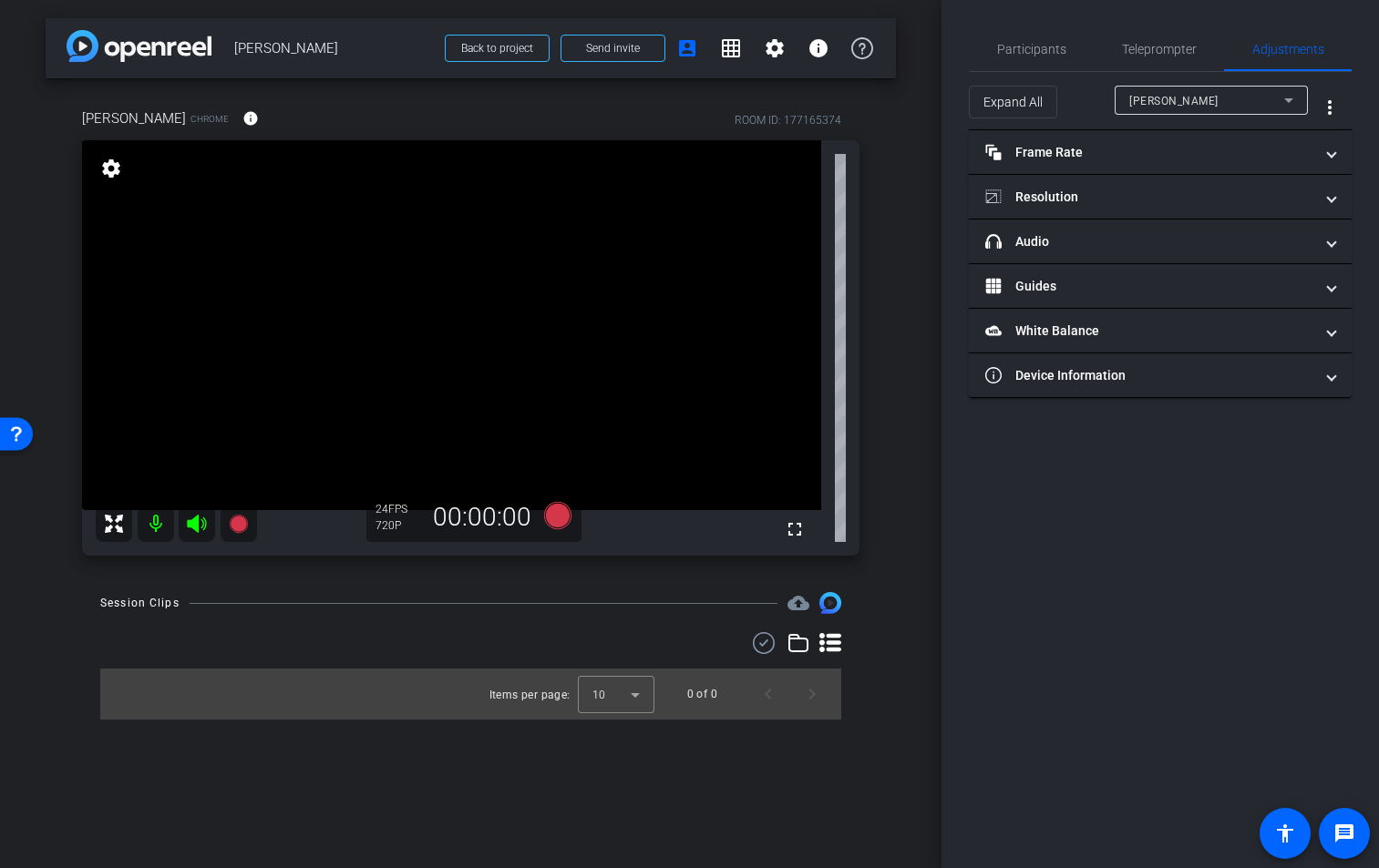
type input "11000"
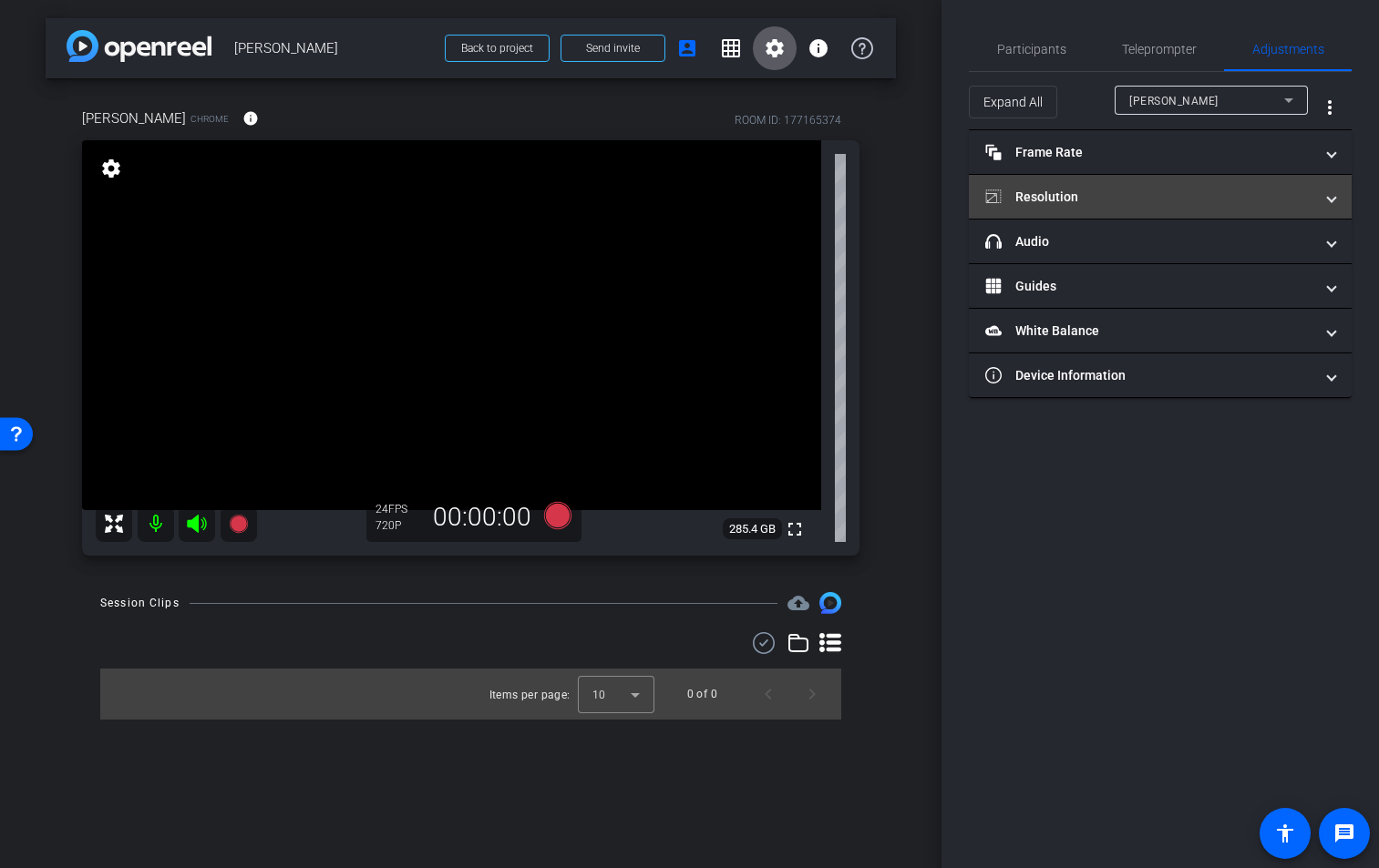
click at [1325, 195] on span "Resolution" at bounding box center [1156, 197] width 342 height 19
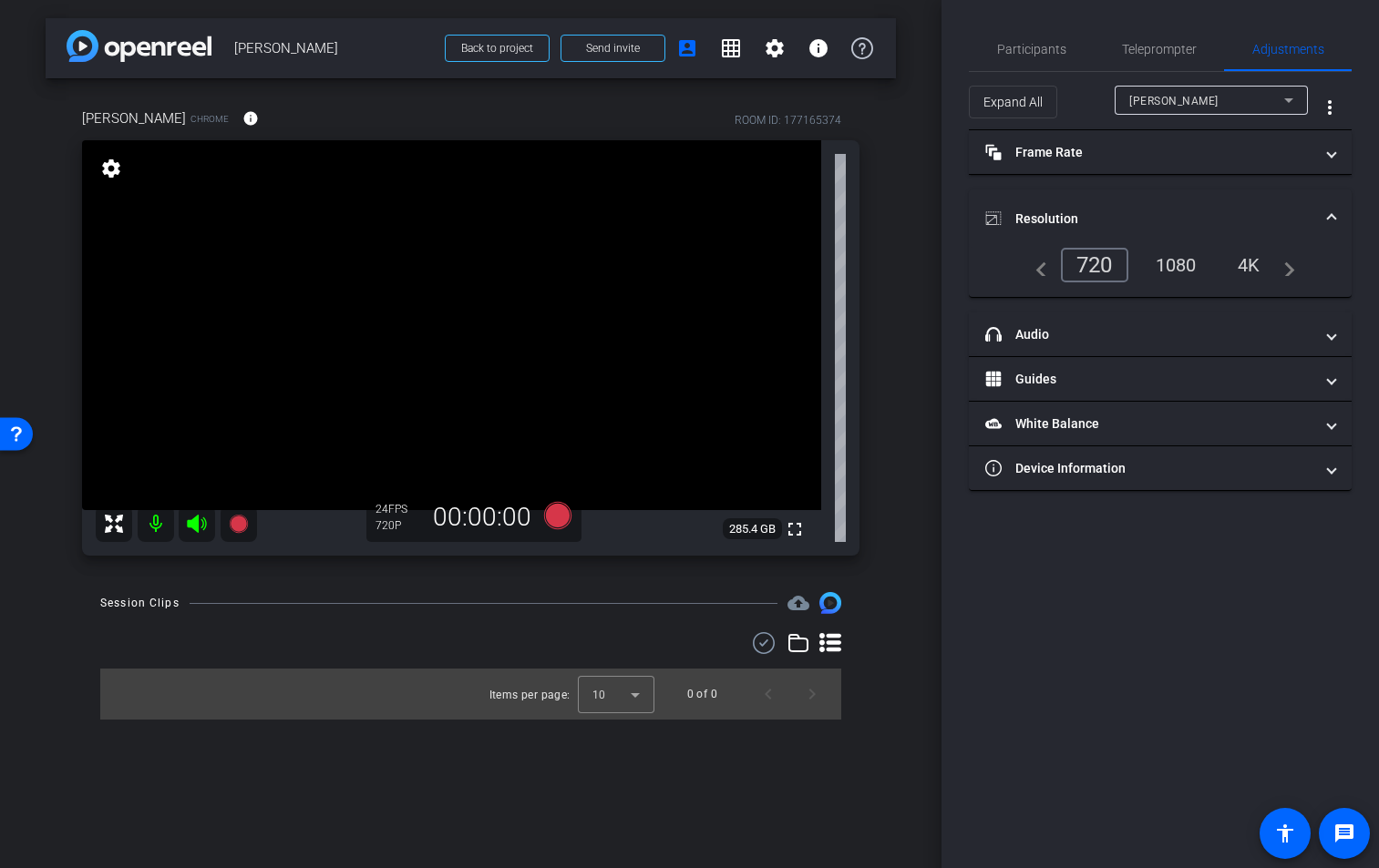
click at [1185, 267] on div "1080" at bounding box center [1176, 265] width 68 height 31
click at [557, 514] on icon at bounding box center [556, 515] width 27 height 27
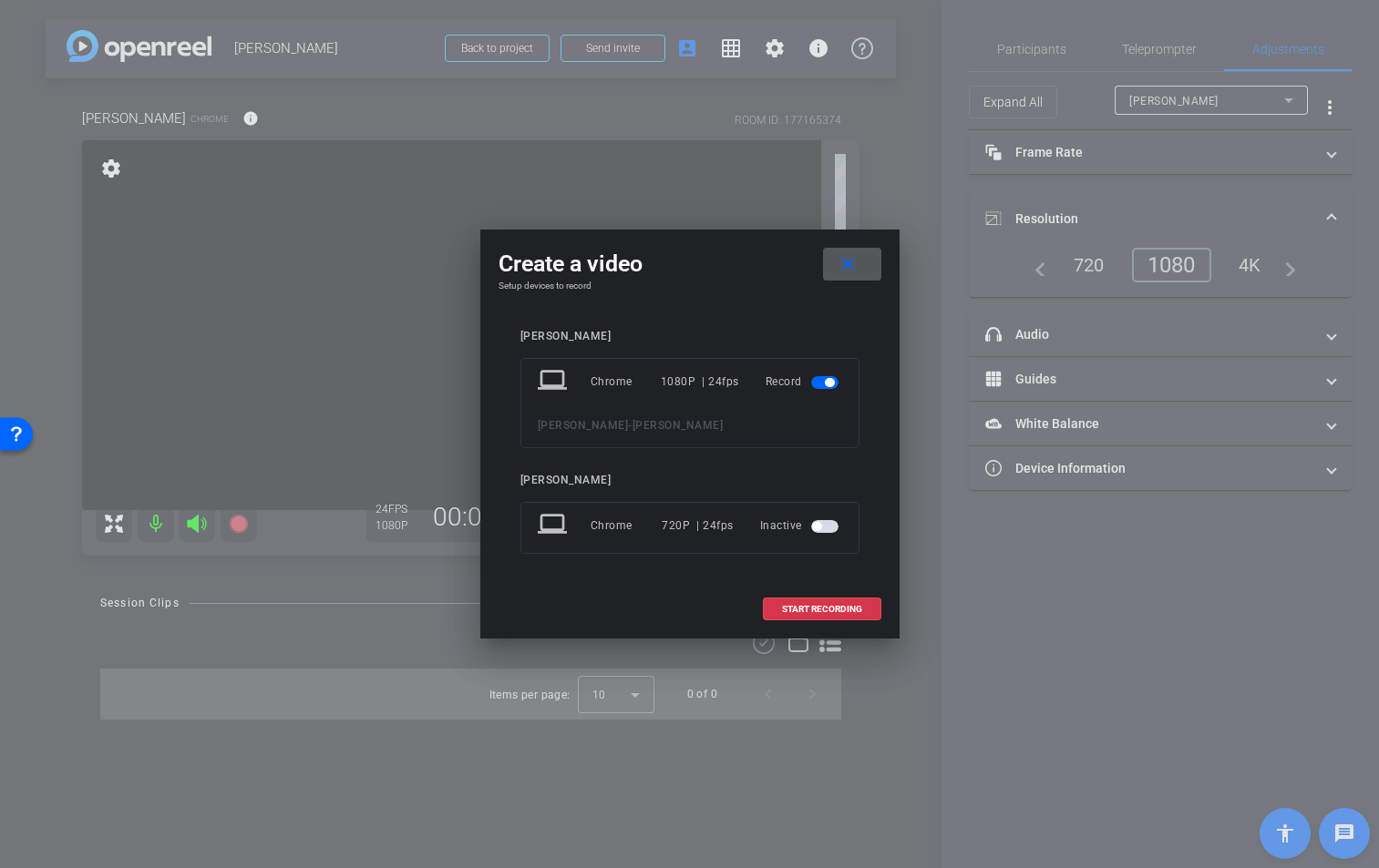
click at [831, 527] on span "button" at bounding box center [825, 526] width 27 height 13
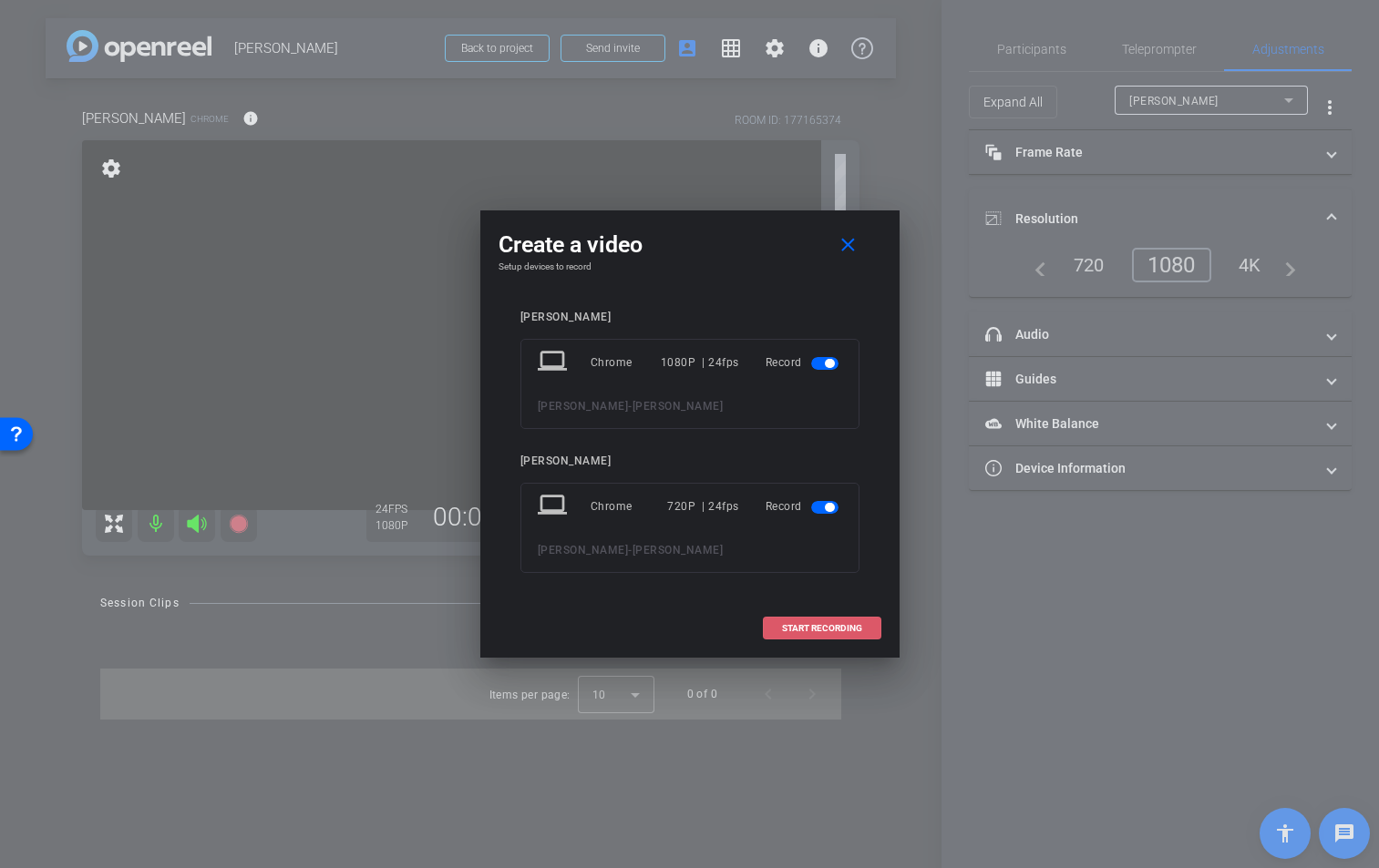
click at [835, 628] on span "START RECORDING" at bounding box center [822, 628] width 80 height 9
